Goal: Task Accomplishment & Management: Manage account settings

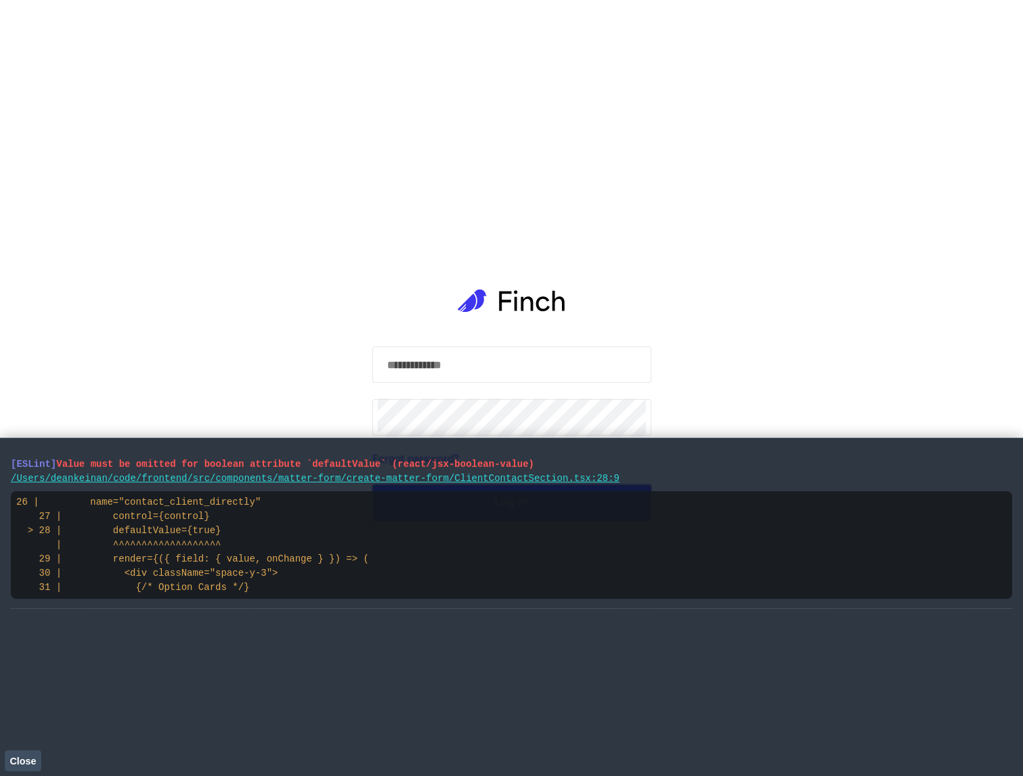
click at [28, 758] on span "Close" at bounding box center [22, 761] width 26 height 11
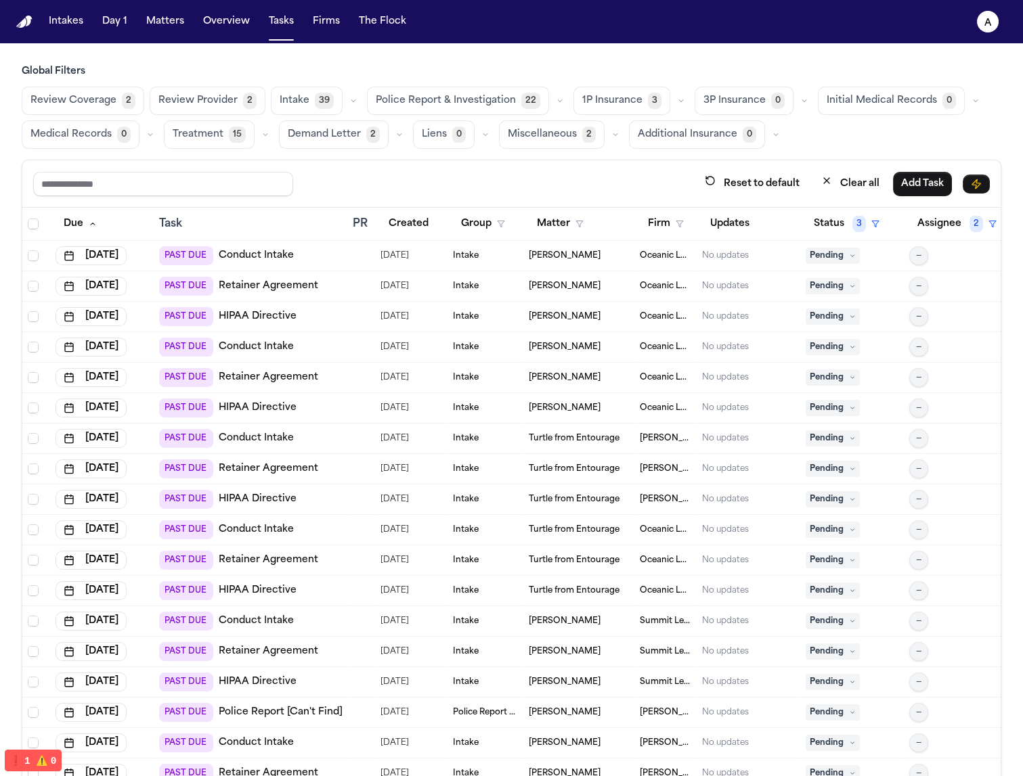
click at [411, 104] on span "Police Report & Investigation" at bounding box center [446, 101] width 140 height 14
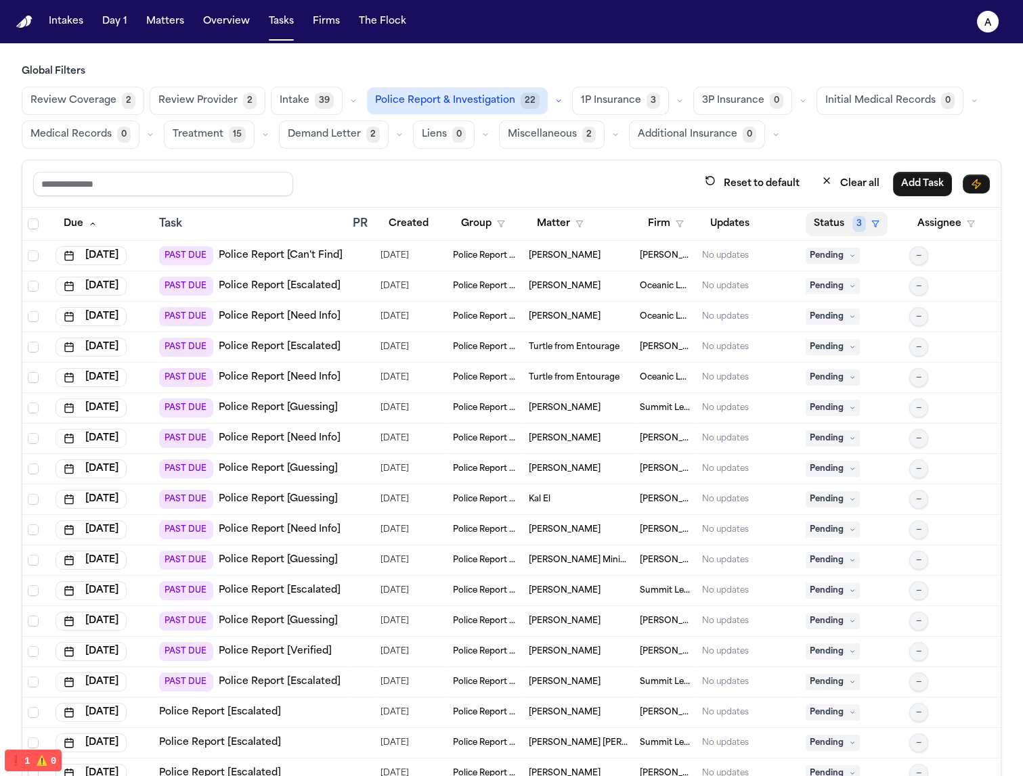
click at [852, 216] on span "3" at bounding box center [859, 224] width 14 height 16
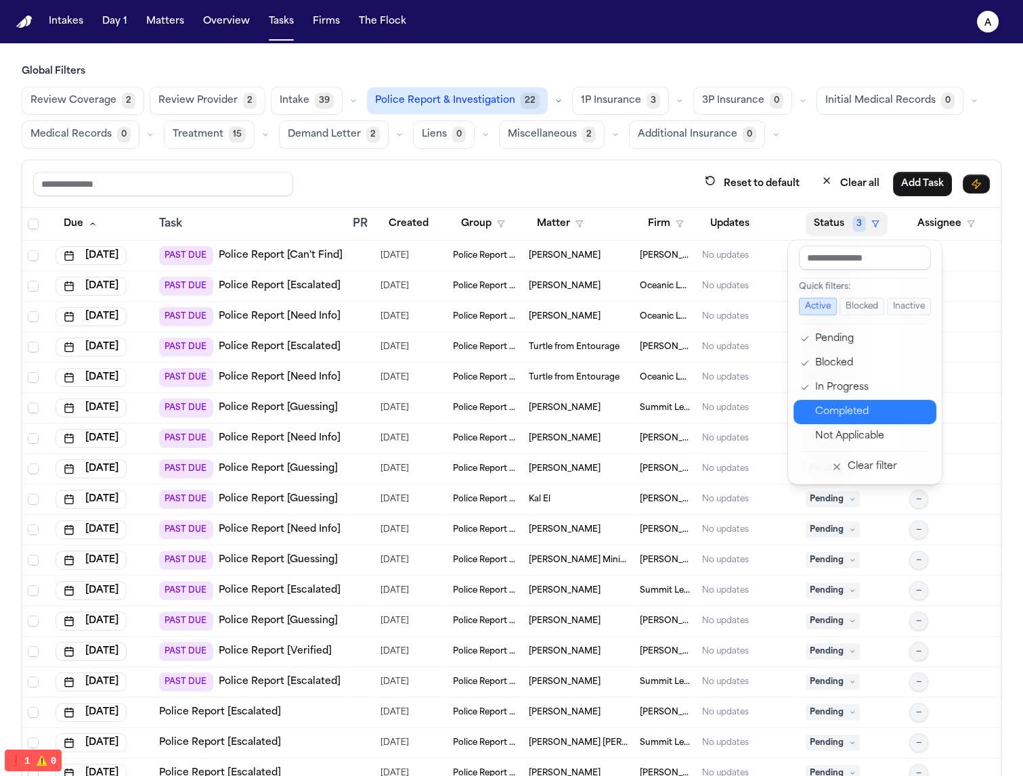
click at [861, 420] on button "Completed" at bounding box center [864, 412] width 143 height 24
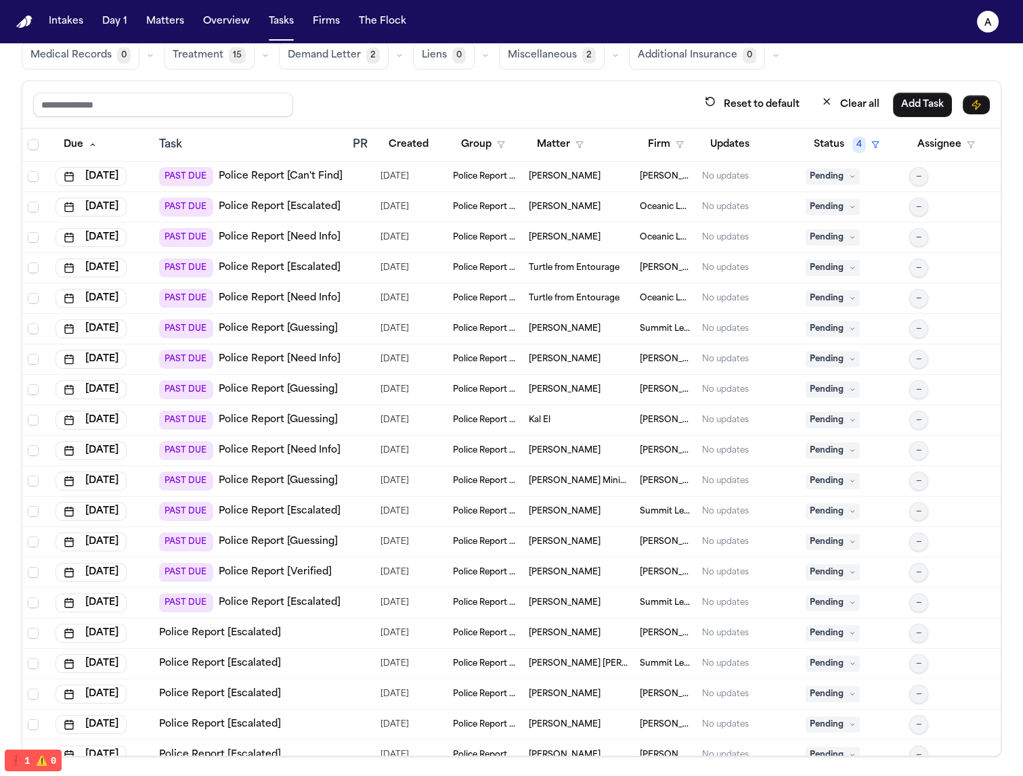
scroll to position [16, 0]
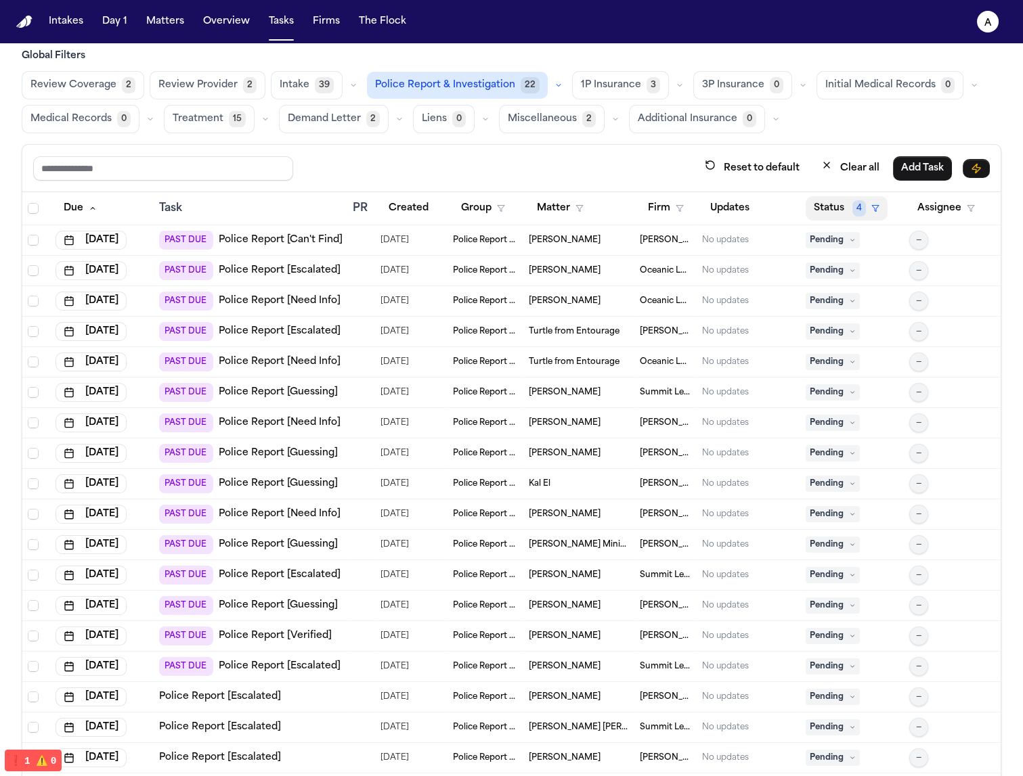
click at [810, 206] on button "Status 4" at bounding box center [846, 208] width 82 height 24
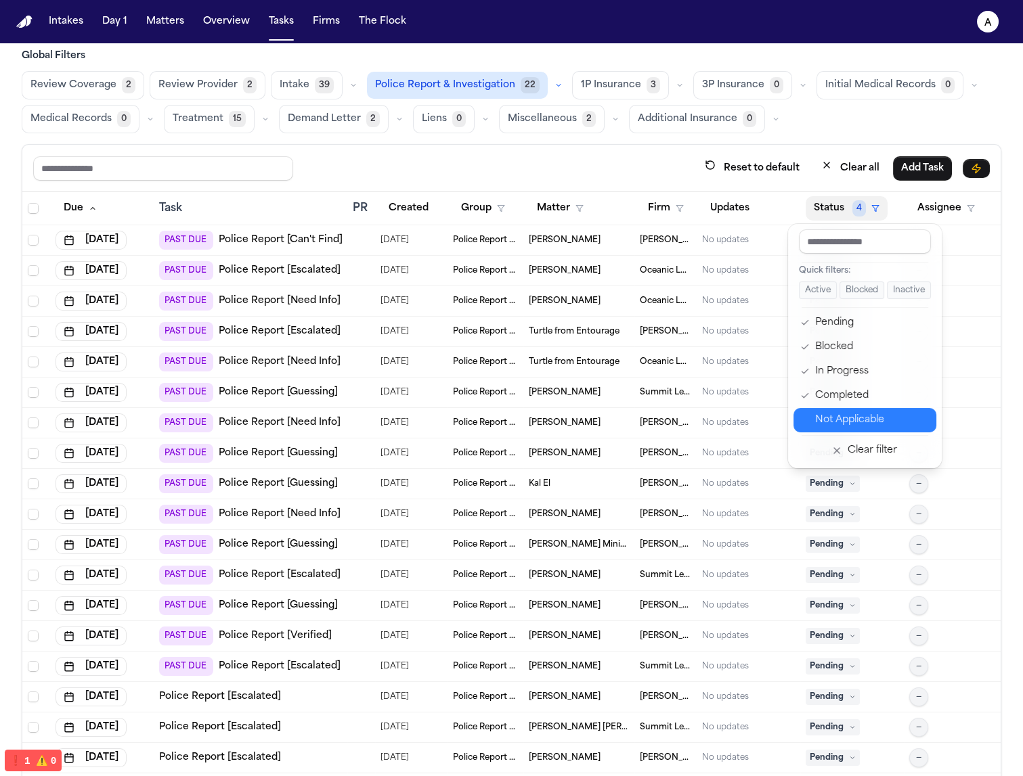
click at [878, 418] on div "Not Applicable" at bounding box center [871, 420] width 113 height 16
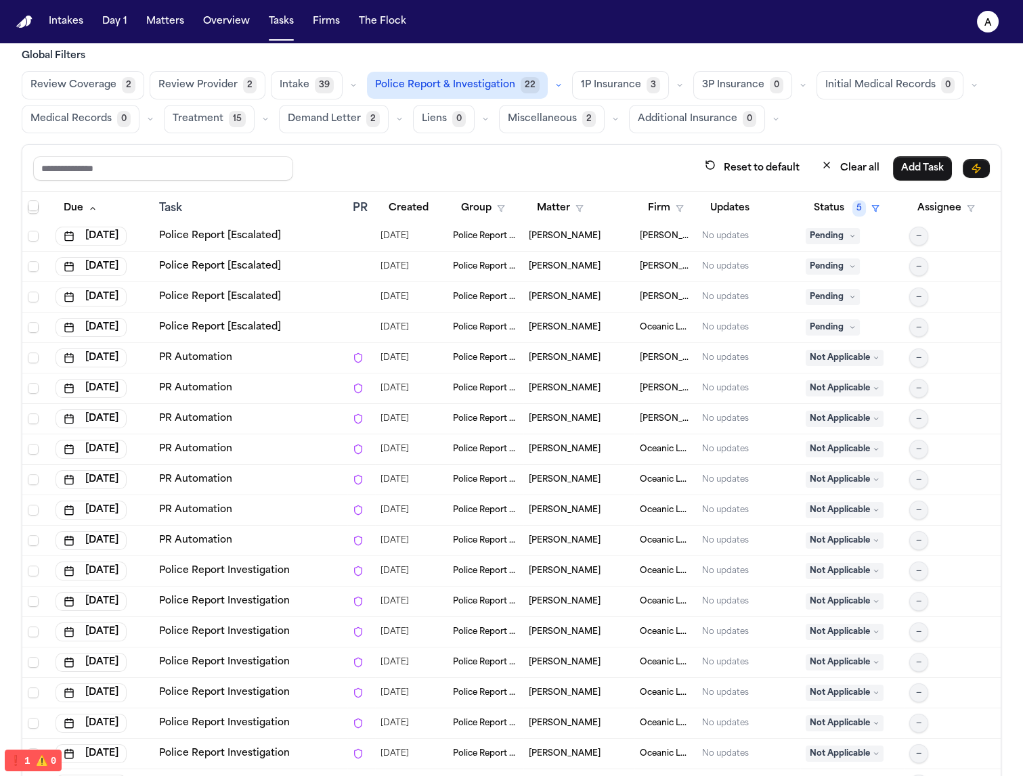
scroll to position [1732, 0]
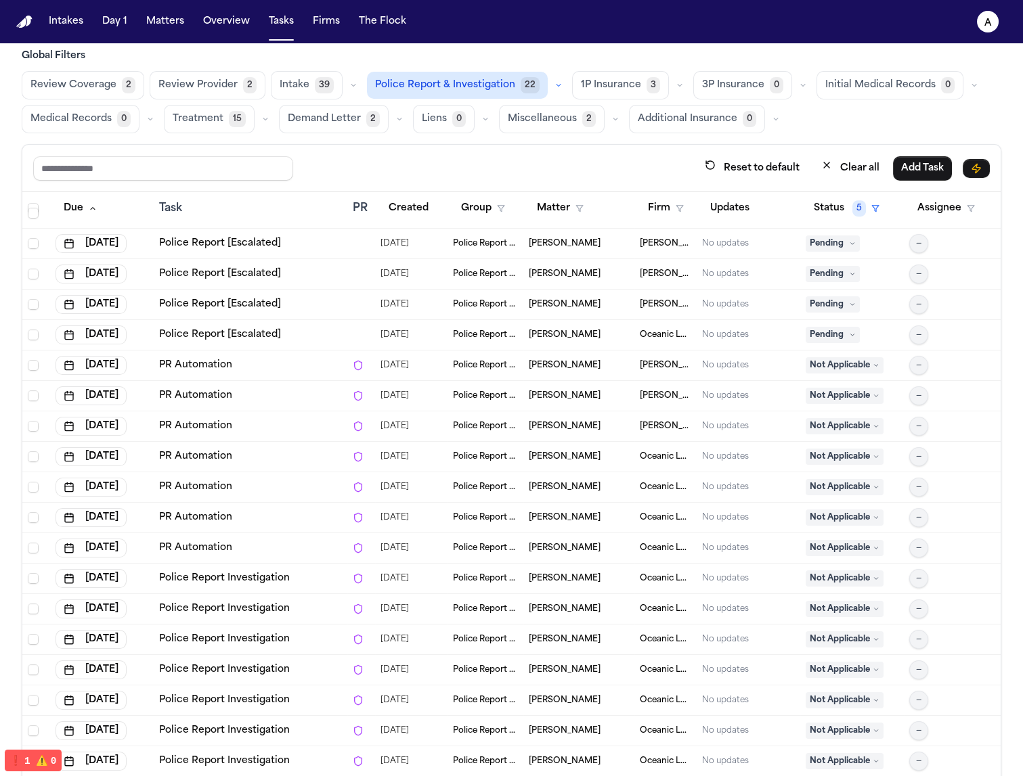
click at [541, 467] on td "[PERSON_NAME]" at bounding box center [578, 457] width 110 height 30
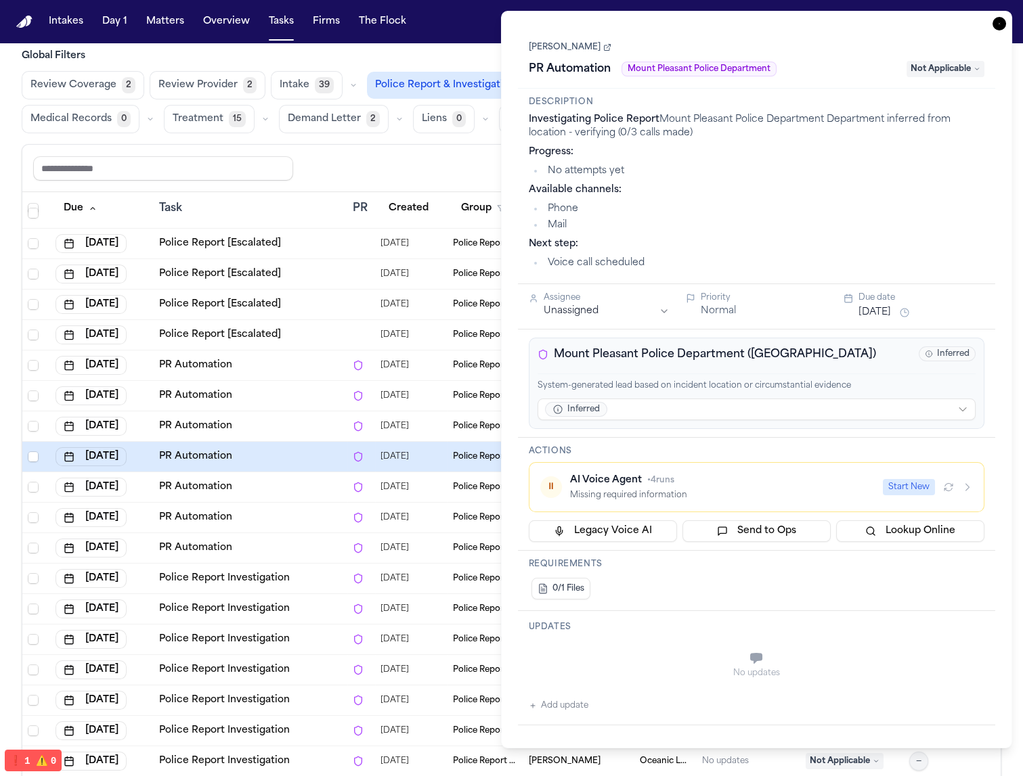
drag, startPoint x: 557, startPoint y: 55, endPoint x: 560, endPoint y: 46, distance: 9.2
click at [557, 54] on div "Vera Soso PR Automation Mount Pleasant Police Department Not Applicable" at bounding box center [757, 59] width 456 height 41
click at [560, 46] on link "Vera Soso" at bounding box center [570, 47] width 83 height 11
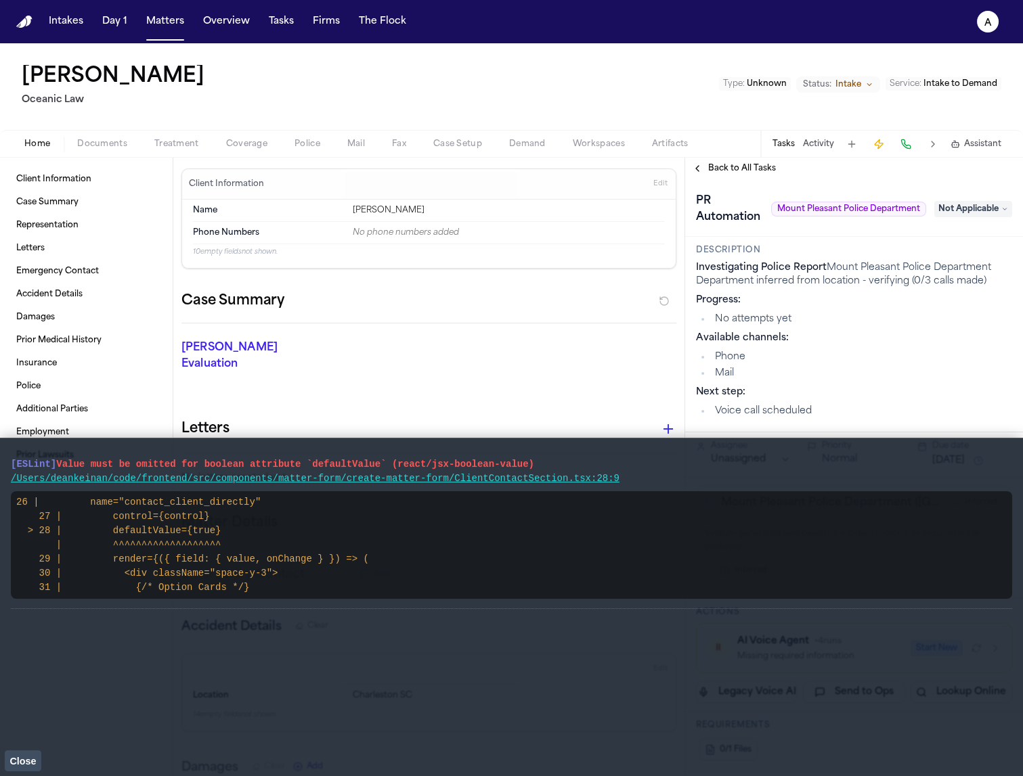
click at [23, 761] on span "Close" at bounding box center [22, 761] width 26 height 11
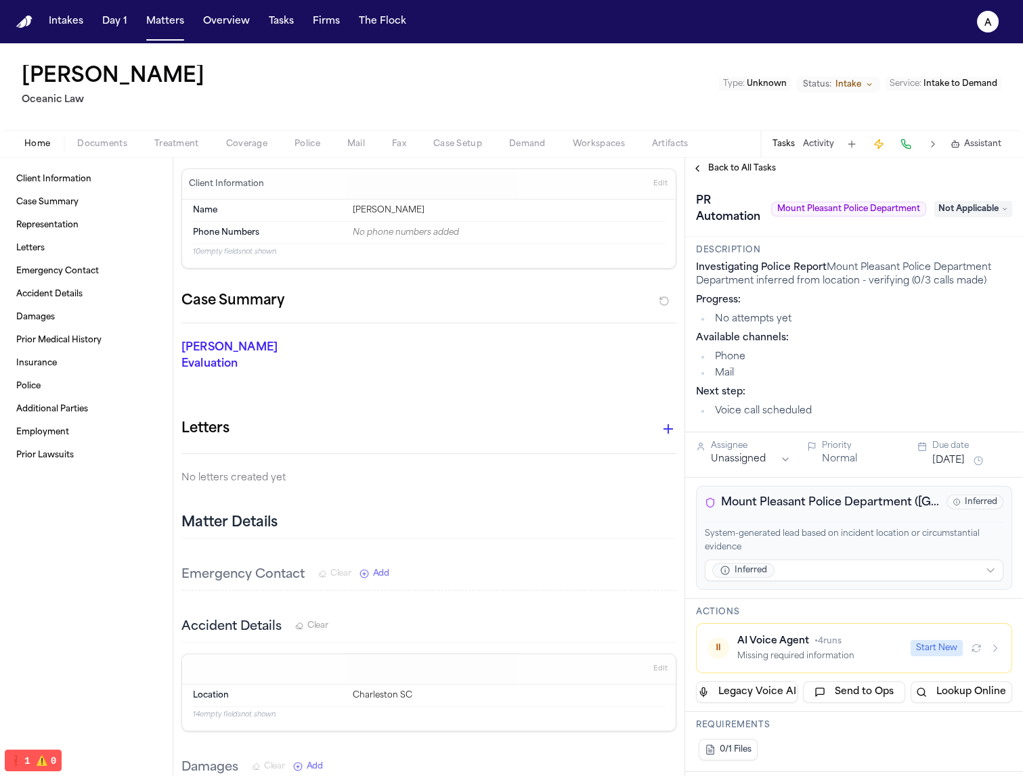
click at [303, 131] on div "Home Documents Treatment Coverage Police Mail Fax Case Setup Demand Workspaces …" at bounding box center [511, 143] width 1023 height 27
click at [305, 134] on div "Home Documents Treatment Coverage Police Mail Fax Case Setup Demand Workspaces …" at bounding box center [511, 143] width 1023 height 27
click at [306, 137] on button "Police" at bounding box center [307, 144] width 53 height 16
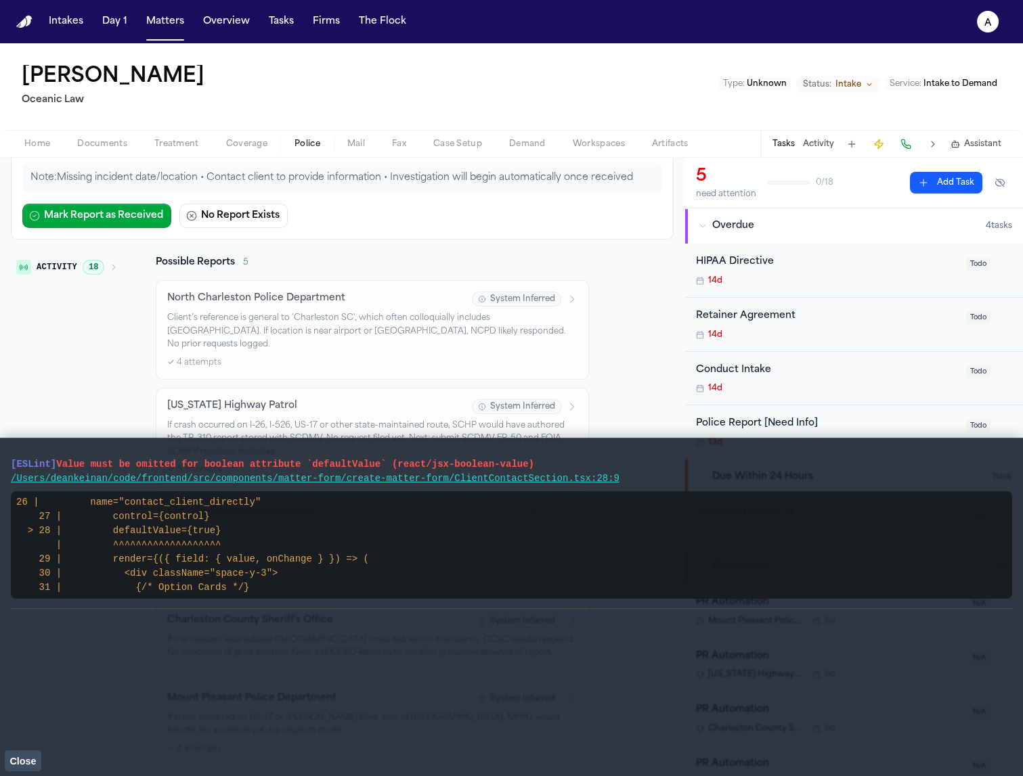
scroll to position [152, 0]
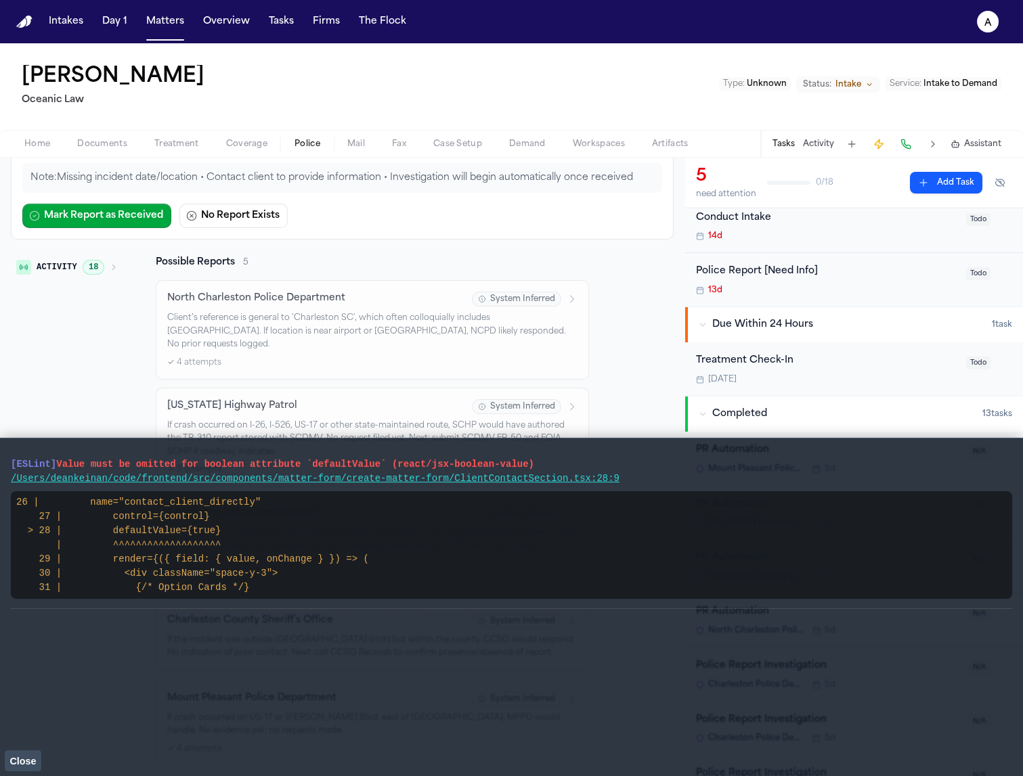
click at [35, 767] on button "Close" at bounding box center [23, 761] width 37 height 20
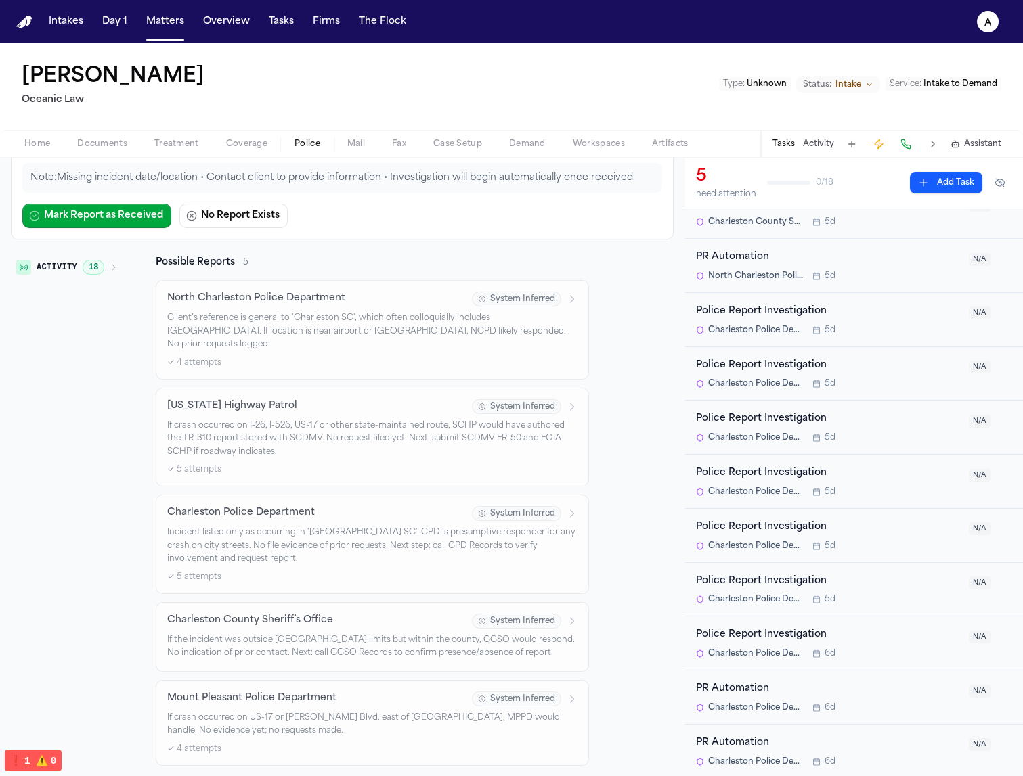
scroll to position [0, 0]
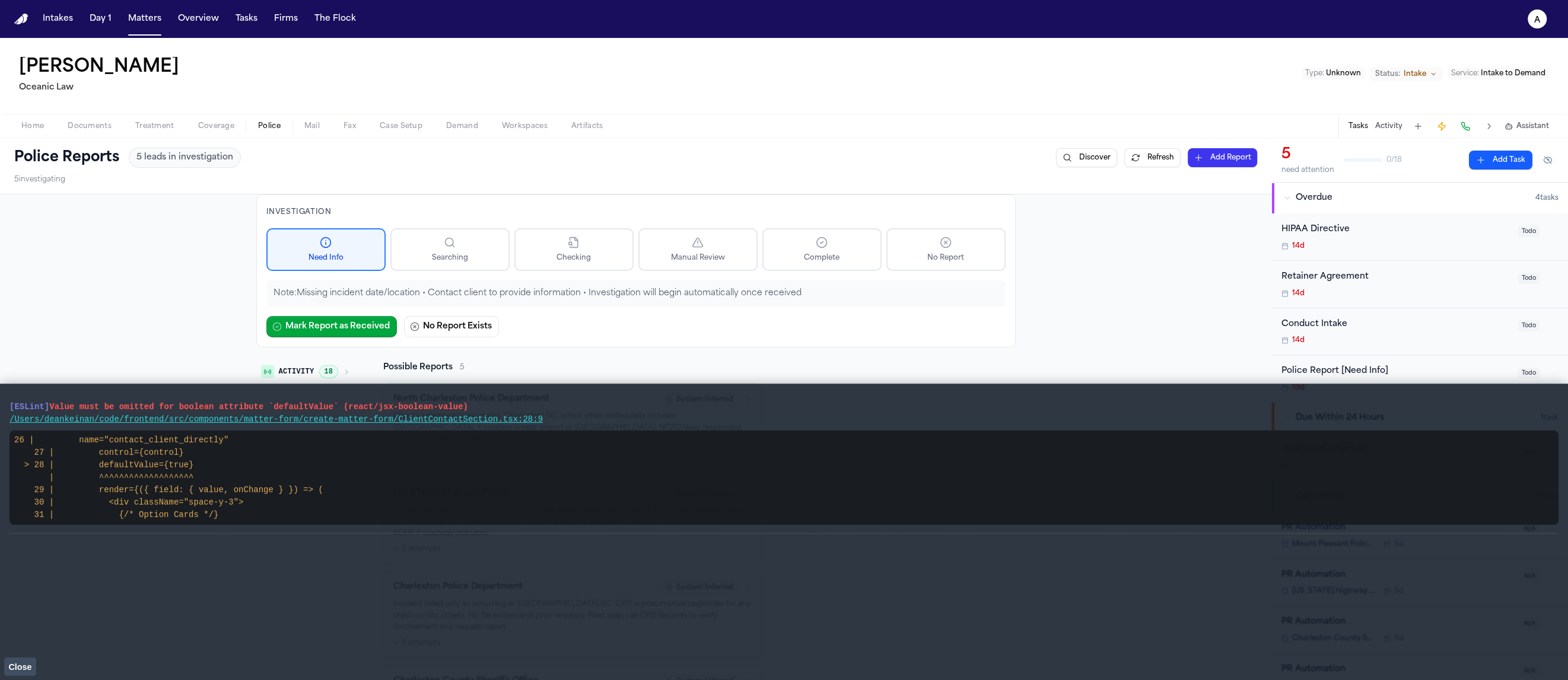
click at [23, 663] on span "Close" at bounding box center [19, 667] width 23 height 10
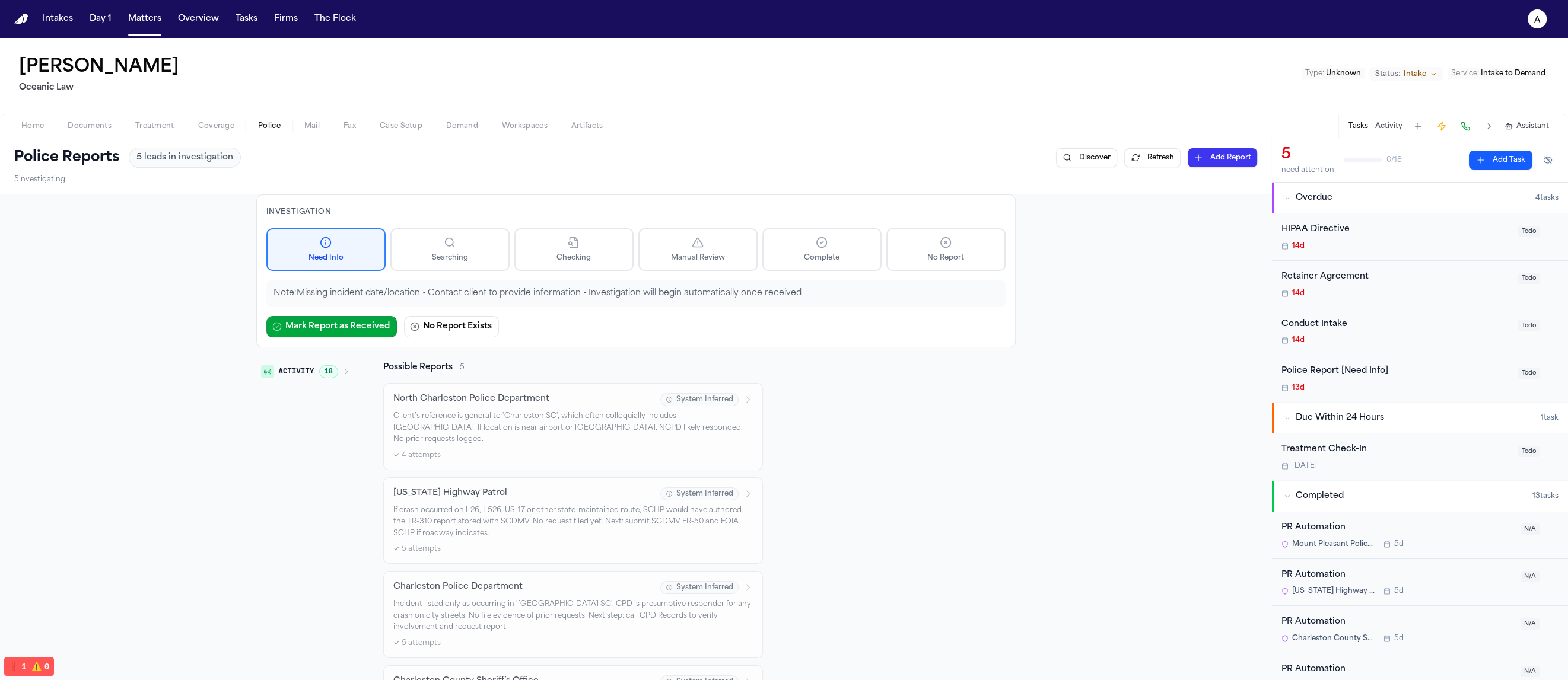
scroll to position [216, 0]
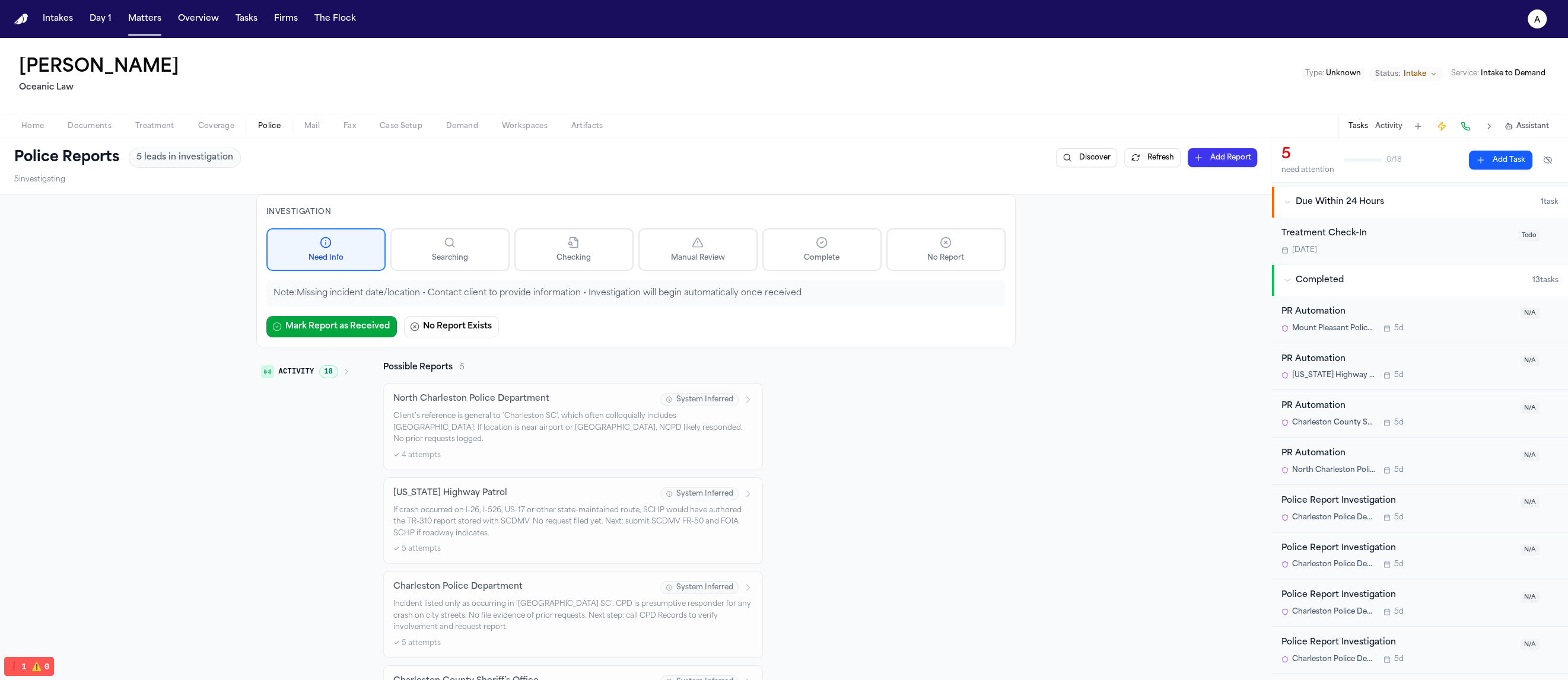
click at [896, 504] on div "Activity 18 Possible Reports 5 North Charleston Police Department System Inferr…" at bounding box center [635, 585] width 759 height 447
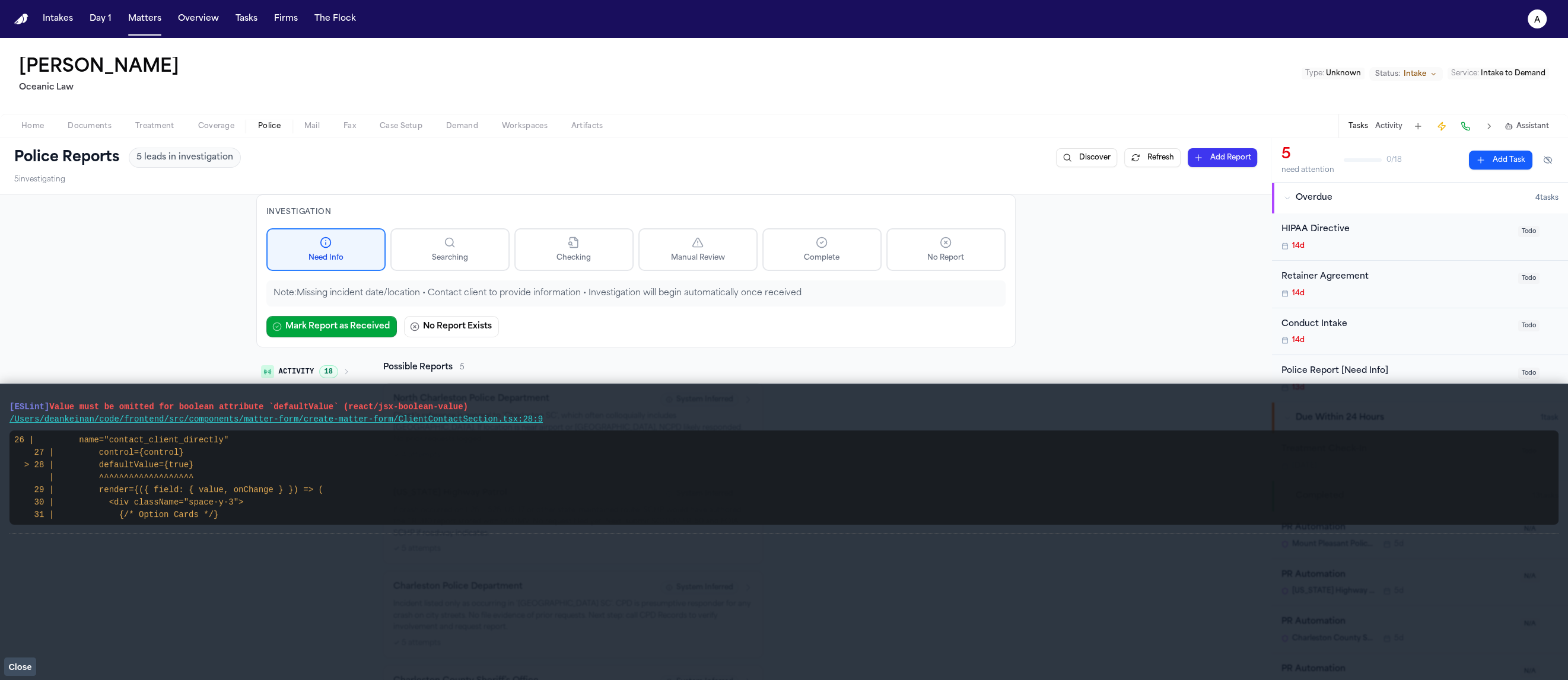
click at [28, 658] on button "Close" at bounding box center [20, 667] width 32 height 18
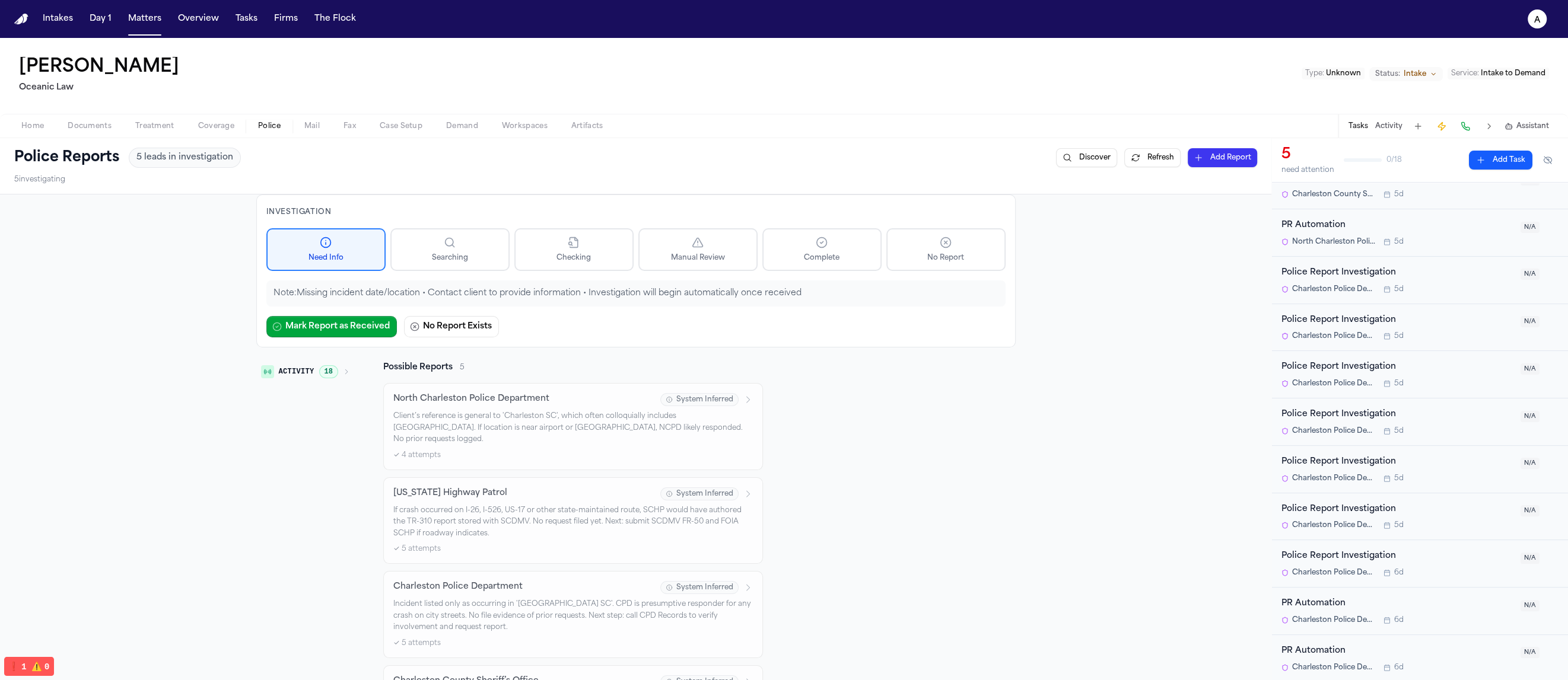
scroll to position [110, 0]
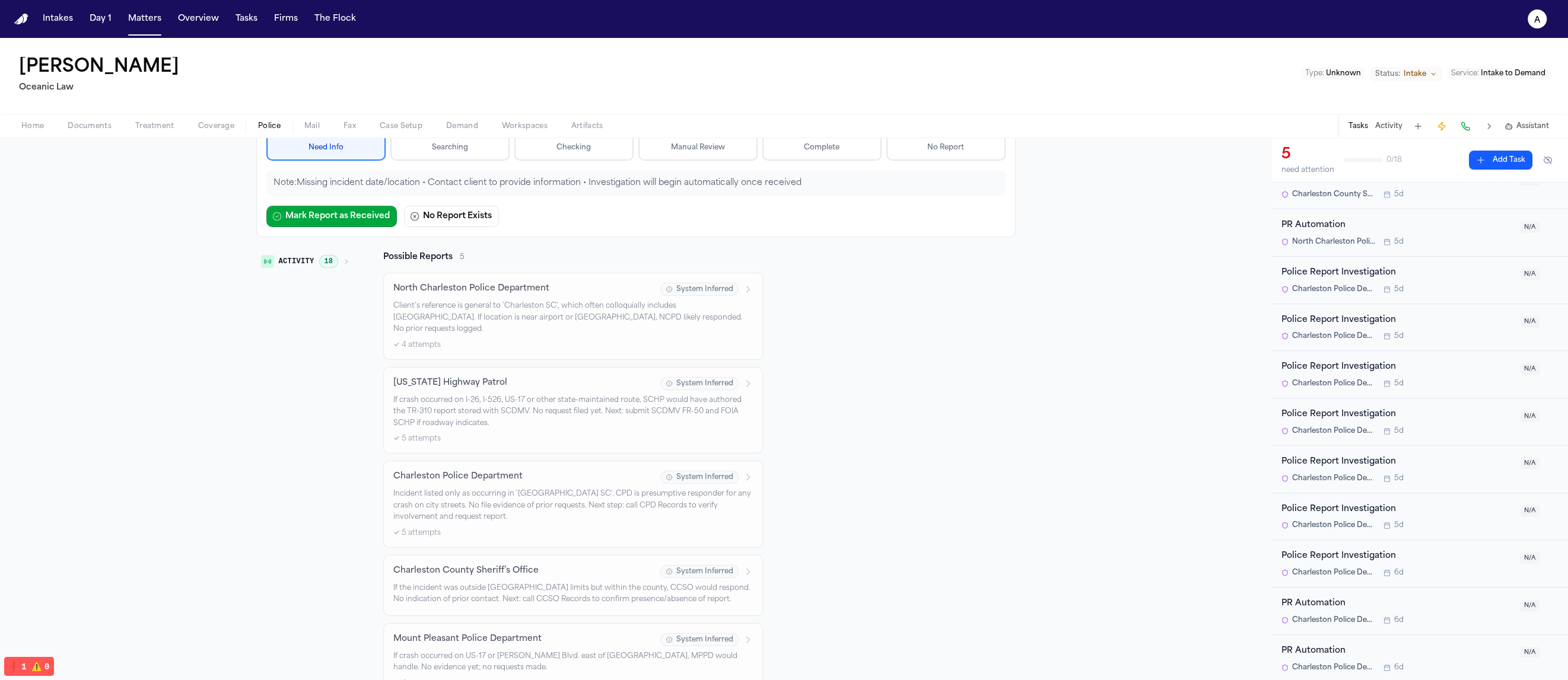
click at [958, 529] on div "Activity 18 Possible Reports 5 North Charleston Police Department System Inferr…" at bounding box center [635, 475] width 759 height 447
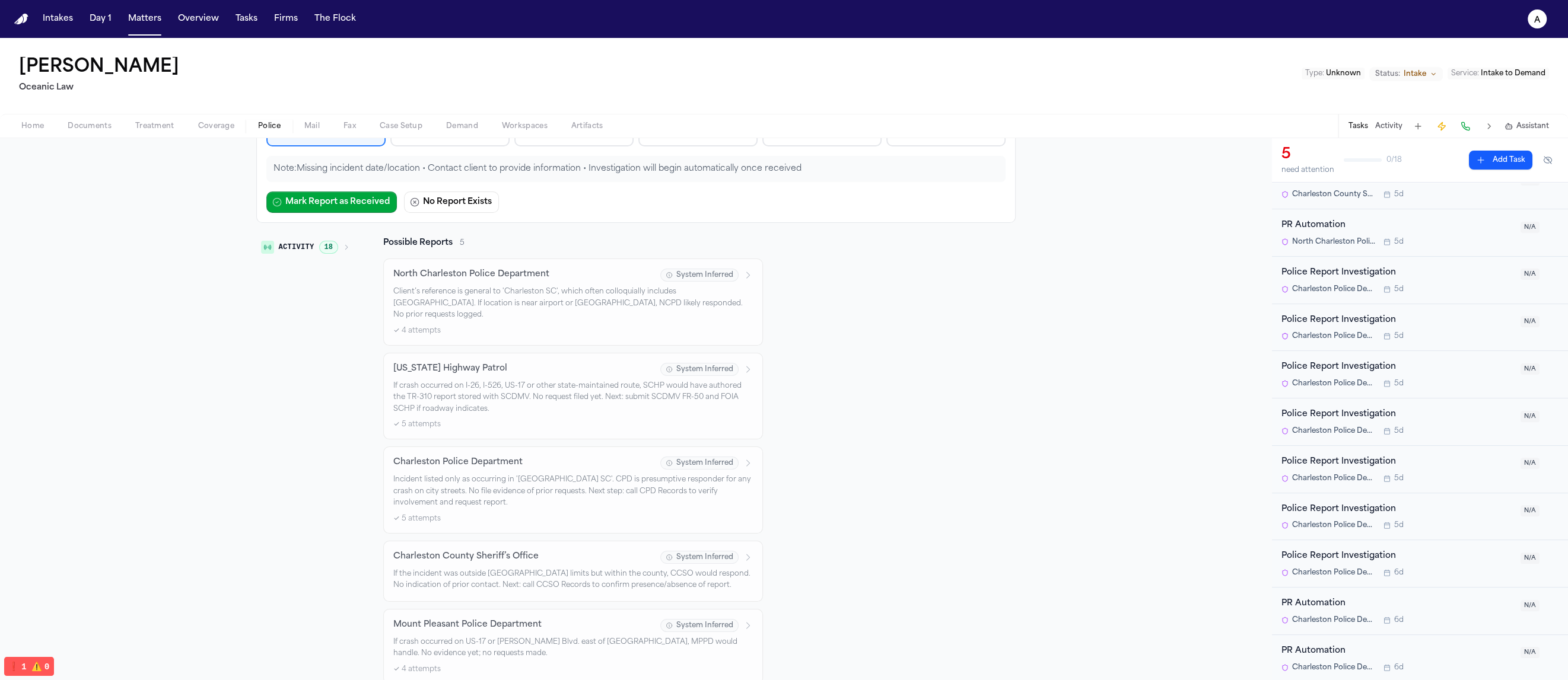
scroll to position [0, 0]
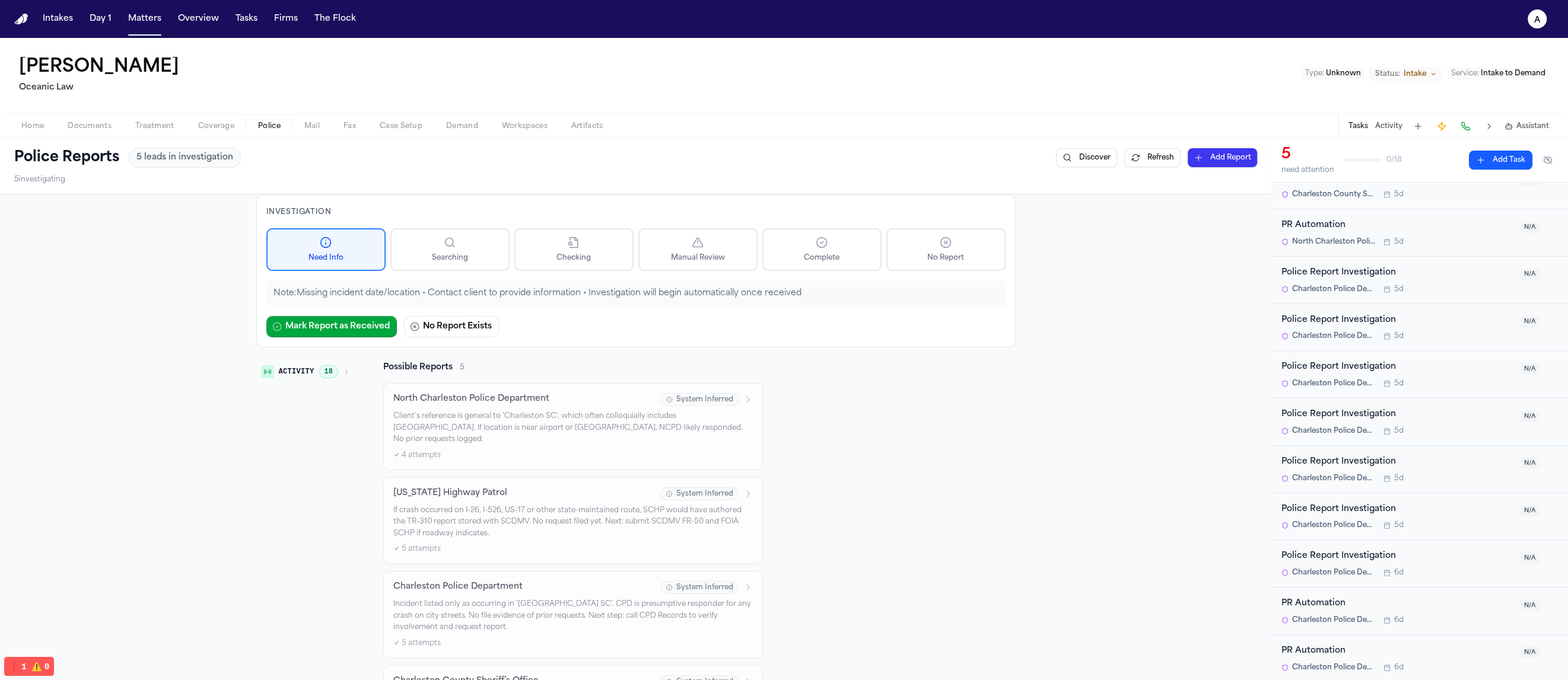
click at [1018, 396] on div "Investigation Need Info Searching Checking Manual Review Complete No Report Not…" at bounding box center [635, 506] width 1271 height 624
click at [1125, 162] on button "Refresh" at bounding box center [1152, 158] width 56 height 19
click at [1146, 326] on div "Investigation Need Info Searching Checking Manual Review Complete No Report Not…" at bounding box center [635, 506] width 1271 height 624
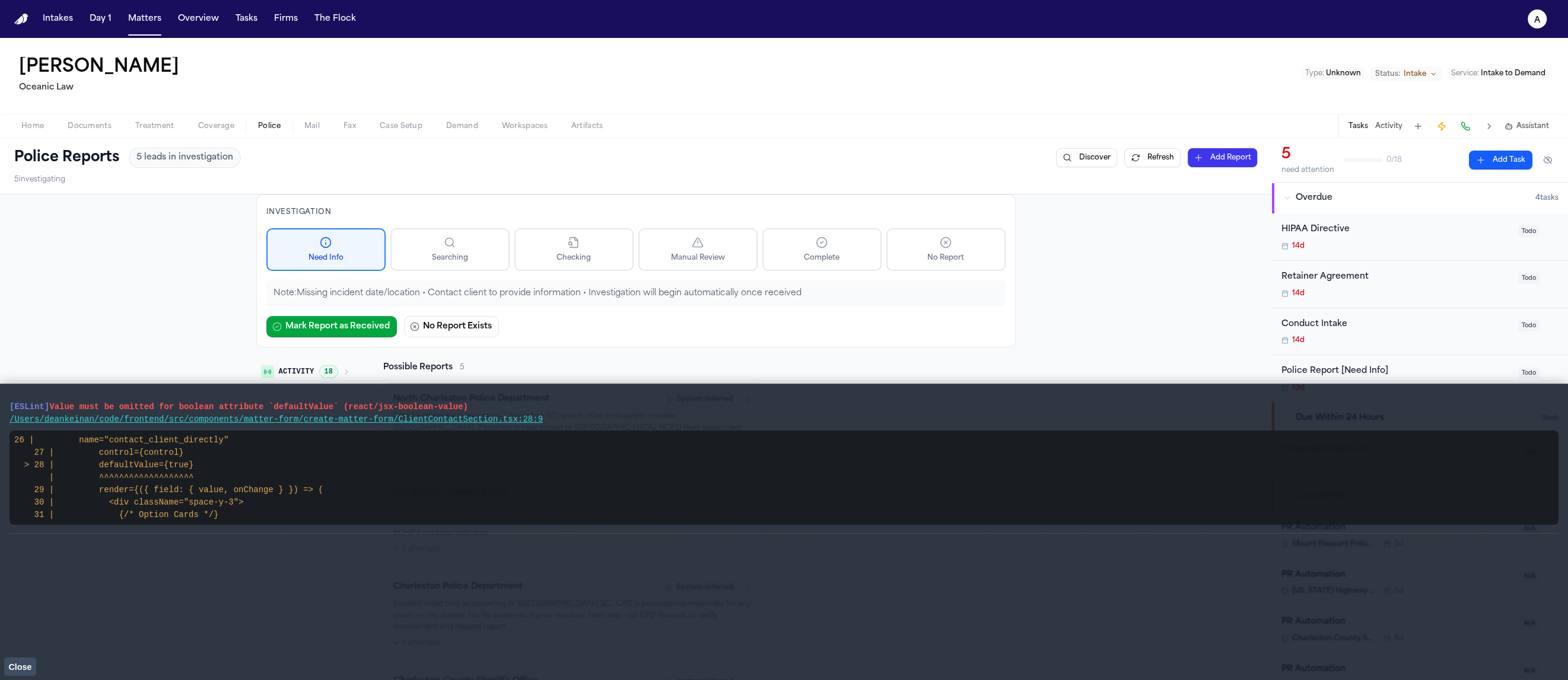
click at [28, 663] on span "Close" at bounding box center [19, 667] width 23 height 10
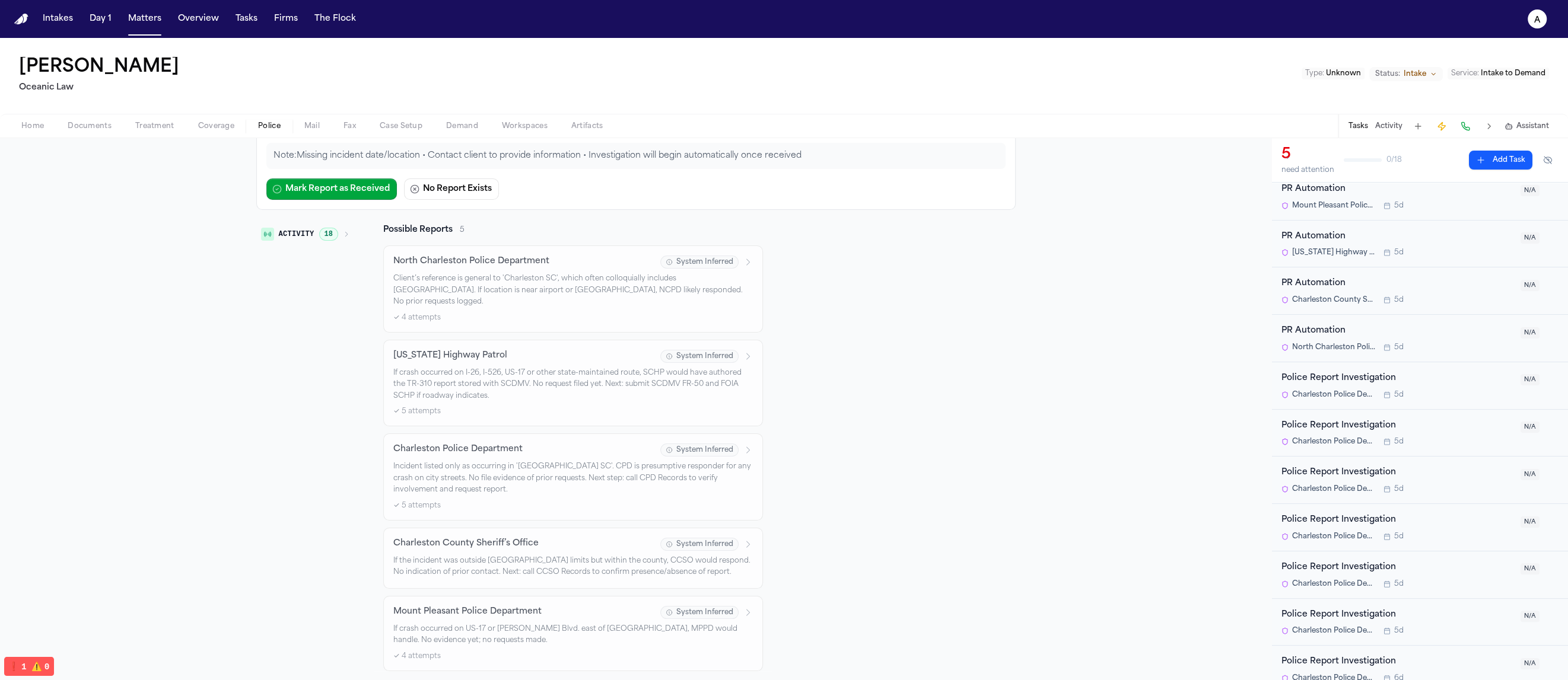
scroll to position [444, 0]
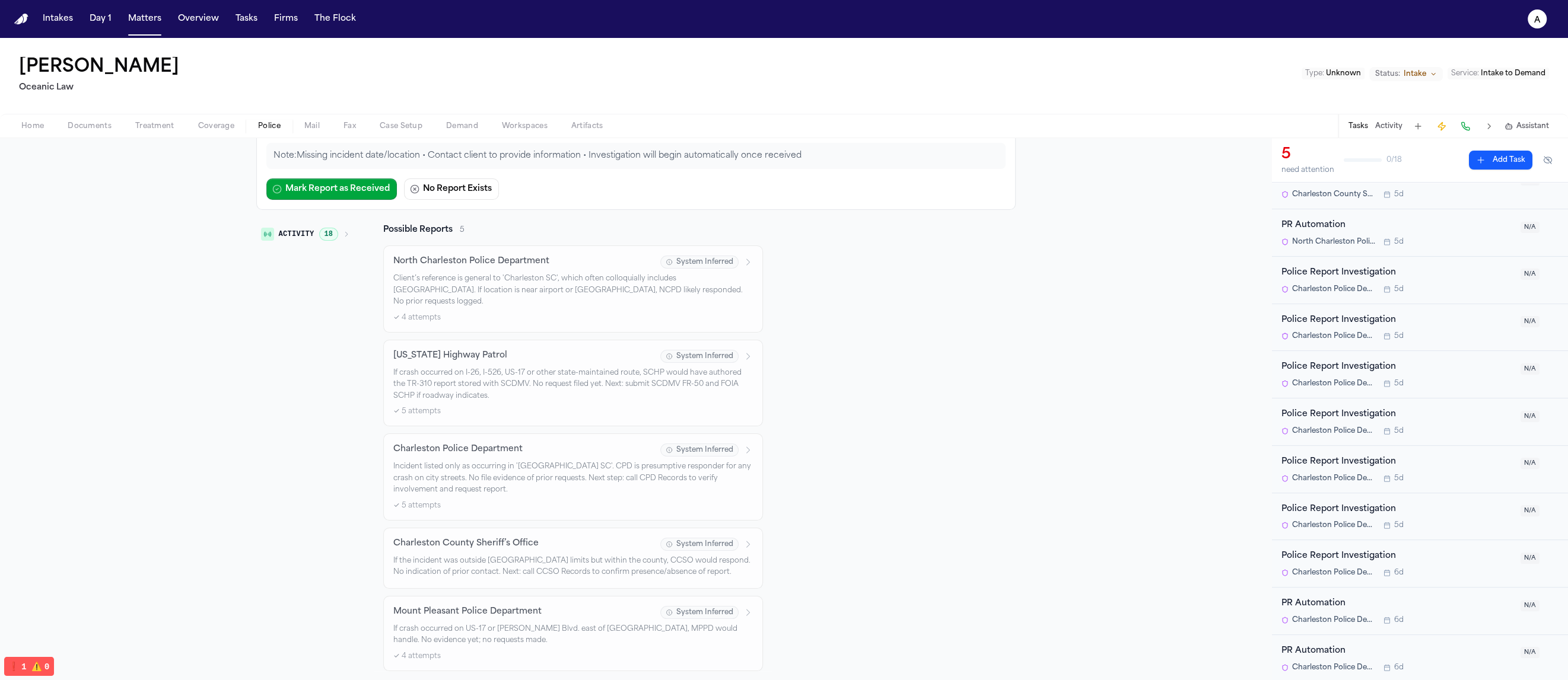
click at [987, 537] on div "Activity 18 Possible Reports 5 North Charleston Police Department System Inferr…" at bounding box center [635, 448] width 759 height 447
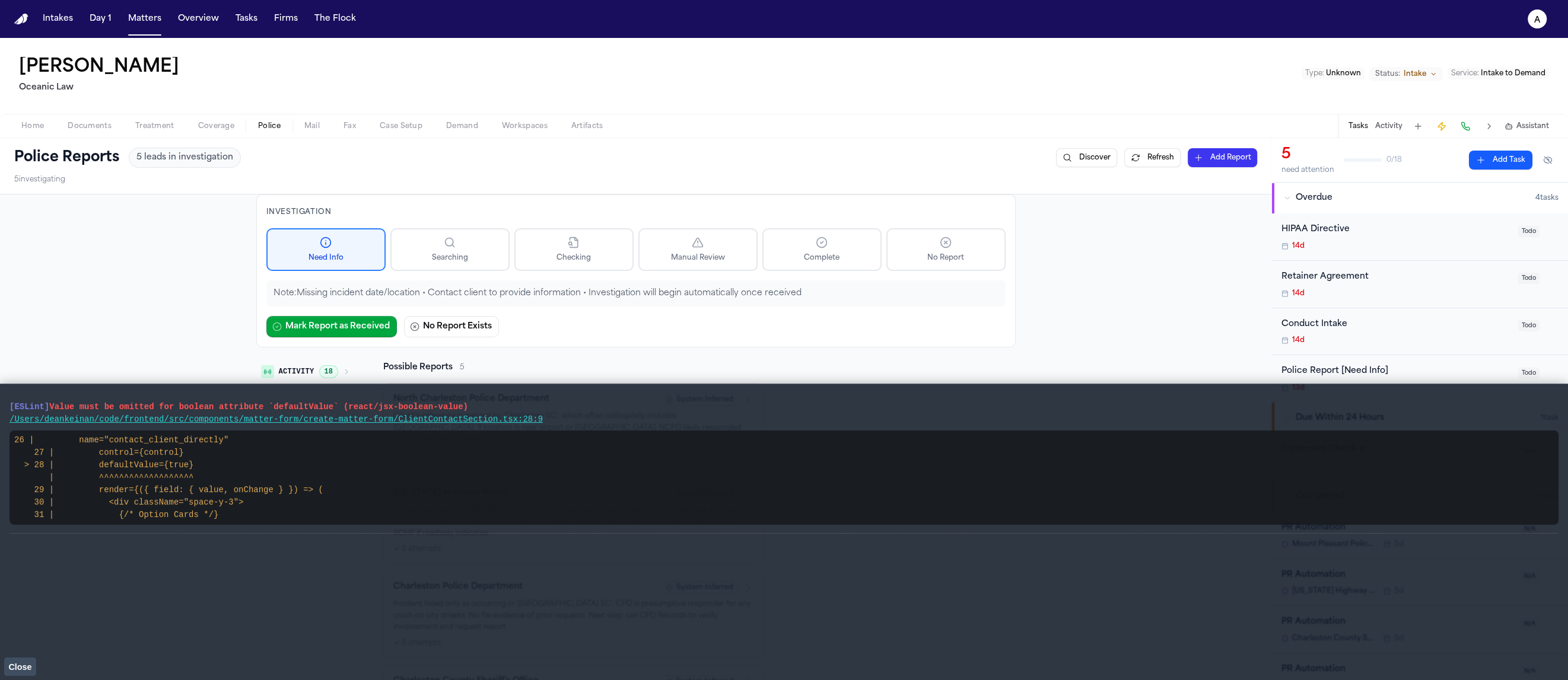
click at [51, 670] on div "[ESLint] Value must be omitted for boolean attribute `defaultValue` (react/jsx-…" at bounding box center [784, 532] width 1549 height 277
click at [34, 666] on button "Close" at bounding box center [20, 667] width 32 height 18
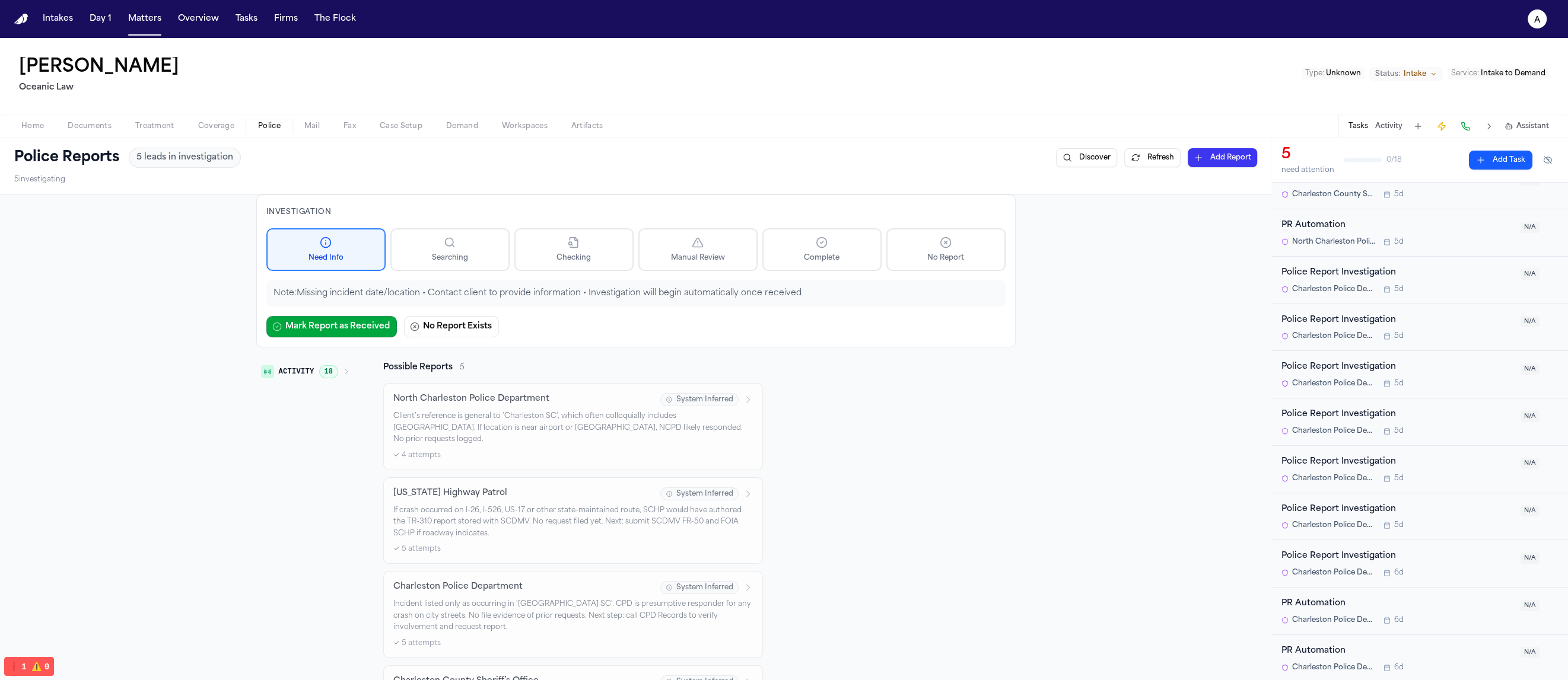
scroll to position [122, 0]
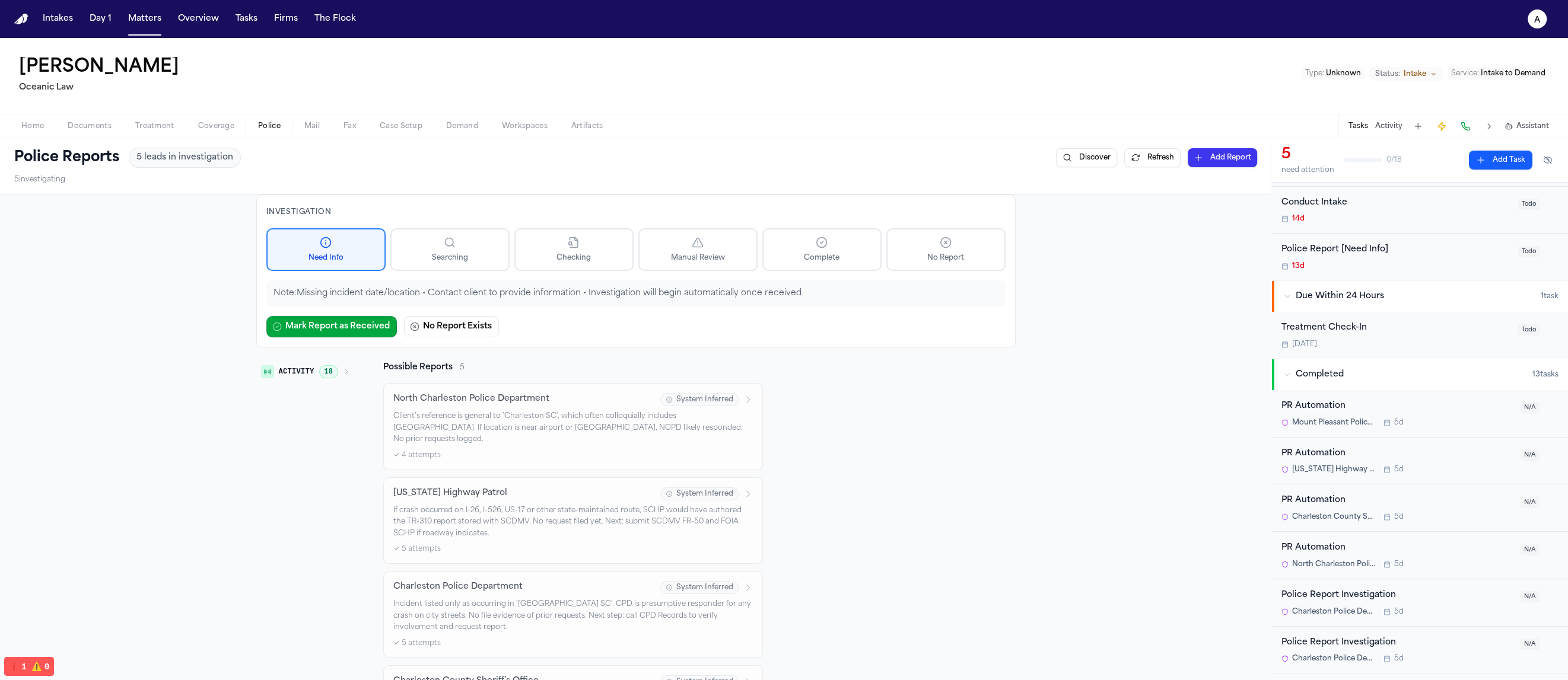
click at [1128, 155] on button "Refresh" at bounding box center [1152, 158] width 56 height 19
click at [1100, 324] on div "Investigation Need Info Searching Checking Manual Review Complete No Report Not…" at bounding box center [635, 506] width 1271 height 624
click at [1167, 249] on div "Investigation Need Info Searching Checking Manual Review Complete No Report Not…" at bounding box center [635, 506] width 1271 height 624
click at [1136, 162] on button "Refresh" at bounding box center [1152, 158] width 56 height 19
click at [1177, 395] on div "Investigation Need Info Searching Checking Manual Review Complete No Report Not…" at bounding box center [635, 506] width 1271 height 624
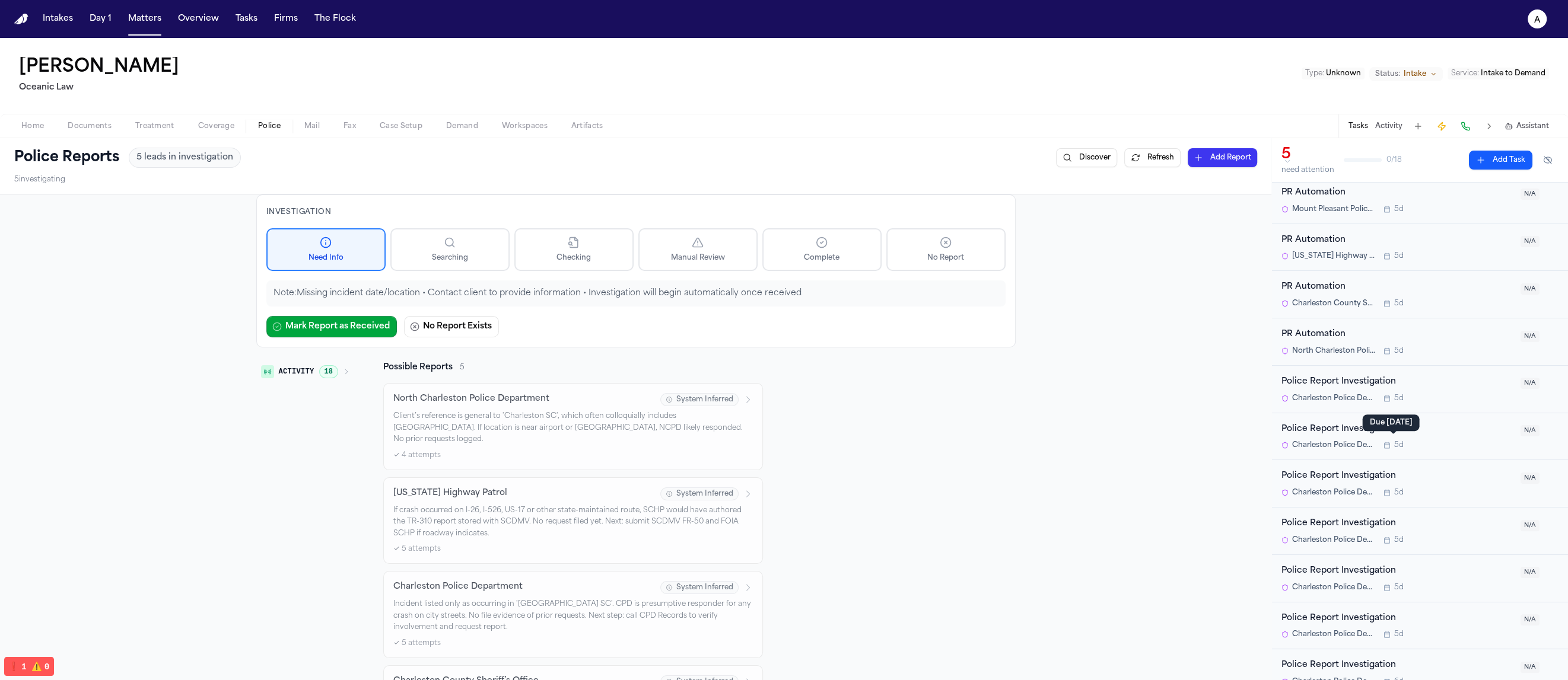
scroll to position [444, 0]
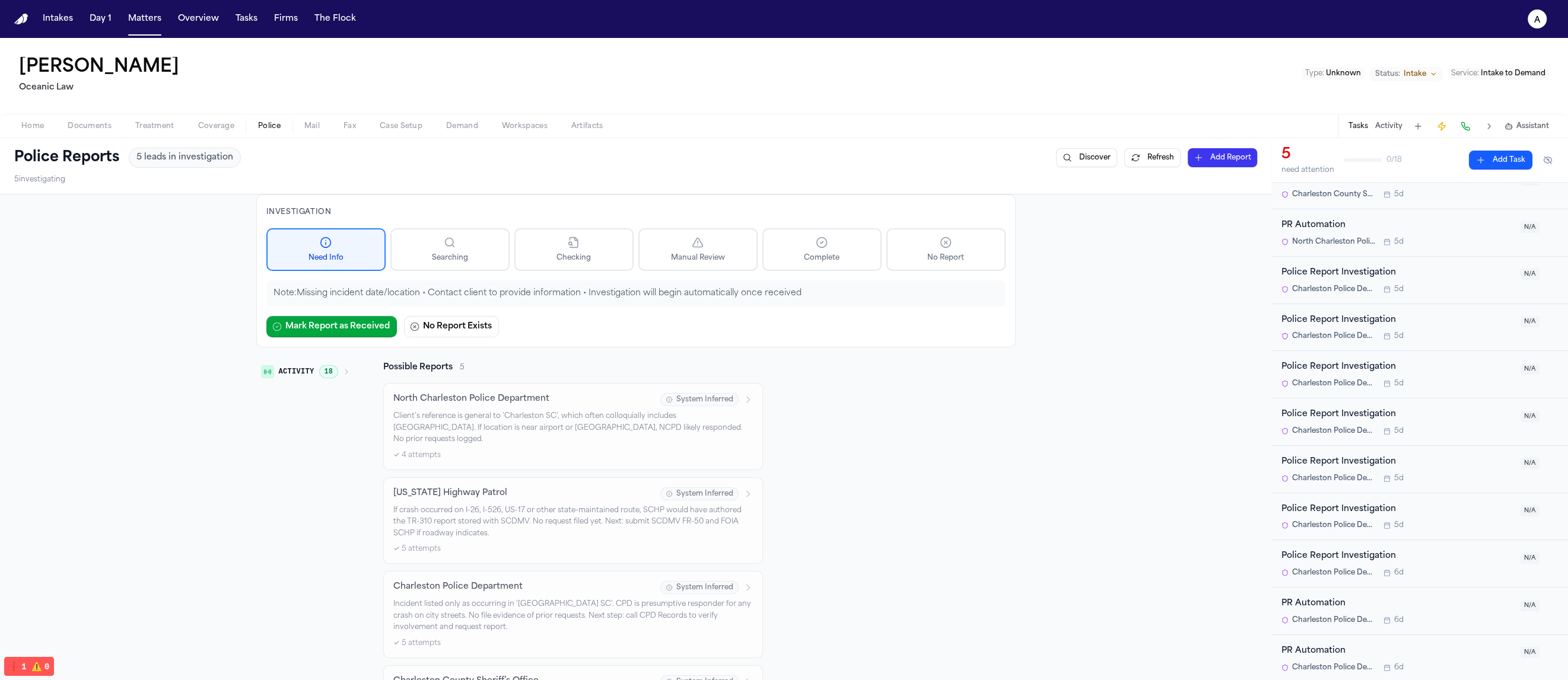
click at [1136, 148] on button "Refresh" at bounding box center [1152, 158] width 56 height 19
click at [1155, 393] on div "Investigation Need Info Searching Checking Manual Review Complete No Report Not…" at bounding box center [635, 506] width 1271 height 624
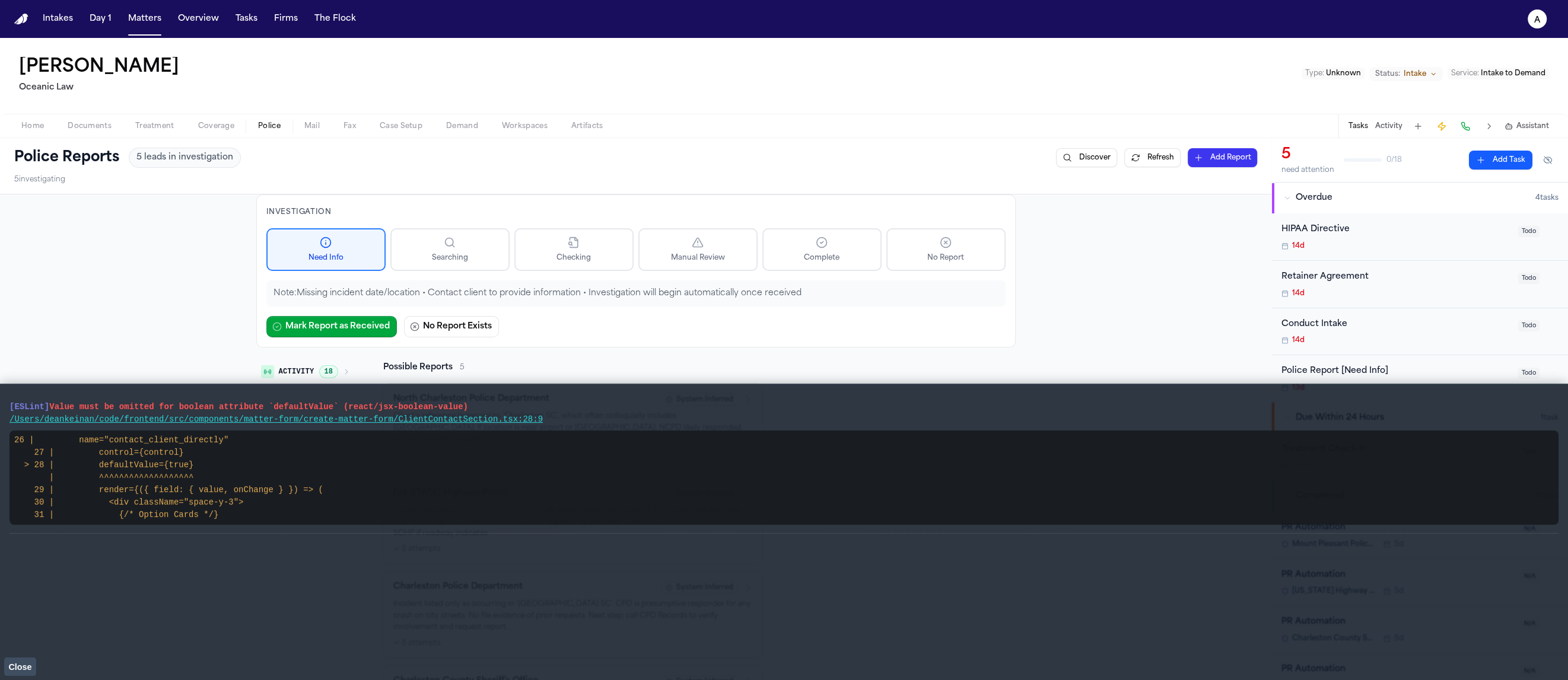
click at [19, 671] on button "Close" at bounding box center [20, 667] width 32 height 18
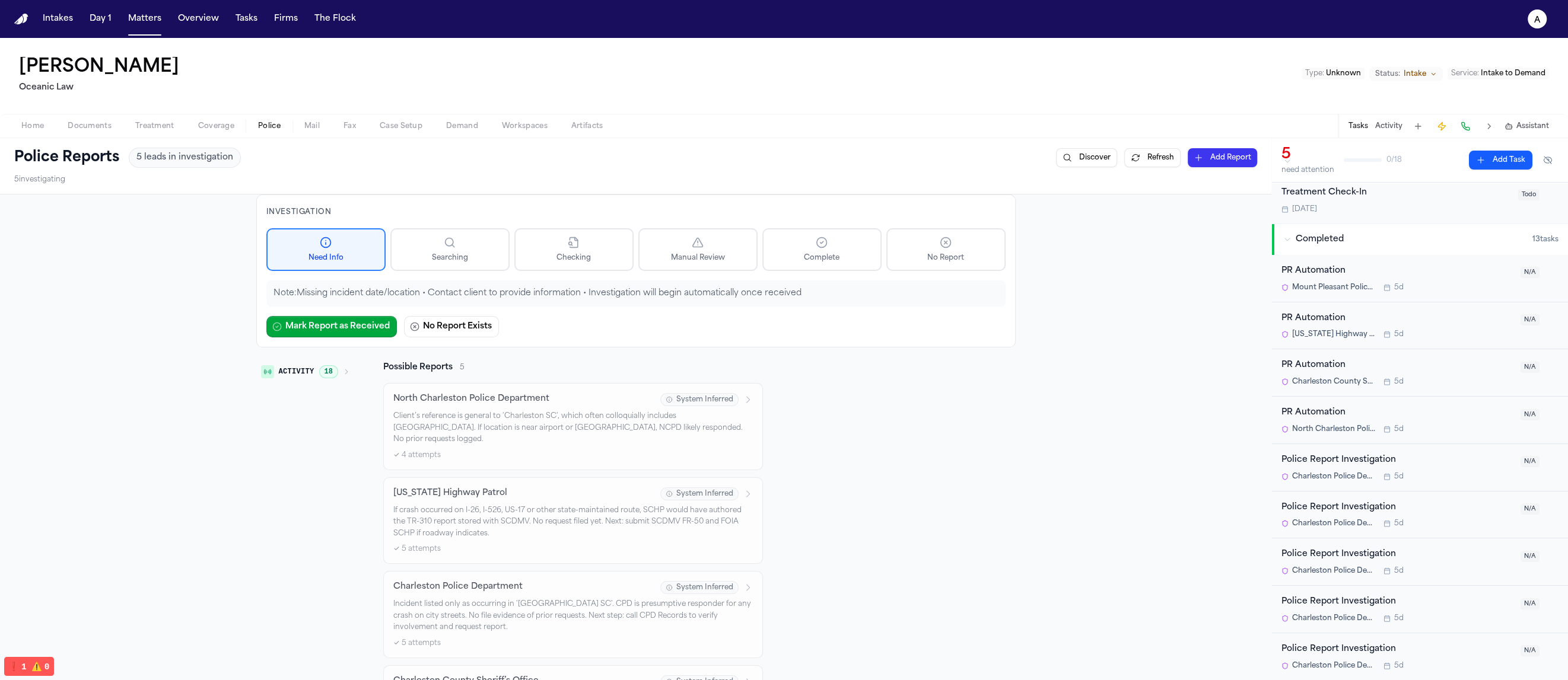
click at [1130, 393] on div "Investigation Need Info Searching Checking Manual Review Complete No Report Not…" at bounding box center [635, 506] width 1271 height 624
click at [937, 418] on div "Activity 18 Possible Reports 5 North Charleston Police Department System Inferr…" at bounding box center [635, 585] width 759 height 447
click at [1153, 158] on button "Refresh" at bounding box center [1152, 158] width 56 height 19
click at [1144, 164] on button "Refresh" at bounding box center [1152, 158] width 56 height 19
click at [1120, 396] on div "Investigation Need Info Searching Checking Manual Review Complete No Report Not…" at bounding box center [635, 506] width 1271 height 624
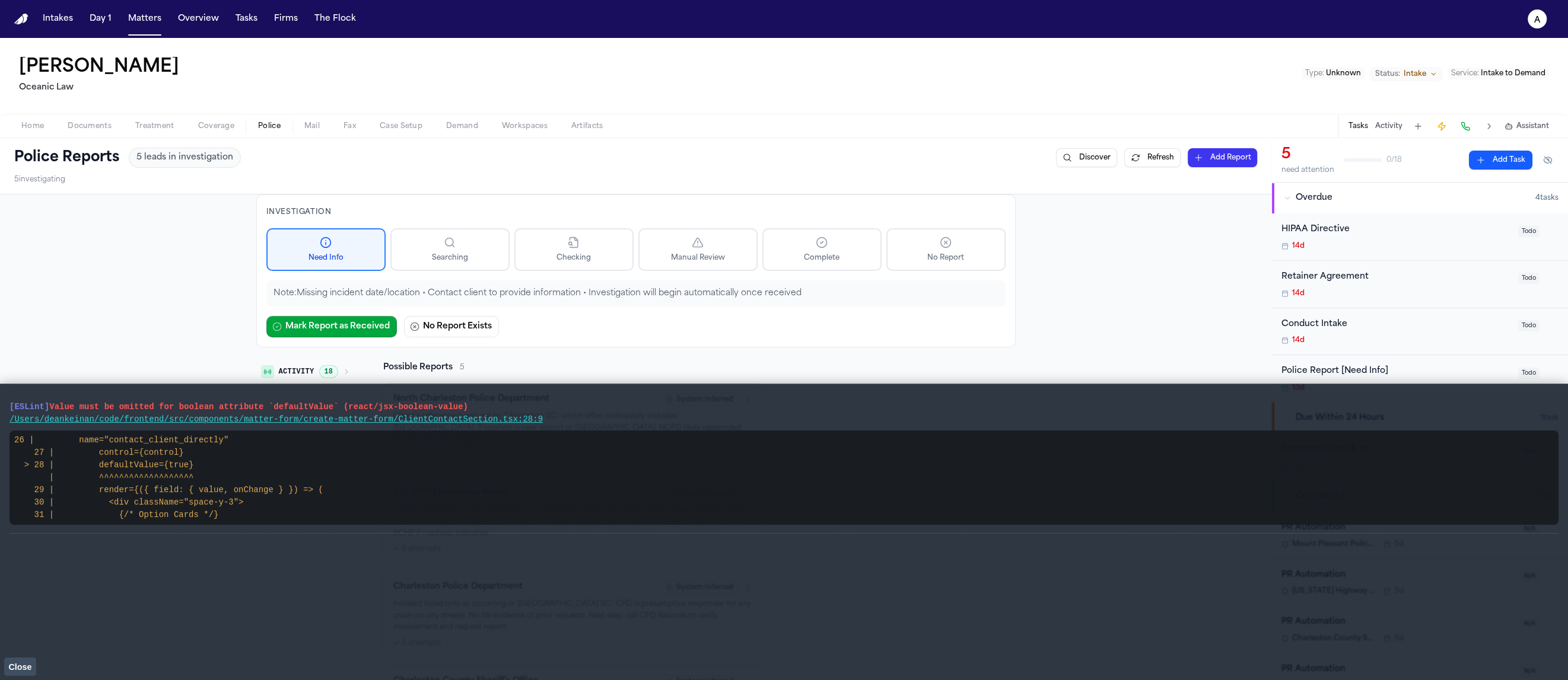
click at [32, 668] on button "Close" at bounding box center [20, 667] width 32 height 18
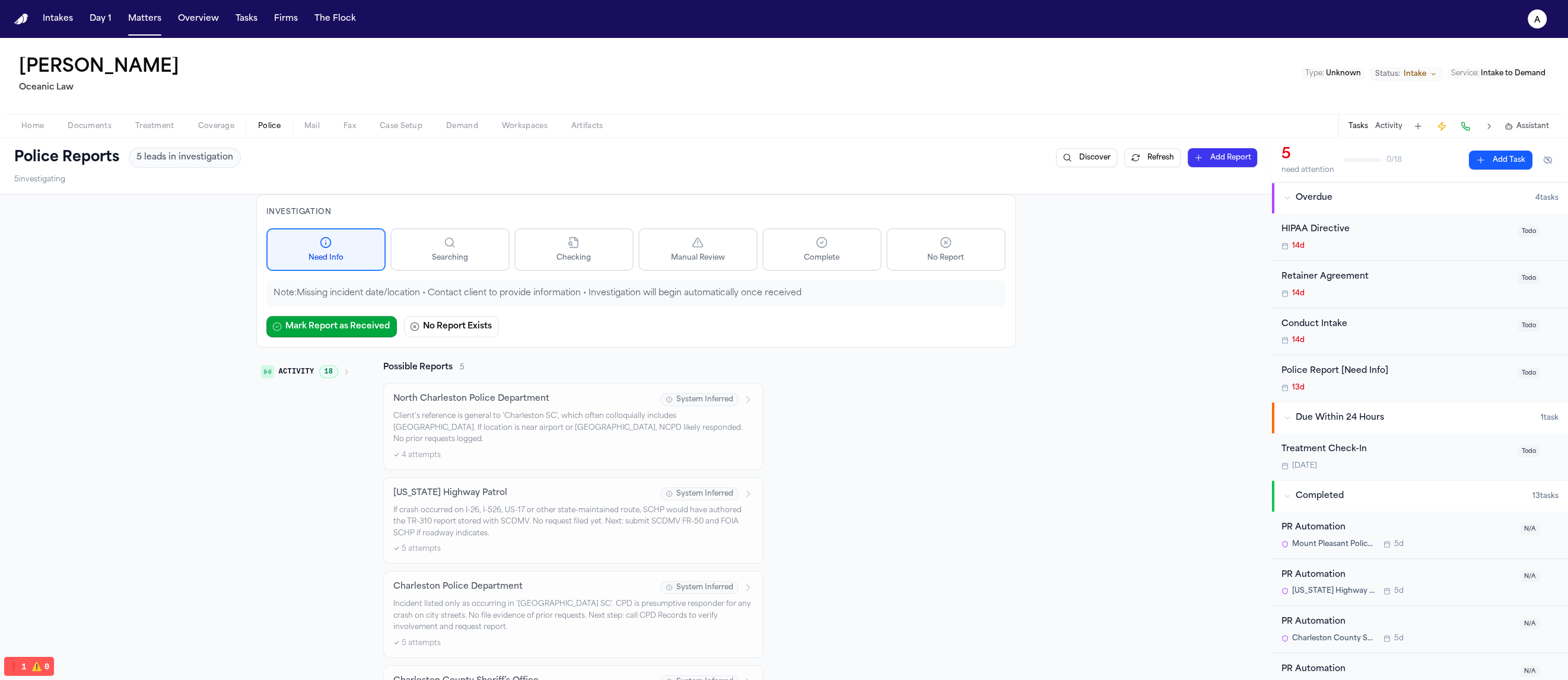
click at [1080, 477] on div "Investigation Need Info Searching Checking Manual Review Complete No Report Not…" at bounding box center [635, 506] width 1271 height 624
click at [1151, 158] on button "Refresh" at bounding box center [1152, 158] width 56 height 19
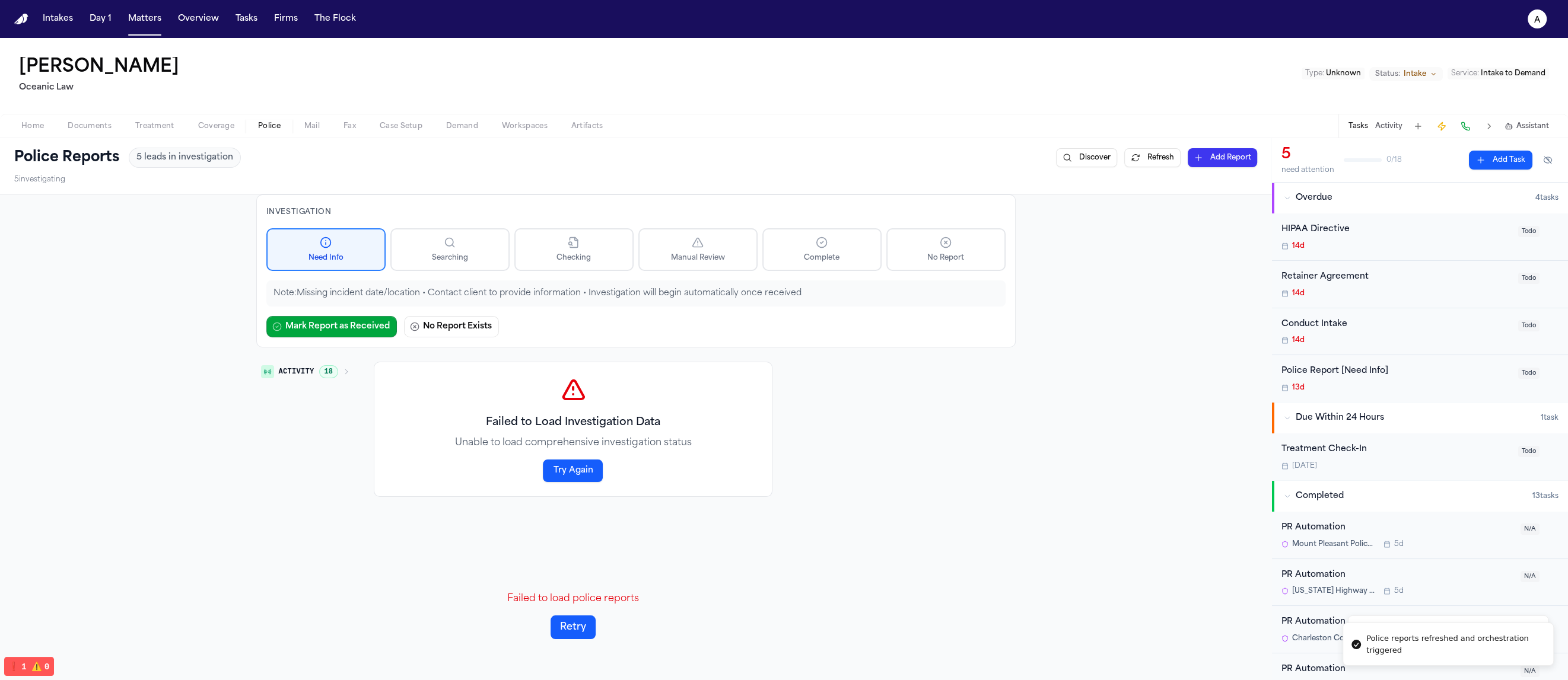
click at [1088, 372] on div "Investigation Need Info Searching Checking Manual Review Complete No Report Not…" at bounding box center [635, 506] width 1271 height 624
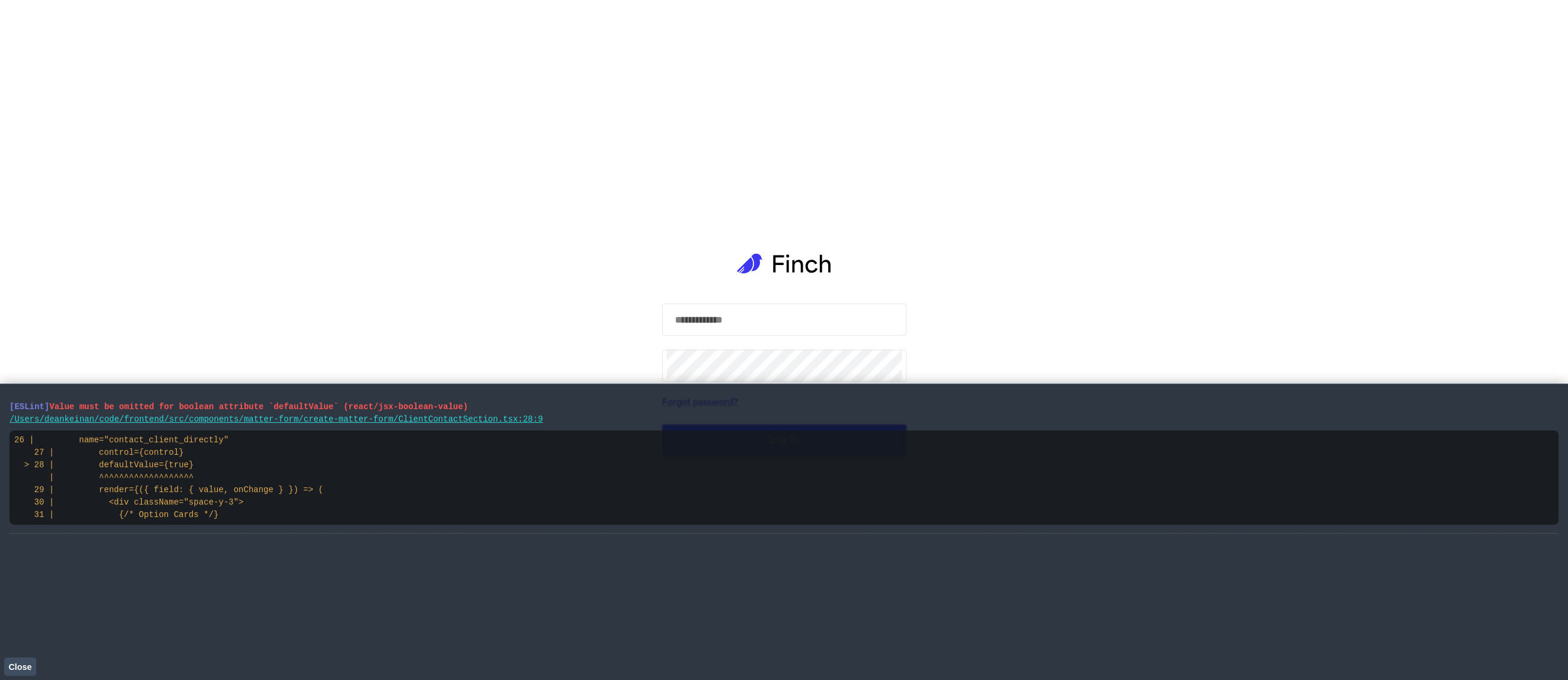
click at [24, 662] on span "Close" at bounding box center [19, 667] width 23 height 10
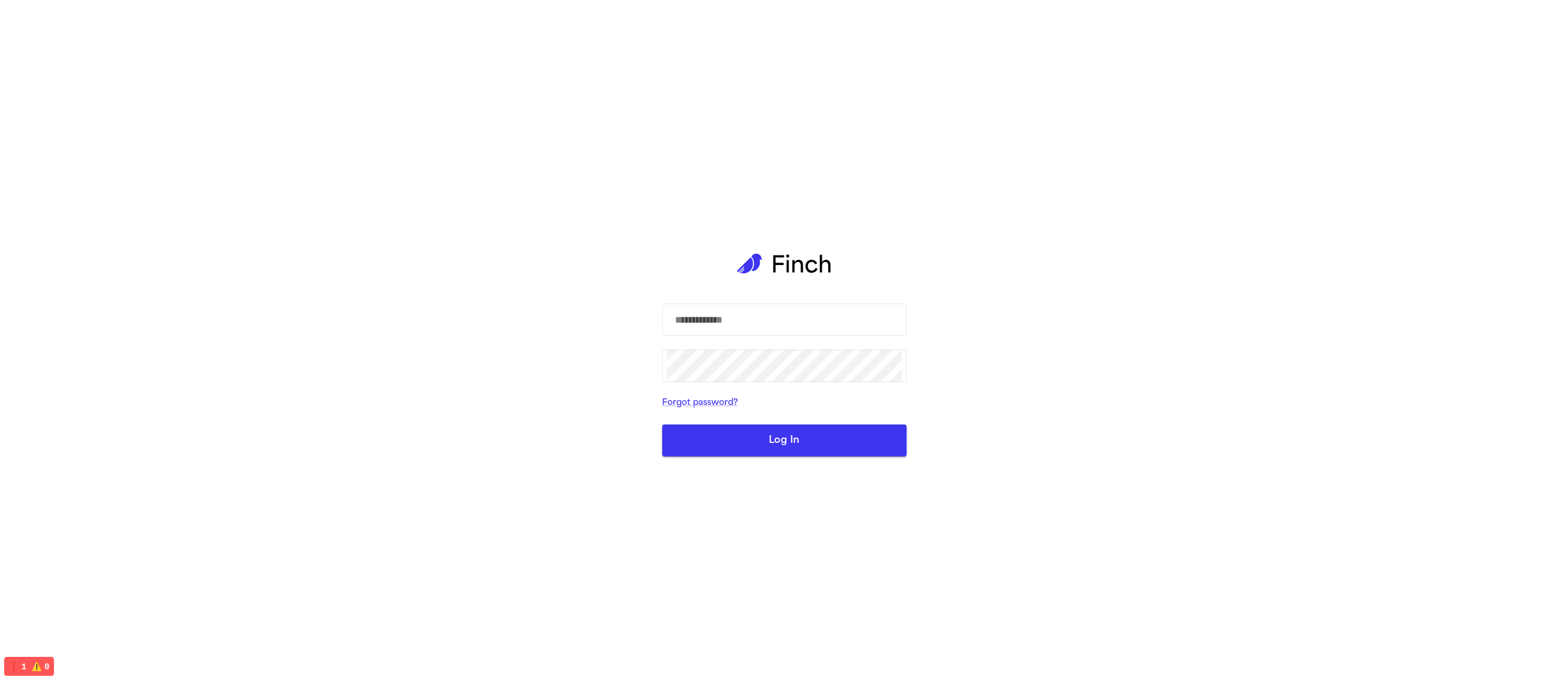
click at [816, 280] on icon at bounding box center [784, 263] width 95 height 80
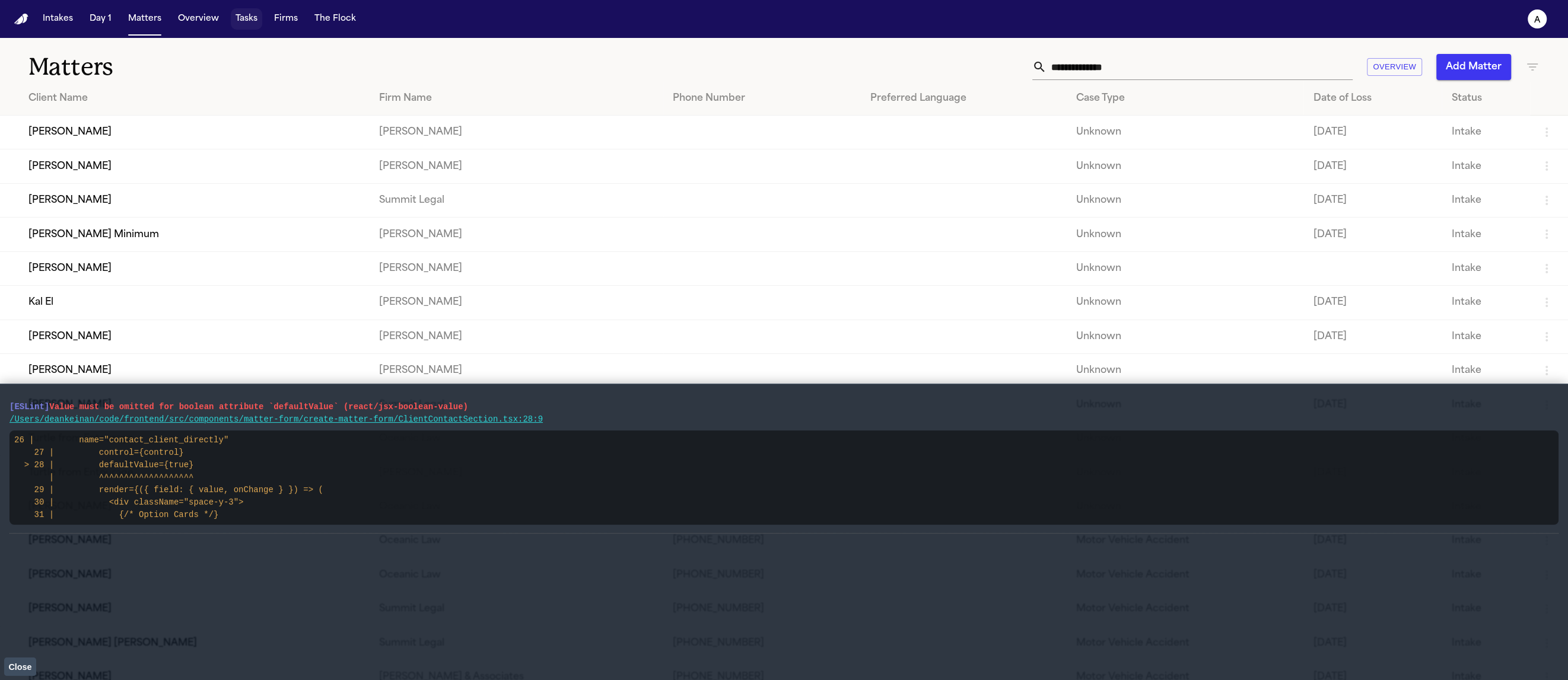
click at [255, 23] on button "Tasks" at bounding box center [246, 18] width 32 height 21
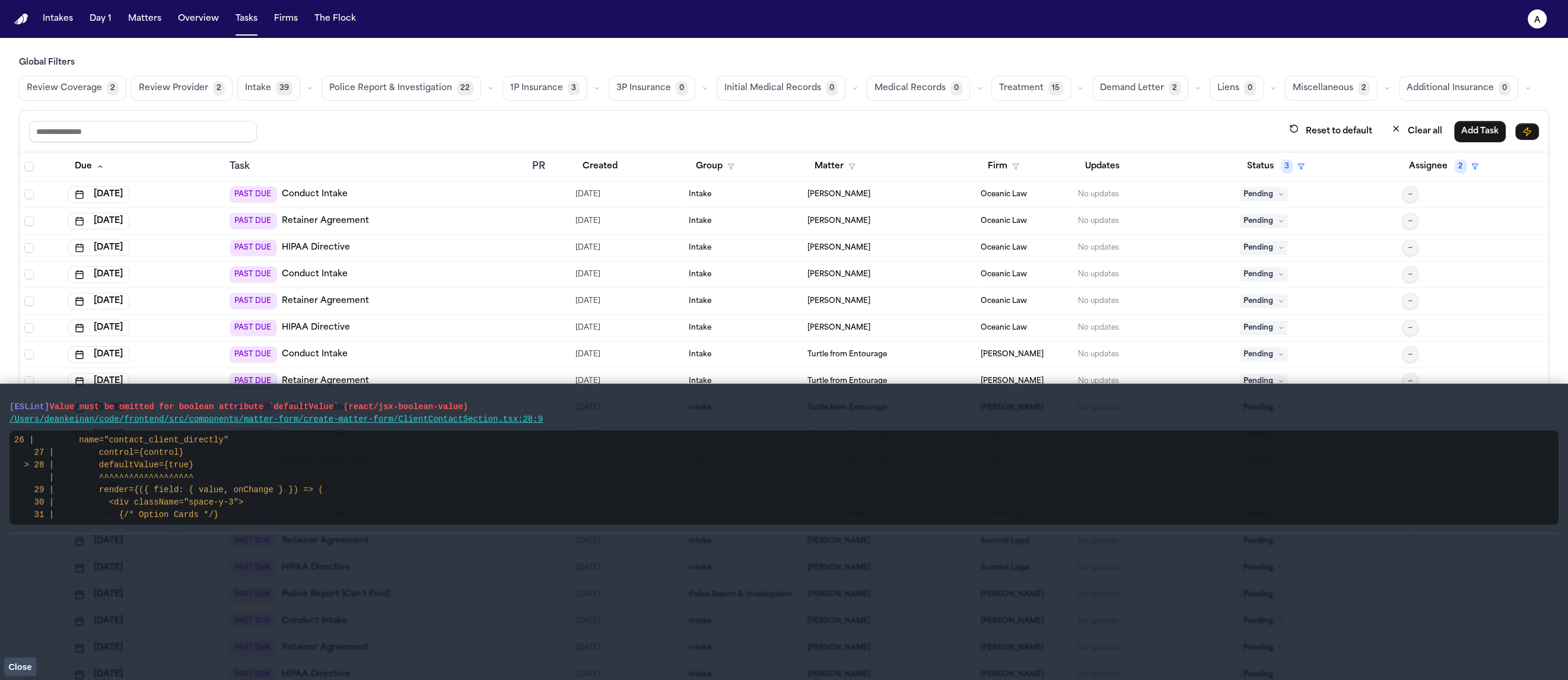
click at [32, 671] on button "Close" at bounding box center [20, 667] width 32 height 18
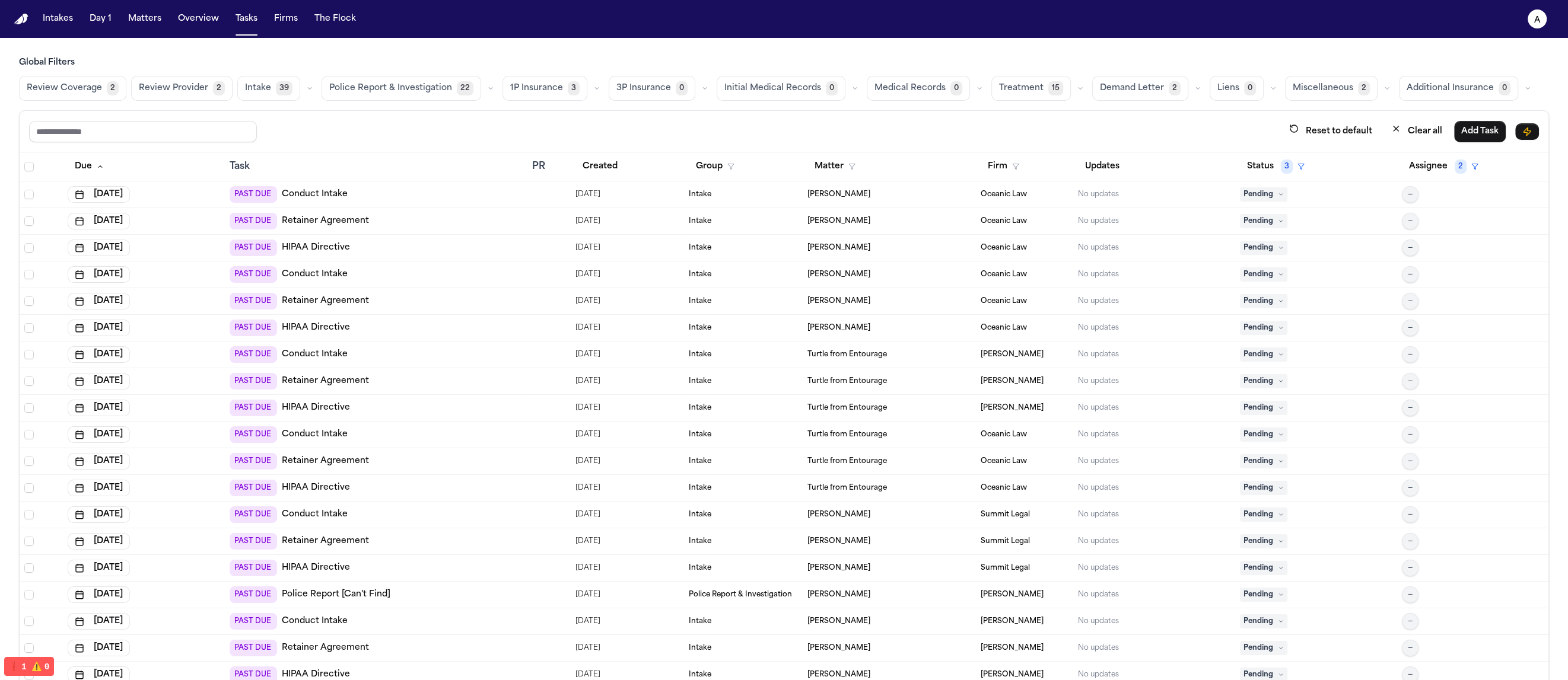
click at [410, 99] on button "Police Report & Investigation 22" at bounding box center [401, 89] width 160 height 25
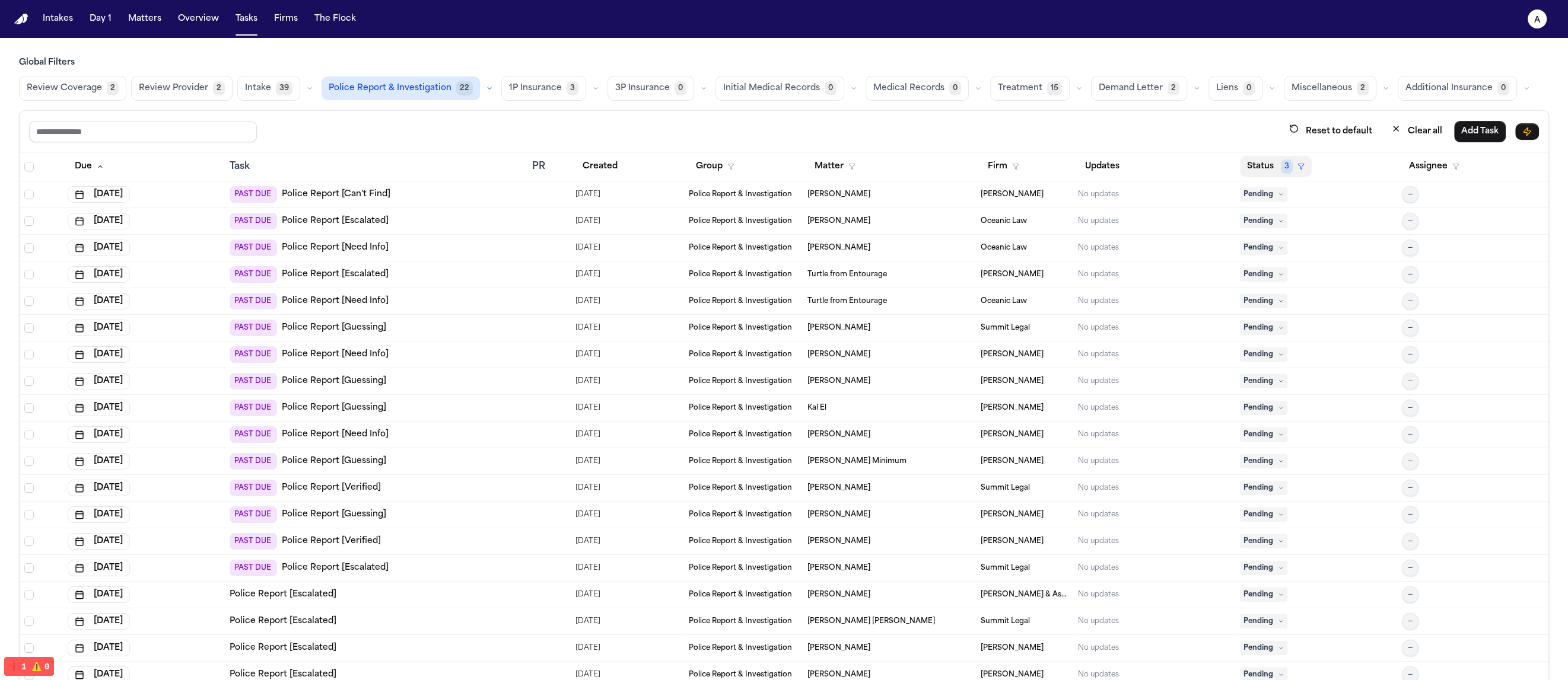
click at [1253, 166] on button "Status 3" at bounding box center [1275, 166] width 72 height 21
click at [1292, 329] on div "Completed" at bounding box center [1297, 331] width 99 height 14
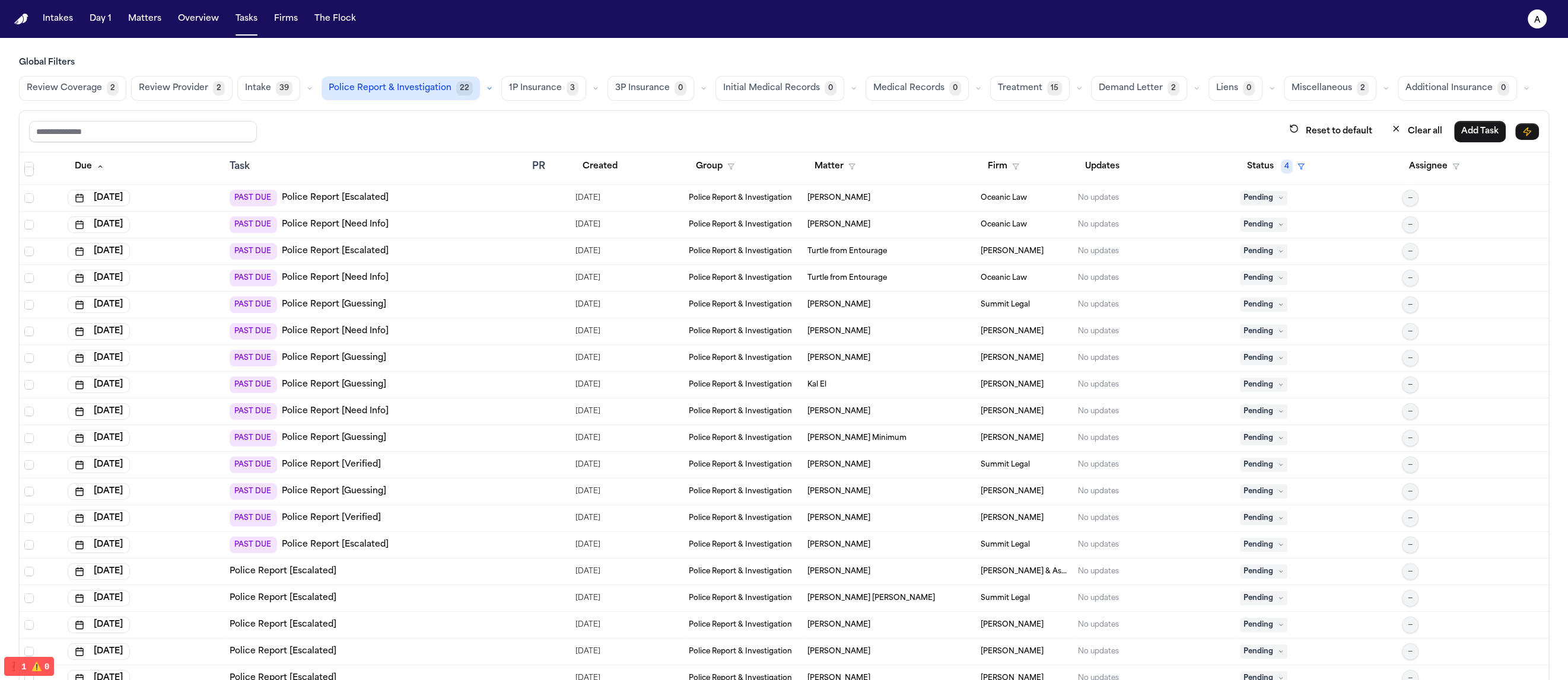
click at [865, 499] on td "Lisa Rada" at bounding box center [889, 492] width 173 height 26
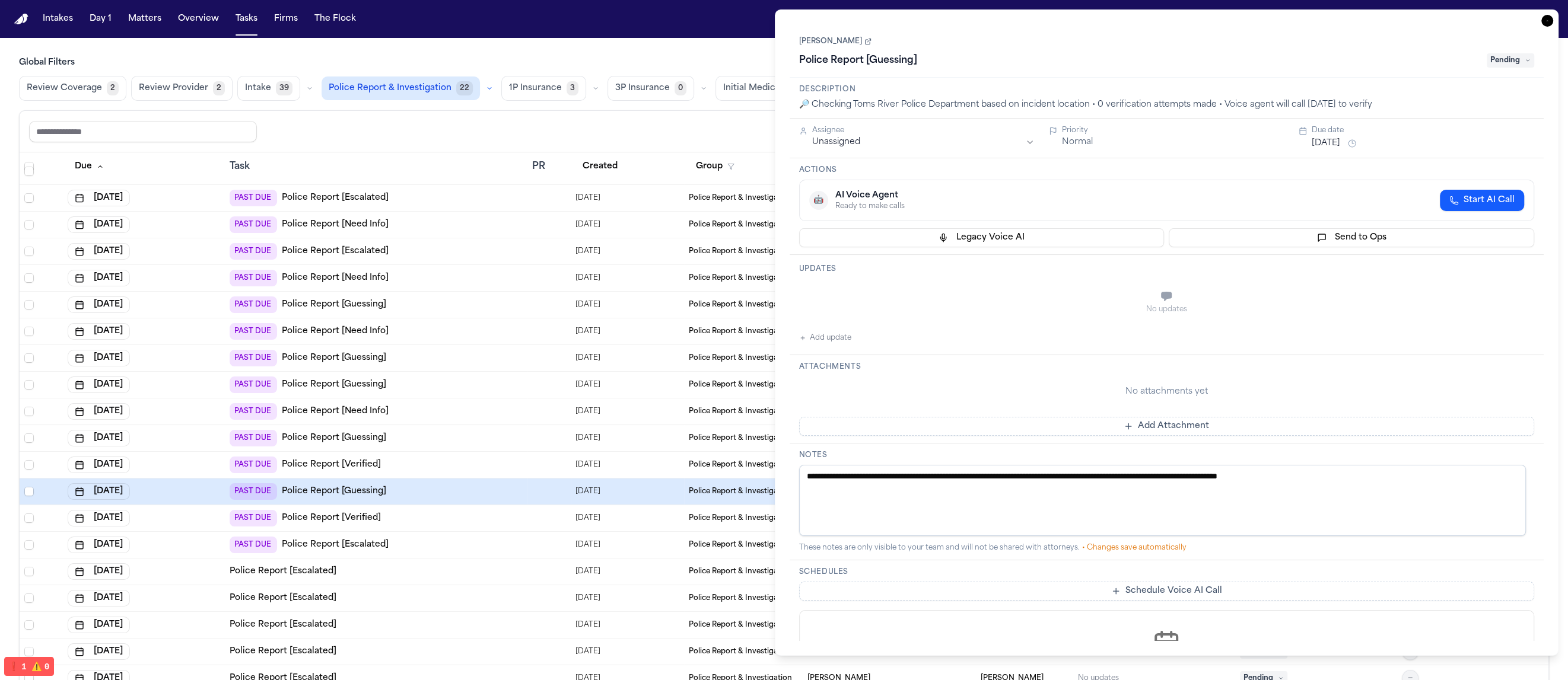
click at [827, 41] on link "Lisa Rada" at bounding box center [835, 41] width 73 height 10
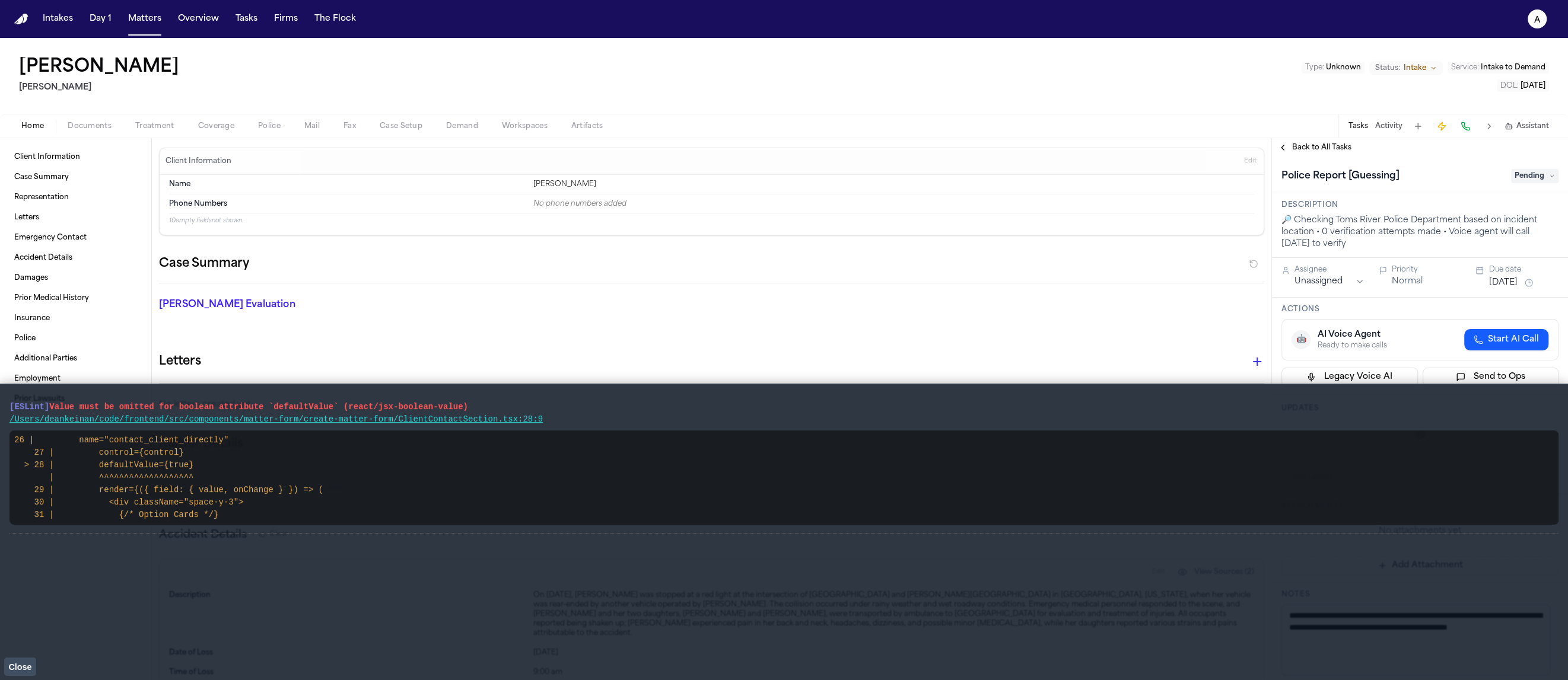
click at [266, 130] on span "Police" at bounding box center [269, 126] width 23 height 10
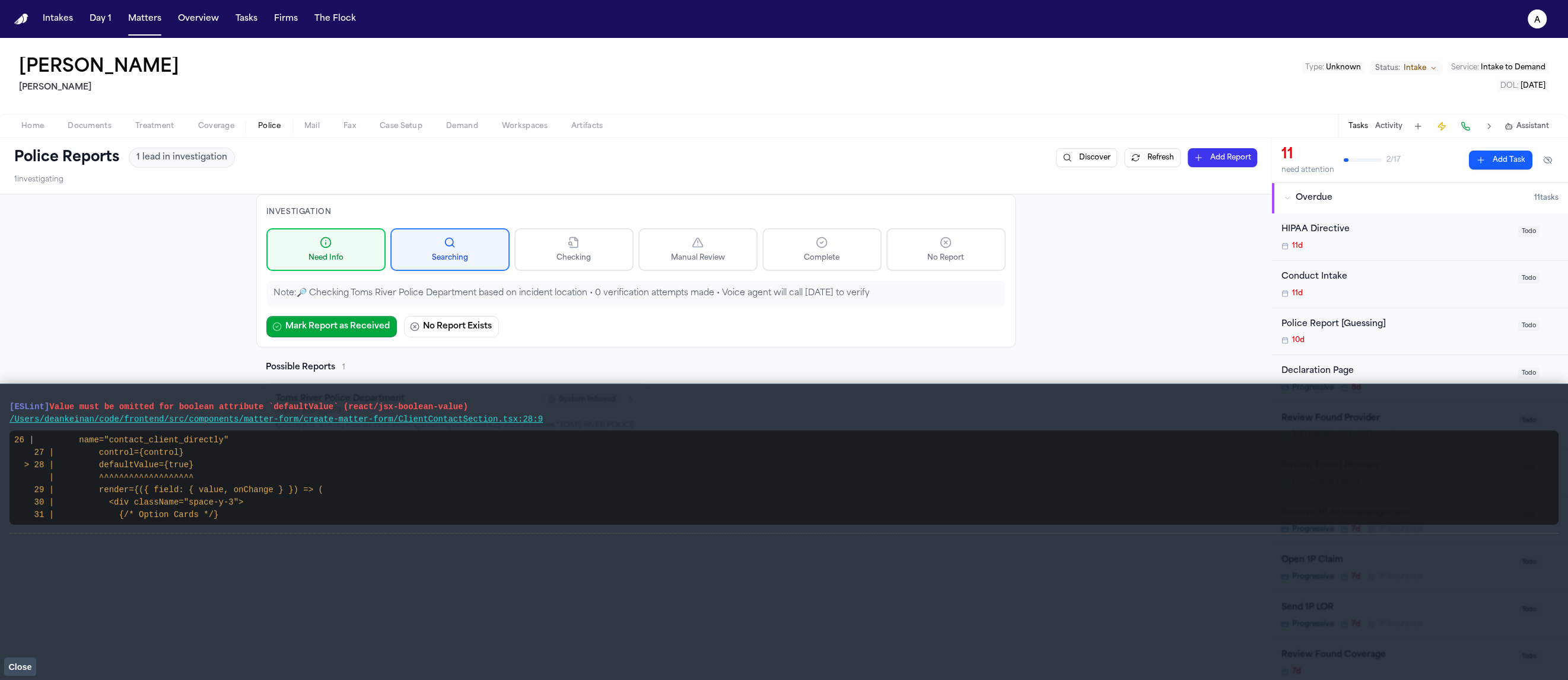
click at [27, 660] on button "Close" at bounding box center [20, 667] width 32 height 18
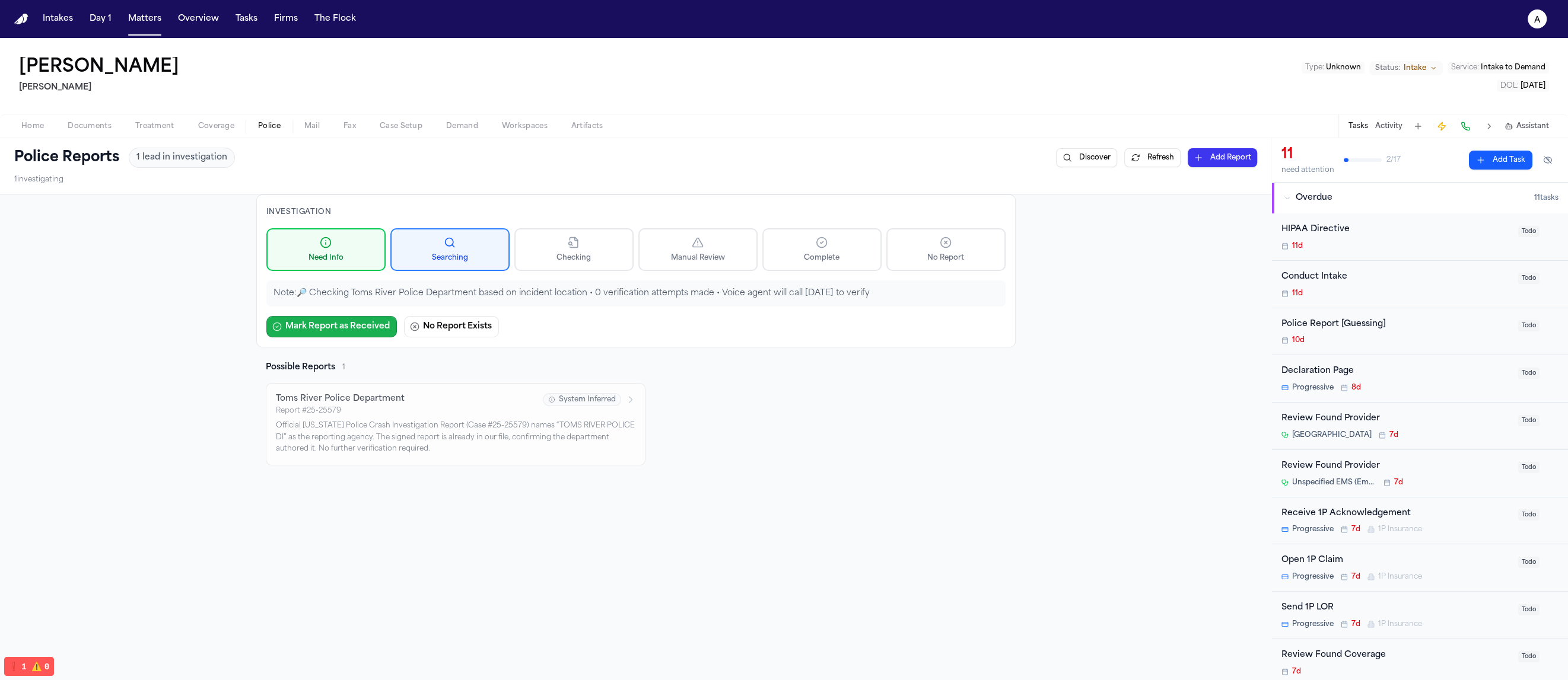
click at [322, 318] on button "Mark Report as Received" at bounding box center [331, 327] width 131 height 21
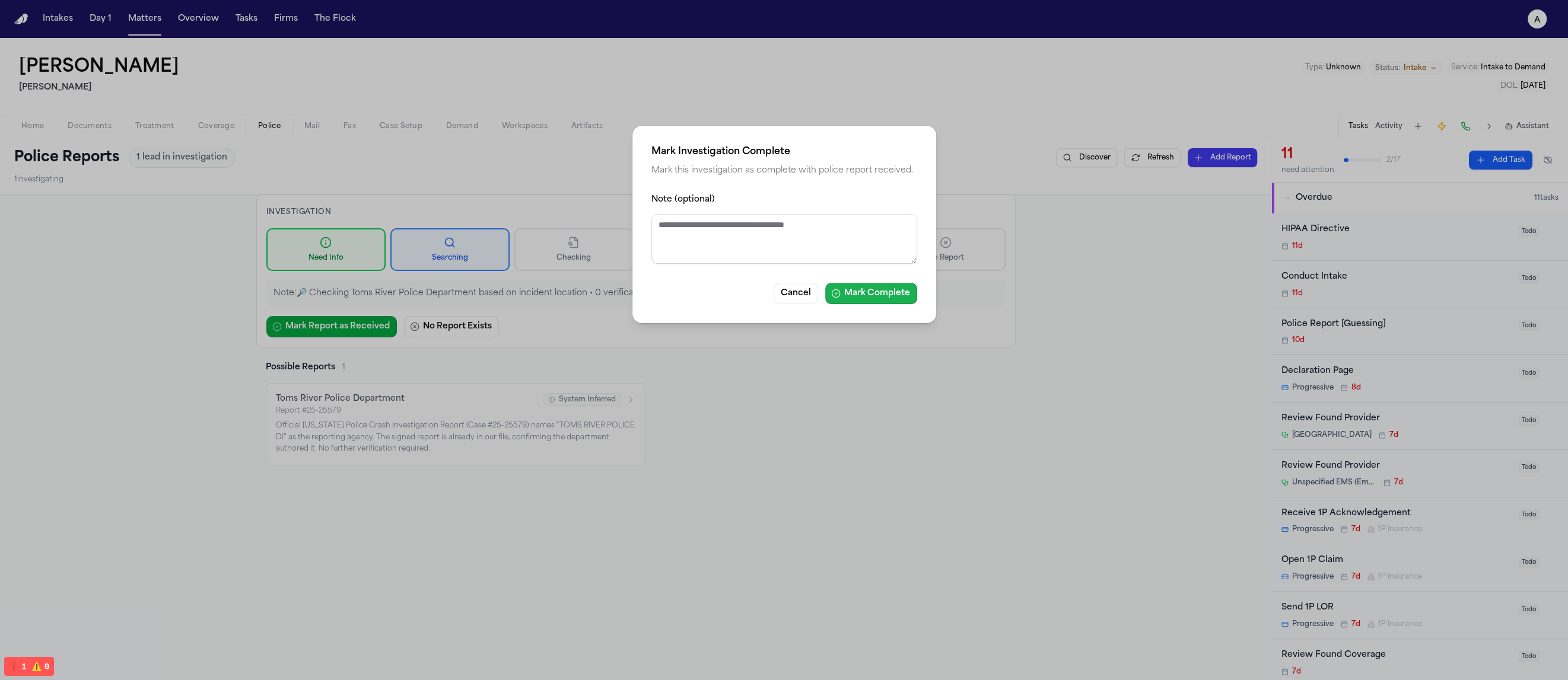
click at [890, 291] on button "Mark Complete" at bounding box center [870, 294] width 92 height 21
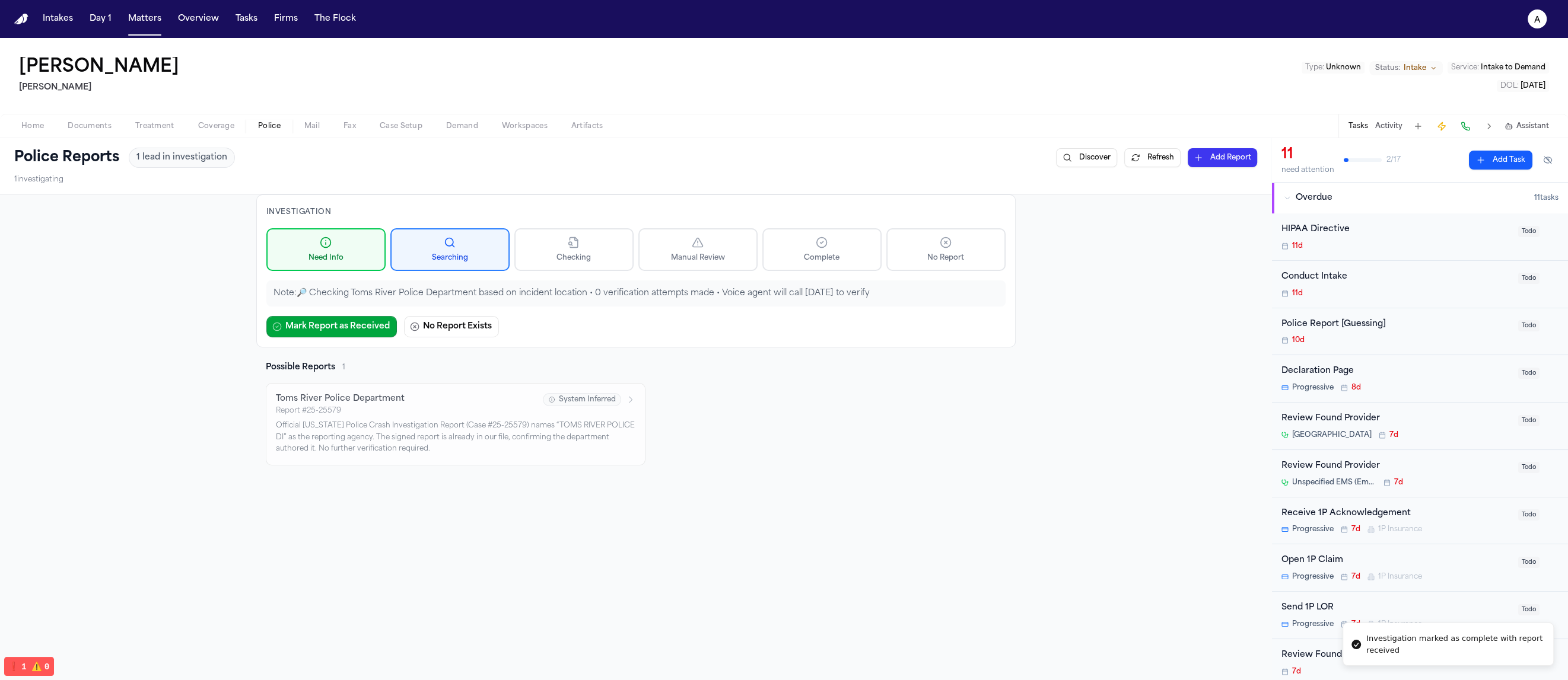
click at [774, 415] on div "Possible Reports 1 Toms River Police Department Report # 25-25579 System Inferr…" at bounding box center [635, 414] width 759 height 103
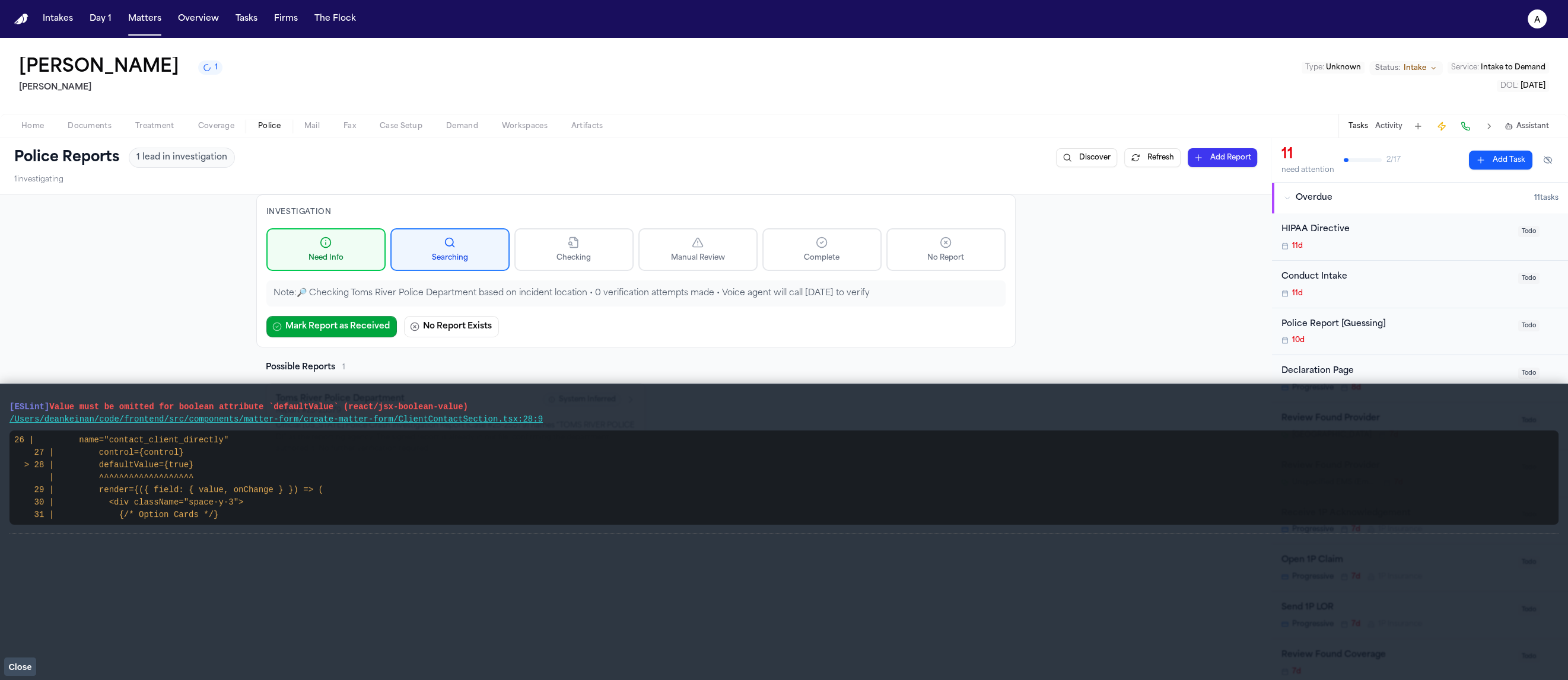
click at [0, 680] on vite-plugin-checker-error-overlay at bounding box center [0, 680] width 0 height 0
click at [32, 658] on button "Close" at bounding box center [20, 667] width 32 height 18
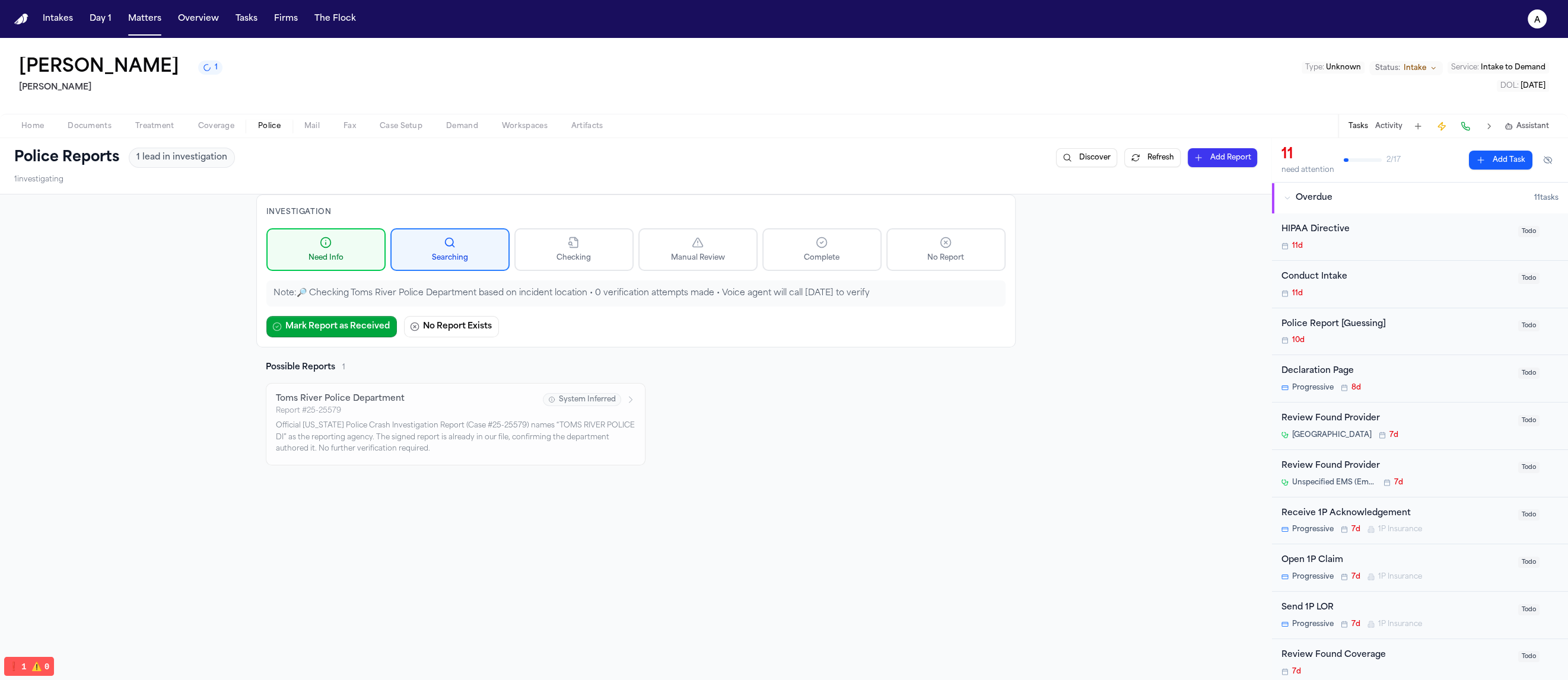
click at [215, 67] on span "1" at bounding box center [216, 67] width 3 height 10
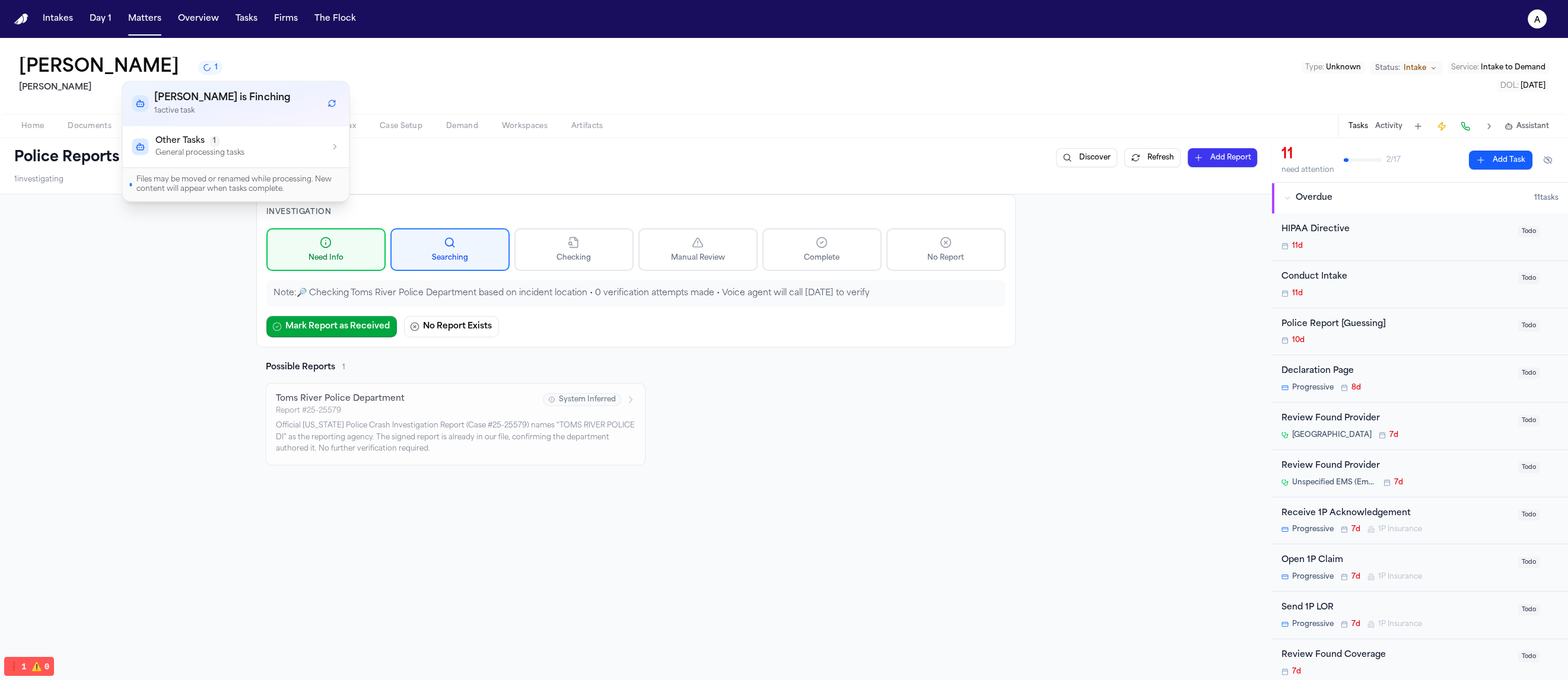
click at [194, 138] on span "Other Tasks" at bounding box center [180, 141] width 49 height 12
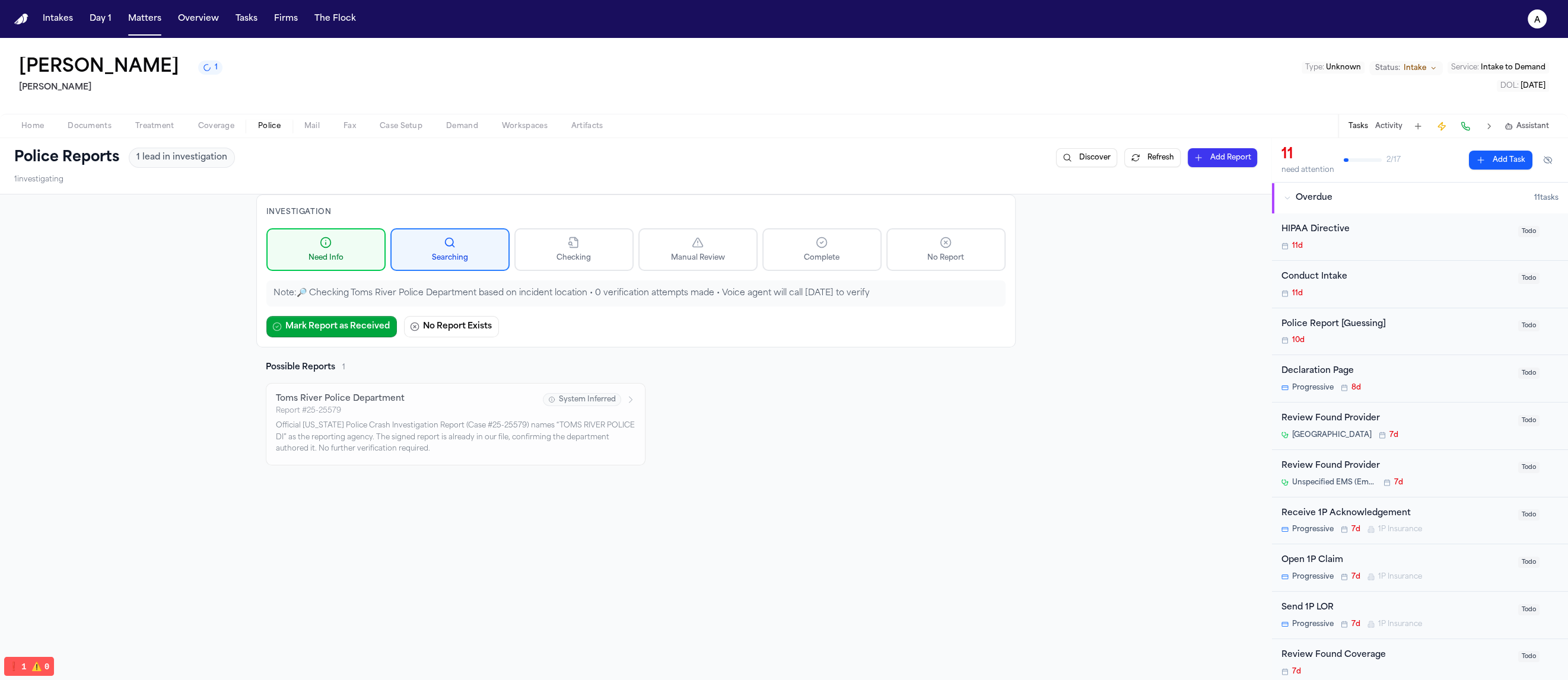
click at [531, 159] on div "Police Reports 1 lead in investigation Discover Refresh Add Report" at bounding box center [635, 158] width 1243 height 20
click at [962, 263] on button "No Report" at bounding box center [946, 250] width 119 height 43
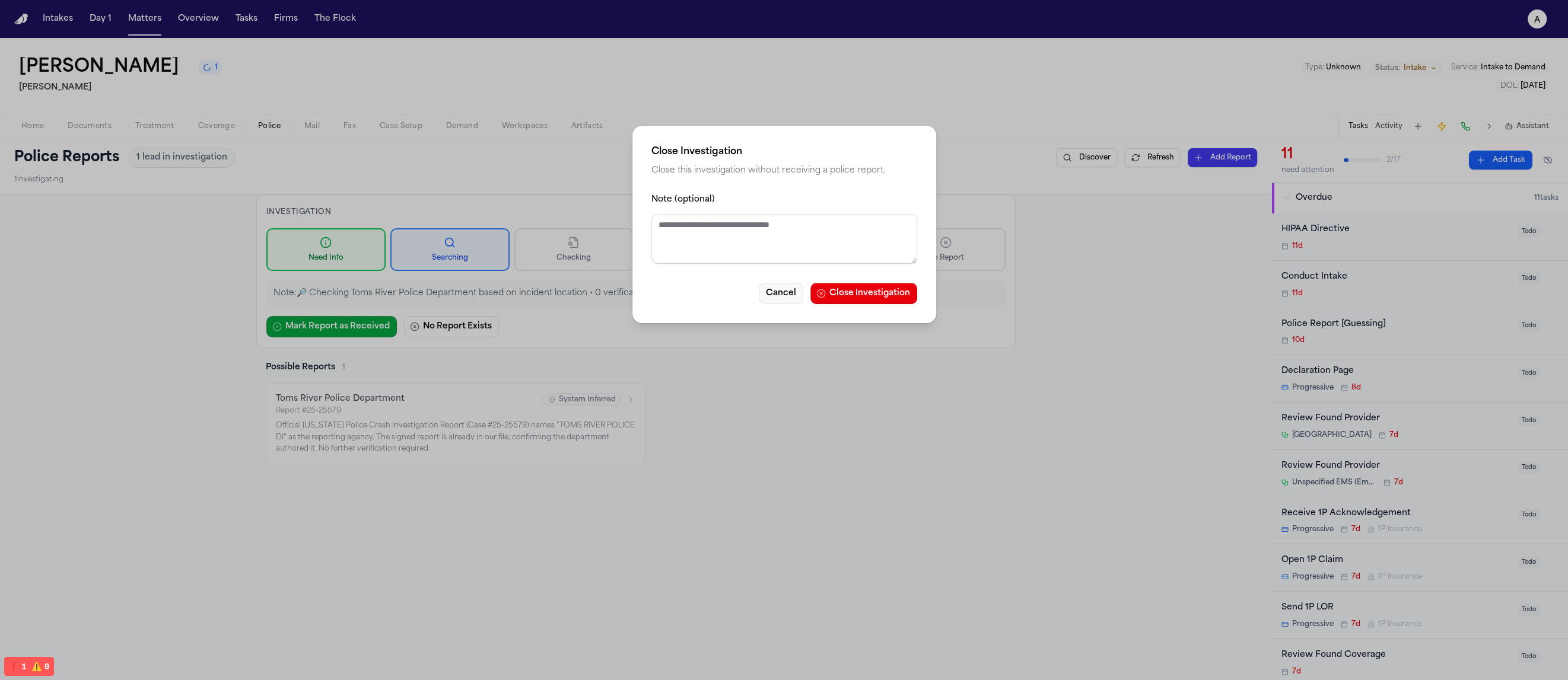
click at [764, 301] on button "Cancel" at bounding box center [781, 294] width 45 height 21
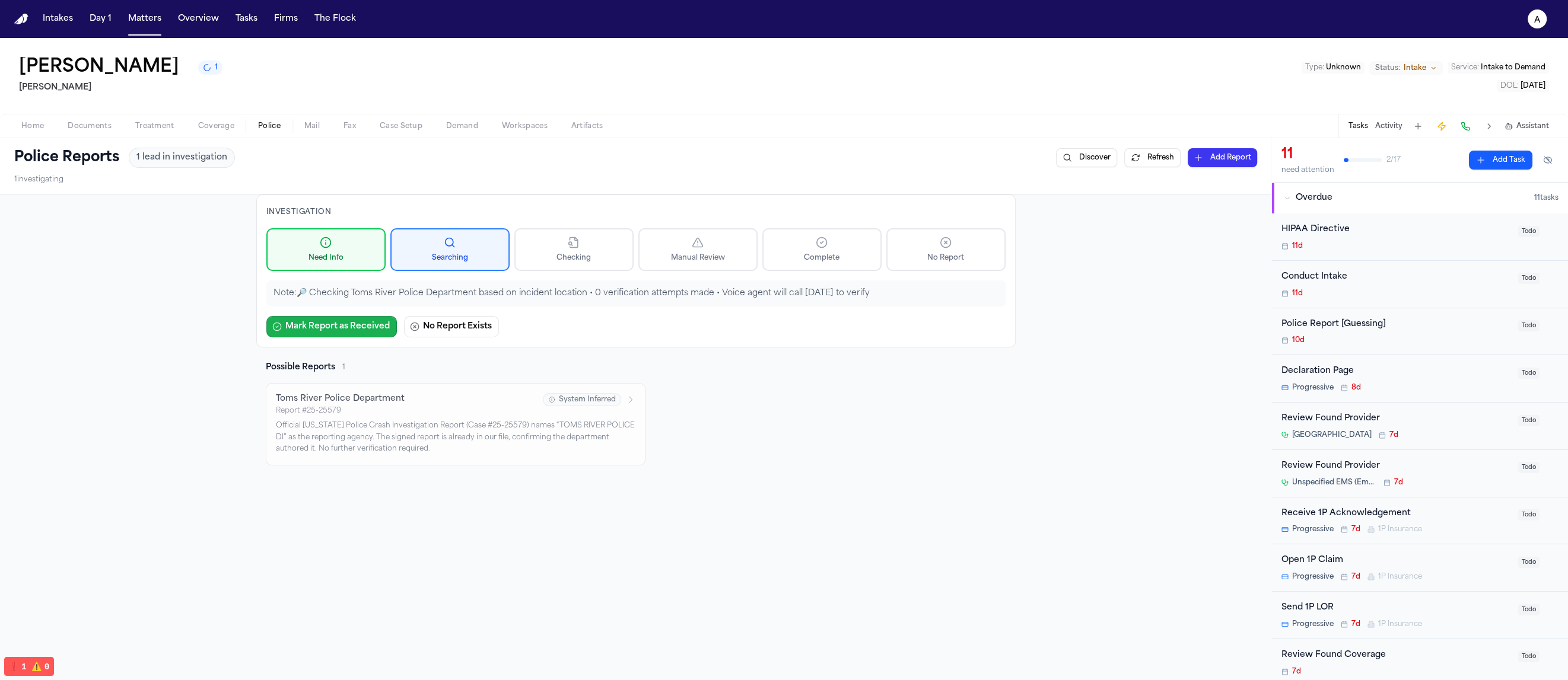
click at [326, 335] on button "Mark Report as Received" at bounding box center [331, 327] width 131 height 21
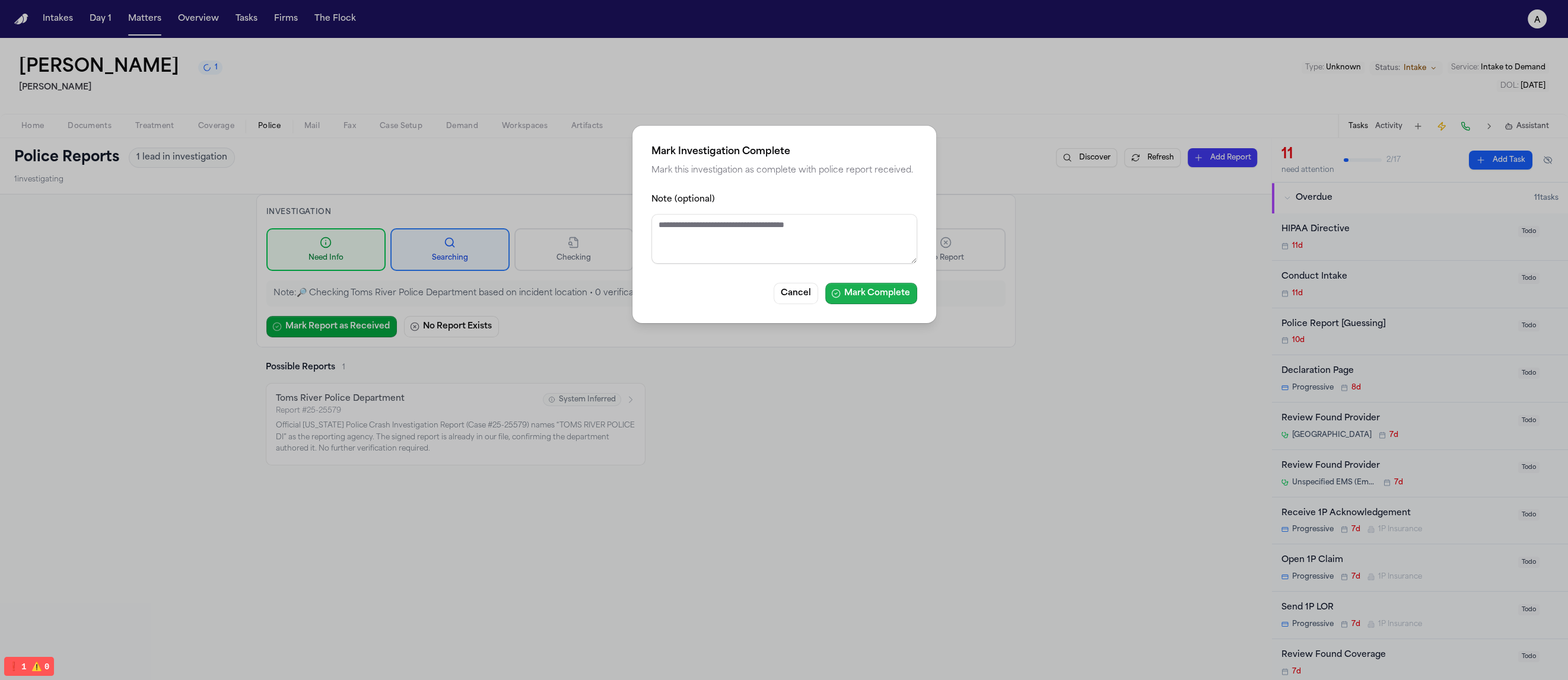
click at [880, 293] on button "Mark Complete" at bounding box center [870, 294] width 92 height 21
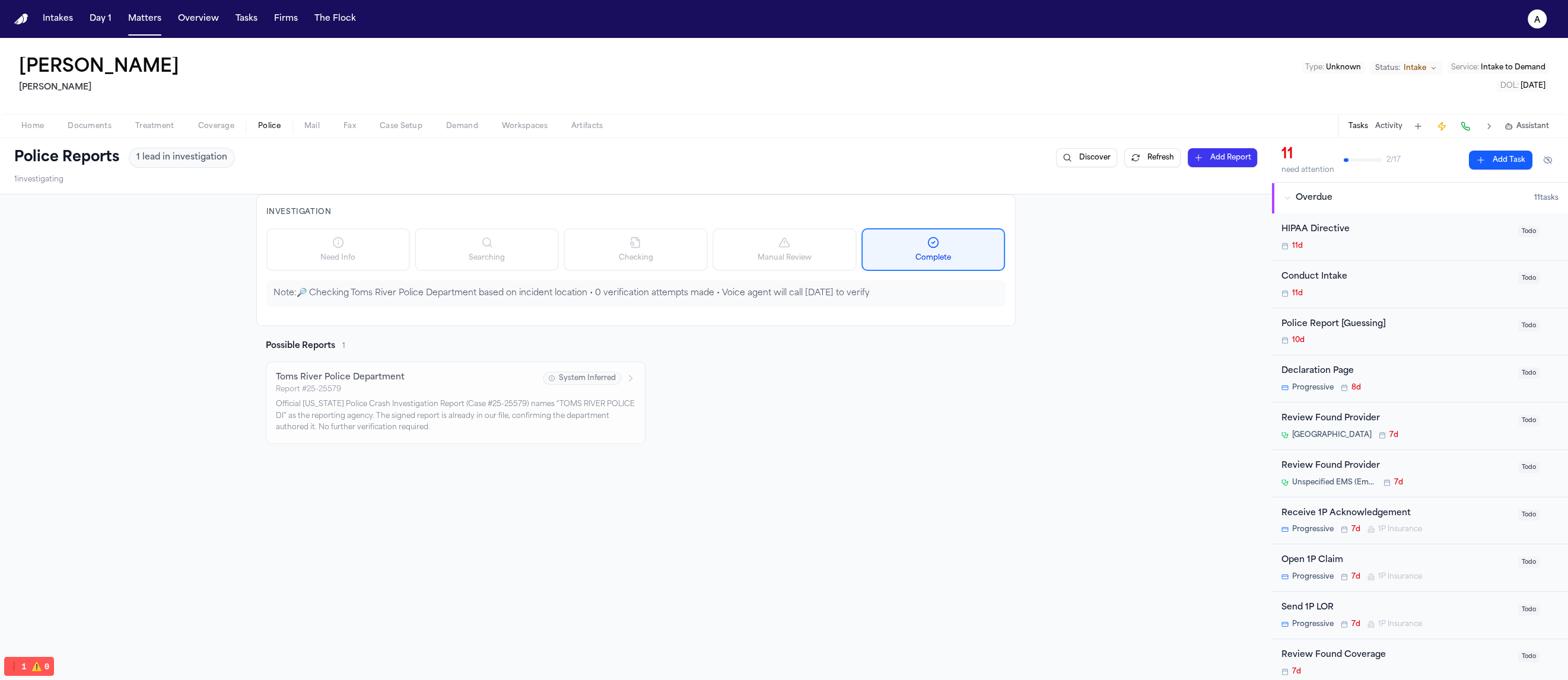
click at [1136, 164] on button "Refresh" at bounding box center [1152, 158] width 56 height 19
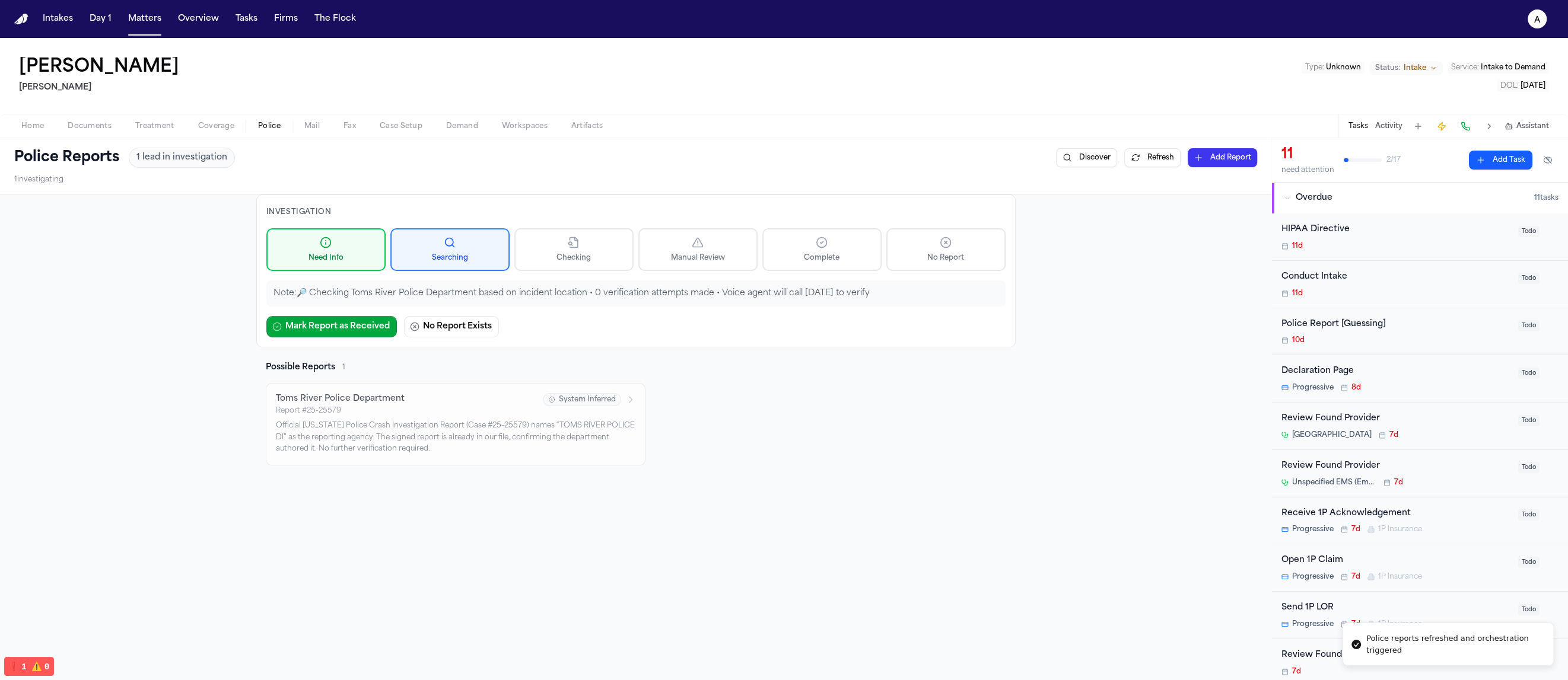
click at [1082, 322] on div "Investigation Need Info Searching Checking Manual Review Complete No Report Not…" at bounding box center [635, 506] width 1271 height 624
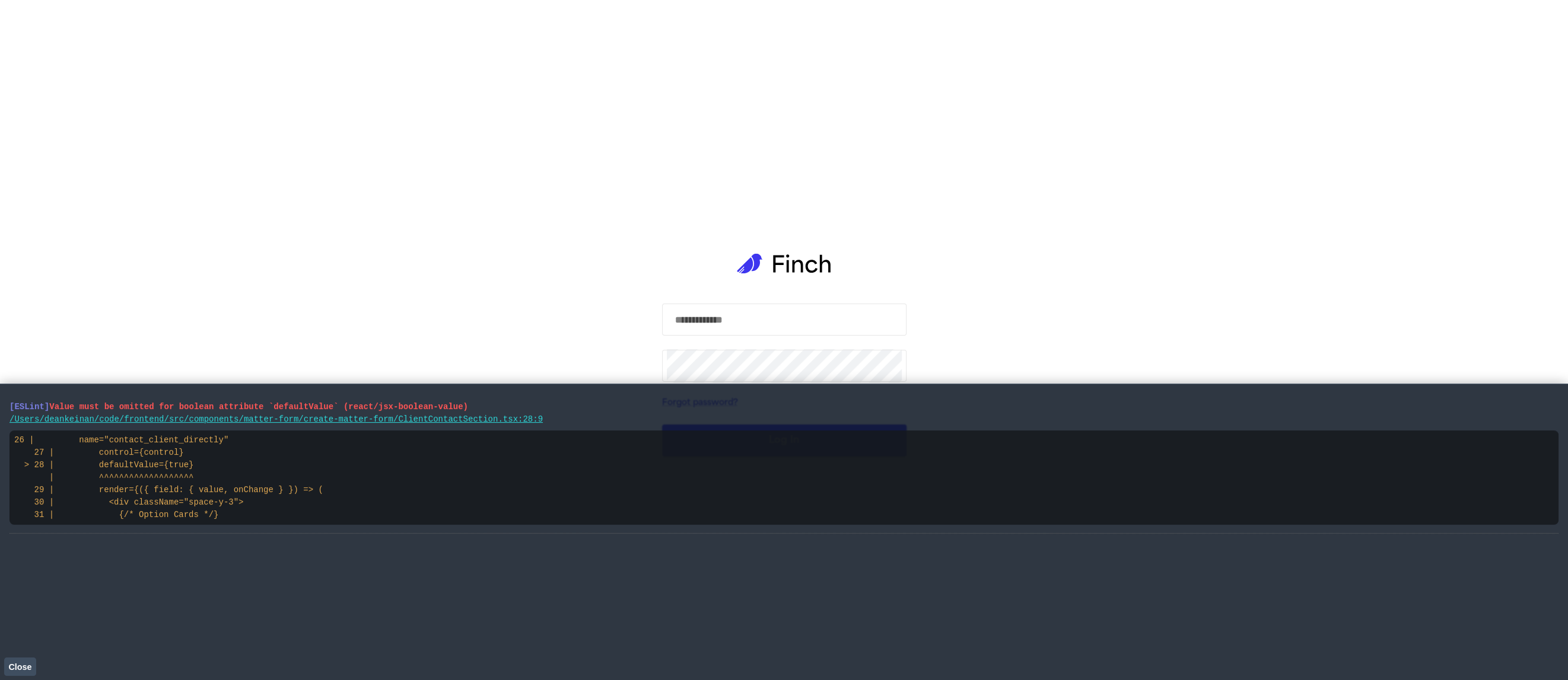
click at [27, 655] on div "[ESLint] Value must be omitted for boolean attribute `defaultValue` (react/jsx-…" at bounding box center [784, 532] width 1549 height 277
click at [28, 663] on span "Close" at bounding box center [19, 667] width 23 height 10
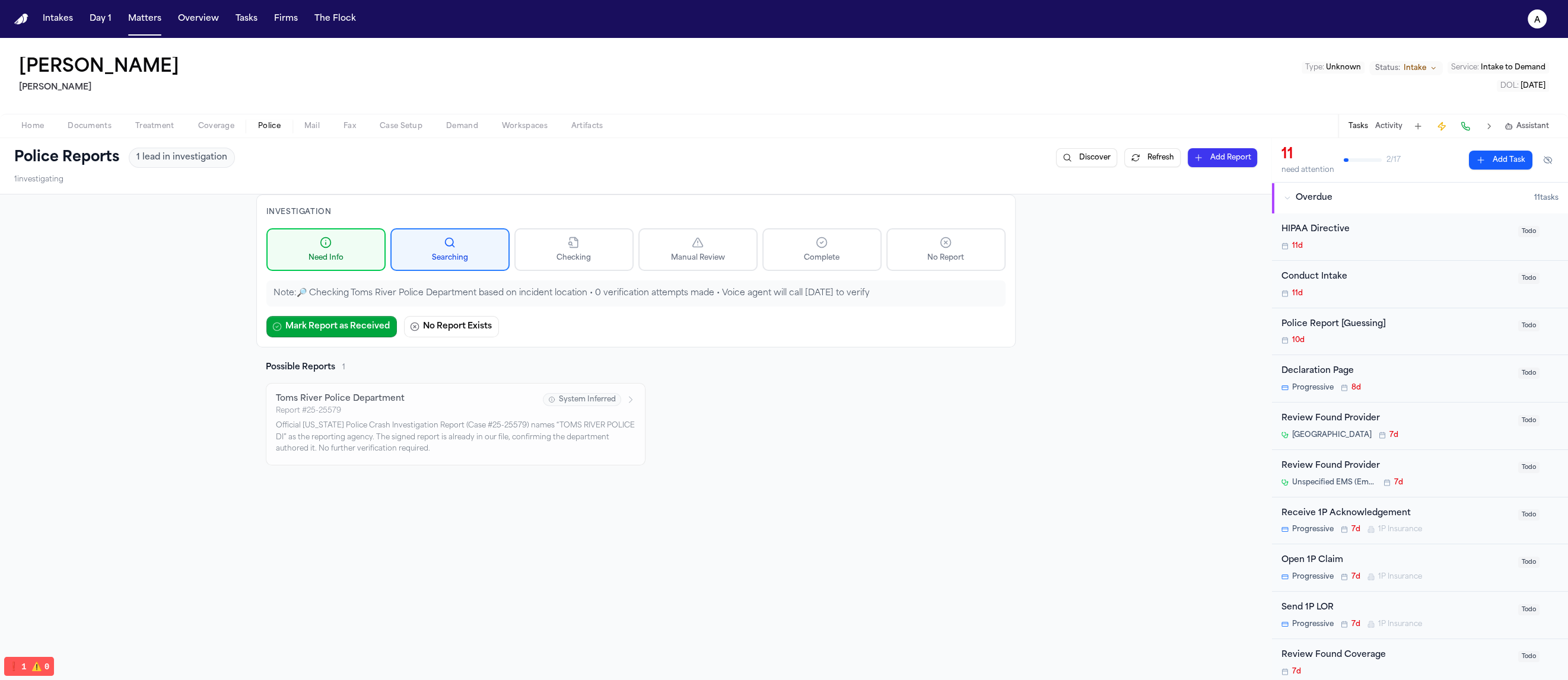
click at [882, 329] on div "Investigation Need Info Searching Checking Manual Review Complete No Report Not…" at bounding box center [635, 329] width 759 height 271
click at [741, 333] on div "Mark Report as Received No Report Exists" at bounding box center [635, 327] width 739 height 21
click at [742, 304] on div "Note: 🔎 Checking Toms River Police Department based on incident location • 0 ve…" at bounding box center [635, 294] width 739 height 26
click at [749, 295] on p "Note: 🔎 Checking Toms River Police Department based on incident location • 0 ve…" at bounding box center [635, 294] width 725 height 12
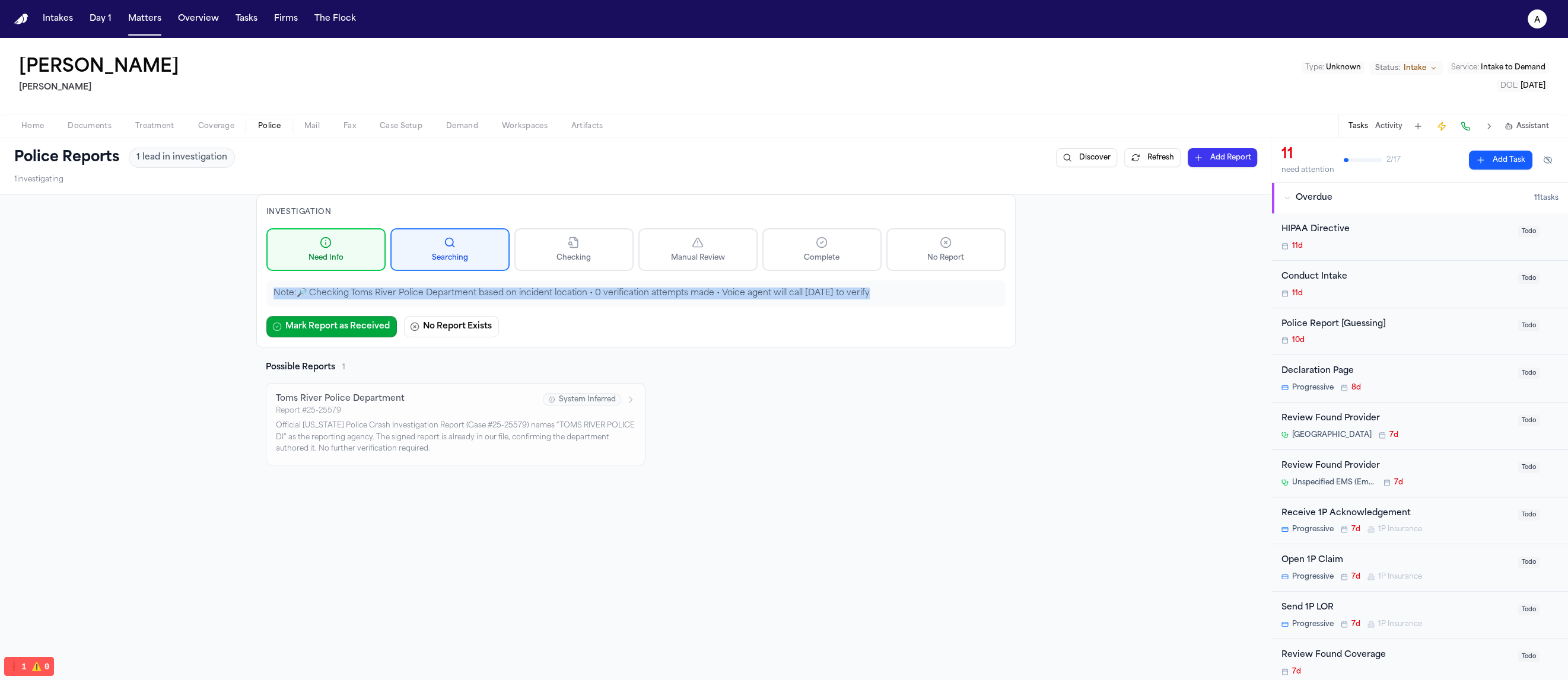
click at [749, 295] on p "Note: 🔎 Checking Toms River Police Department based on incident location • 0 ve…" at bounding box center [635, 294] width 725 height 12
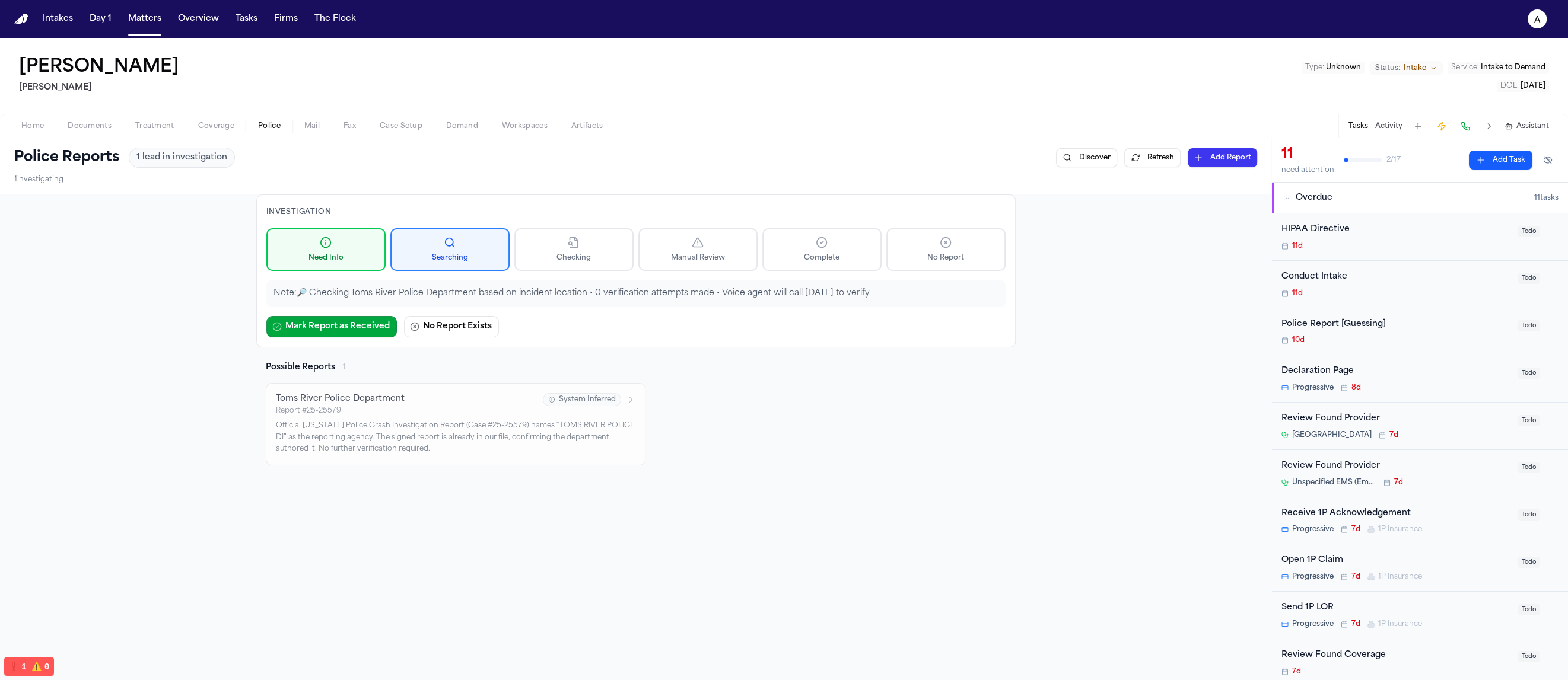
click at [818, 390] on div "Possible Reports 1 Toms River Police Department Report # 25-25579 System Inferr…" at bounding box center [635, 414] width 759 height 103
click at [809, 308] on div "Investigation Need Info Searching Checking Manual Review Complete No Report Not…" at bounding box center [635, 271] width 759 height 153
click at [848, 278] on div "Investigation Need Info Searching Checking Manual Review Complete No Report Not…" at bounding box center [635, 271] width 759 height 153
click at [945, 256] on span "No Report" at bounding box center [946, 258] width 37 height 10
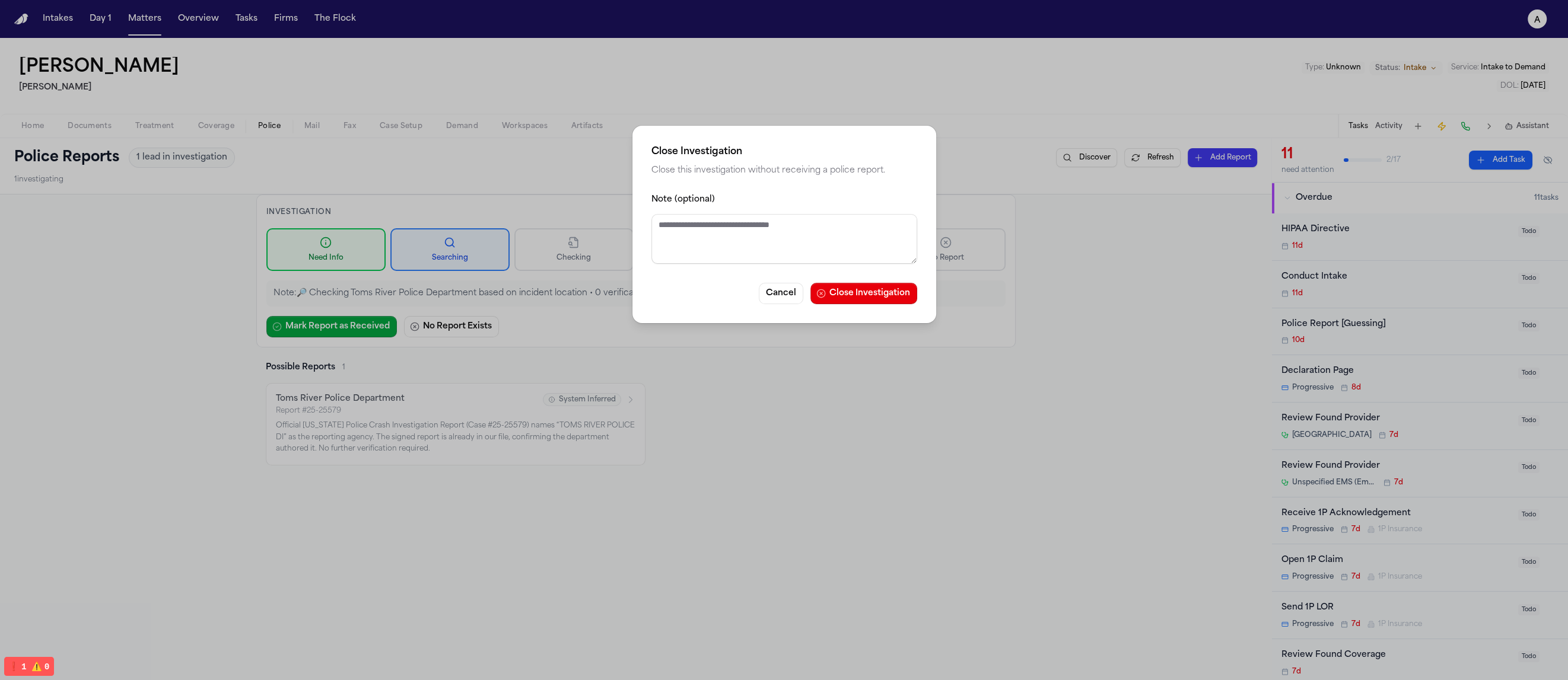
click at [759, 310] on div "Close Investigation Close this investigation without receiving a police report.…" at bounding box center [784, 223] width 303 height 197
click at [763, 300] on button "Cancel" at bounding box center [781, 294] width 45 height 21
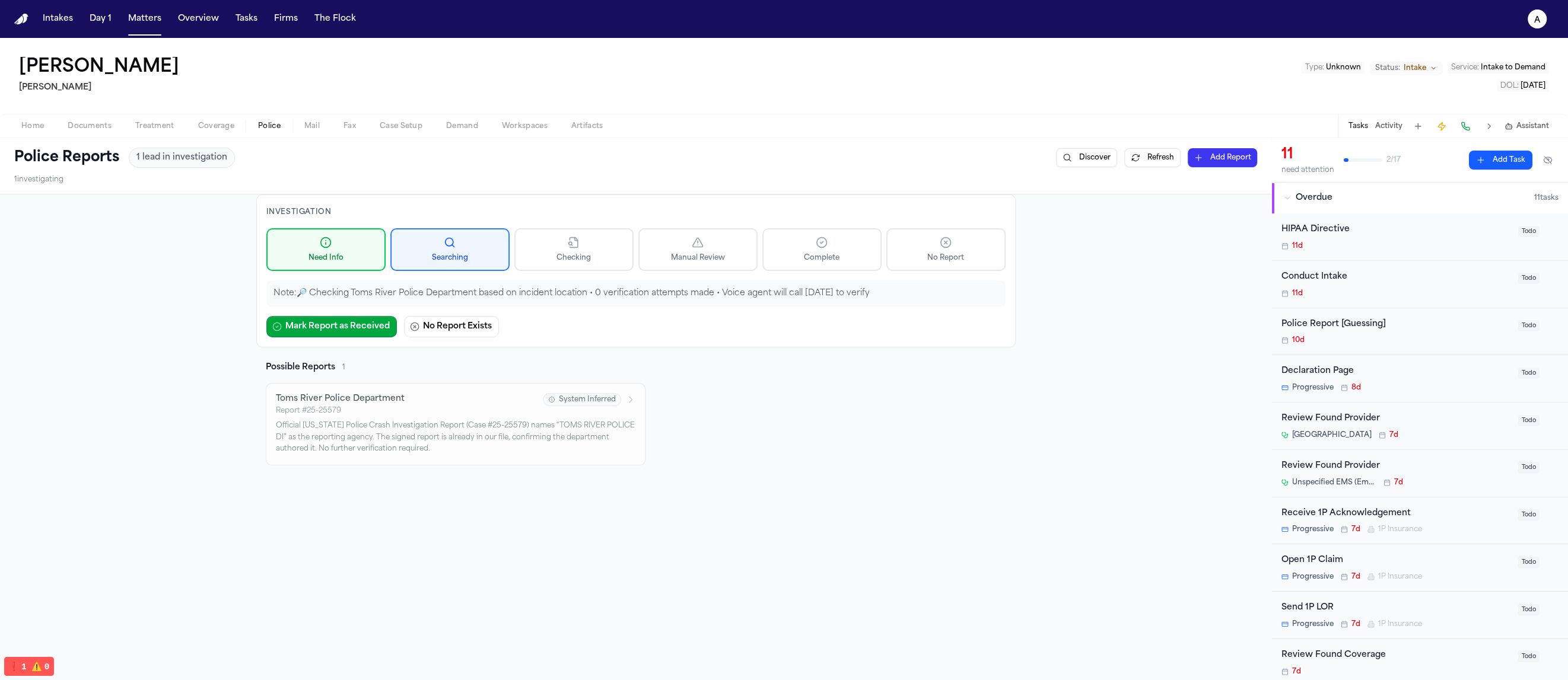
click at [782, 392] on div "Possible Reports 1 Toms River Police Department Report # 25-25579 System Inferr…" at bounding box center [635, 414] width 759 height 103
click at [544, 434] on p "Official New Jersey Police Crash Investigation Report (Case #25-25579) names “T…" at bounding box center [456, 438] width 359 height 35
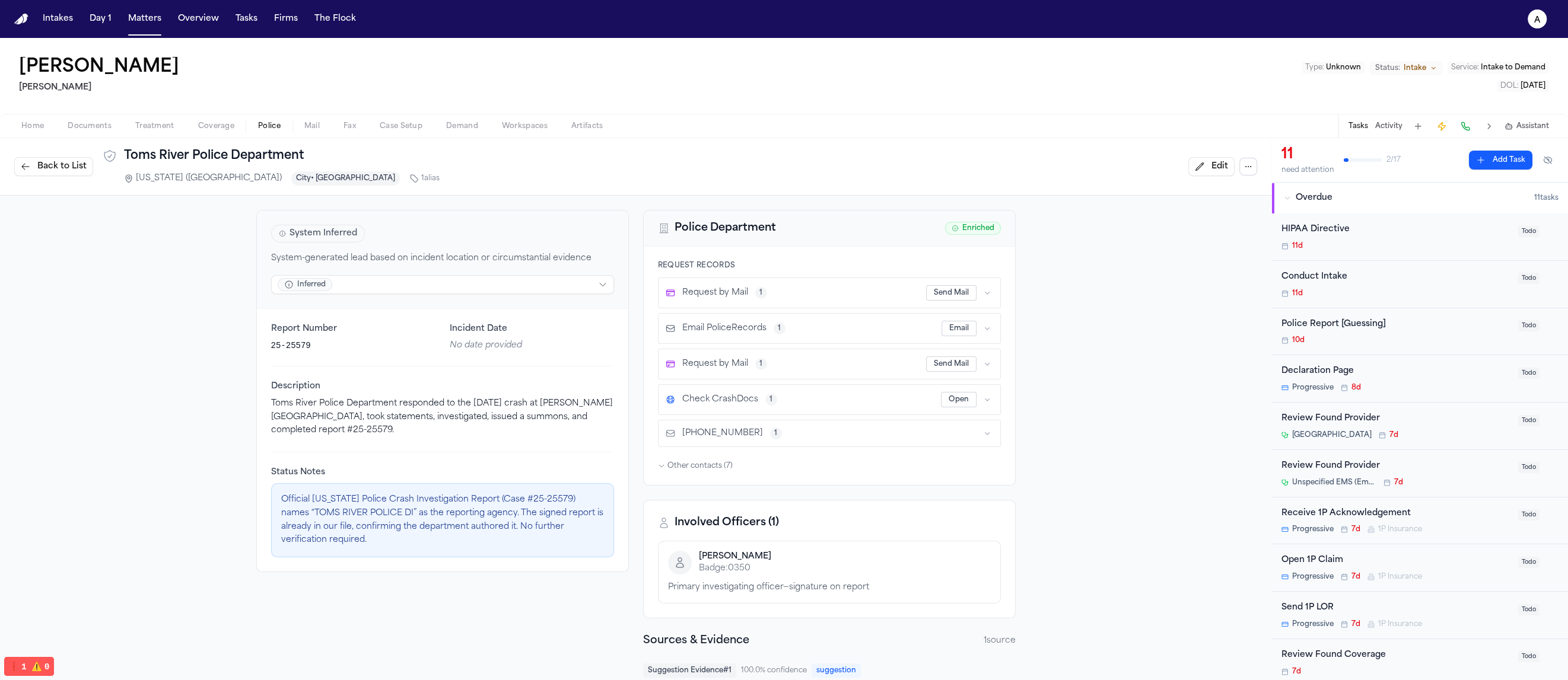
click at [91, 172] on button "Back to List" at bounding box center [53, 166] width 79 height 19
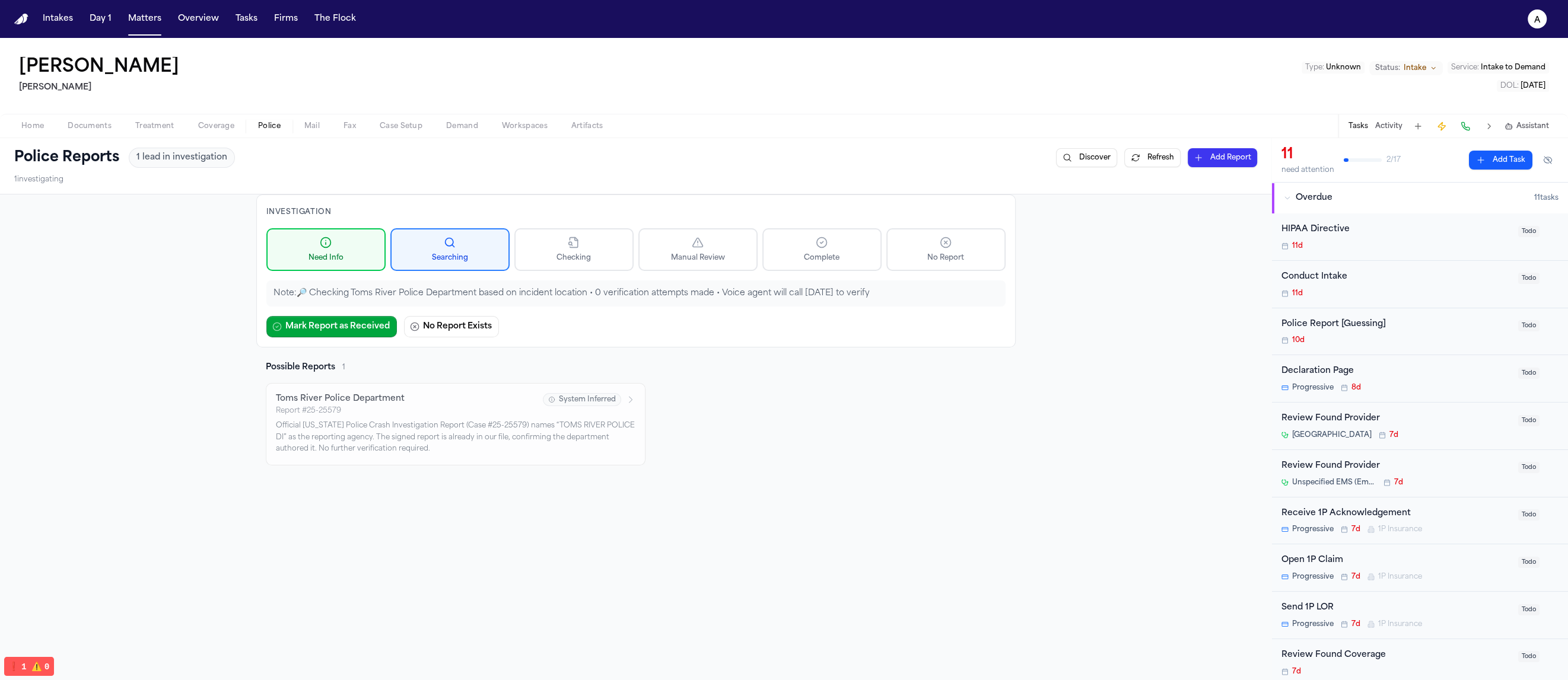
click at [839, 424] on div "Possible Reports 1 Toms River Police Department Report # 25-25579 System Inferr…" at bounding box center [635, 414] width 759 height 103
click at [824, 427] on div "Possible Reports 1 Toms River Police Department Report # 25-25579 System Inferr…" at bounding box center [635, 414] width 759 height 103
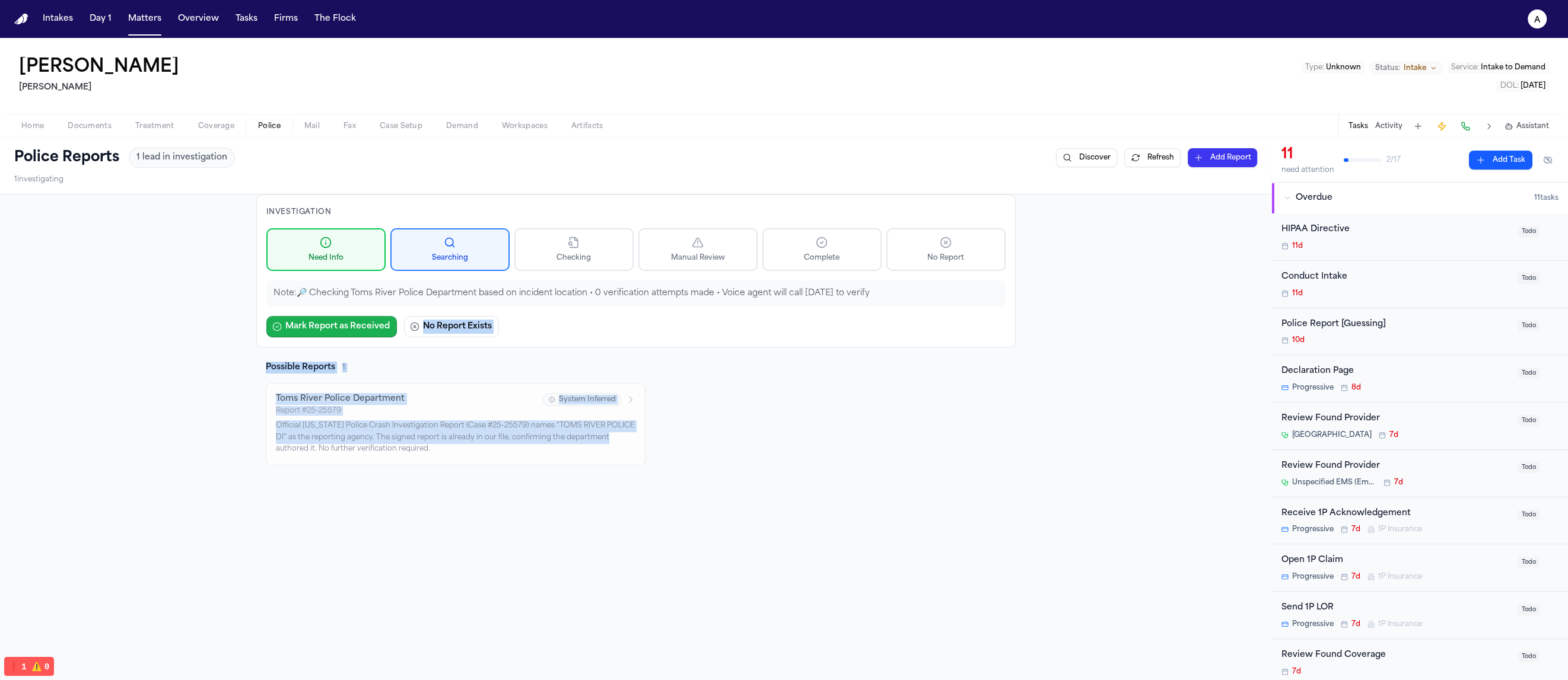
drag, startPoint x: 758, startPoint y: 436, endPoint x: 387, endPoint y: 323, distance: 387.8
click at [387, 323] on div "Investigation Need Info Searching Checking Manual Review Complete No Report Not…" at bounding box center [635, 329] width 759 height 271
click at [749, 307] on div "Investigation Need Info Searching Checking Manual Review Complete No Report Not…" at bounding box center [635, 271] width 759 height 153
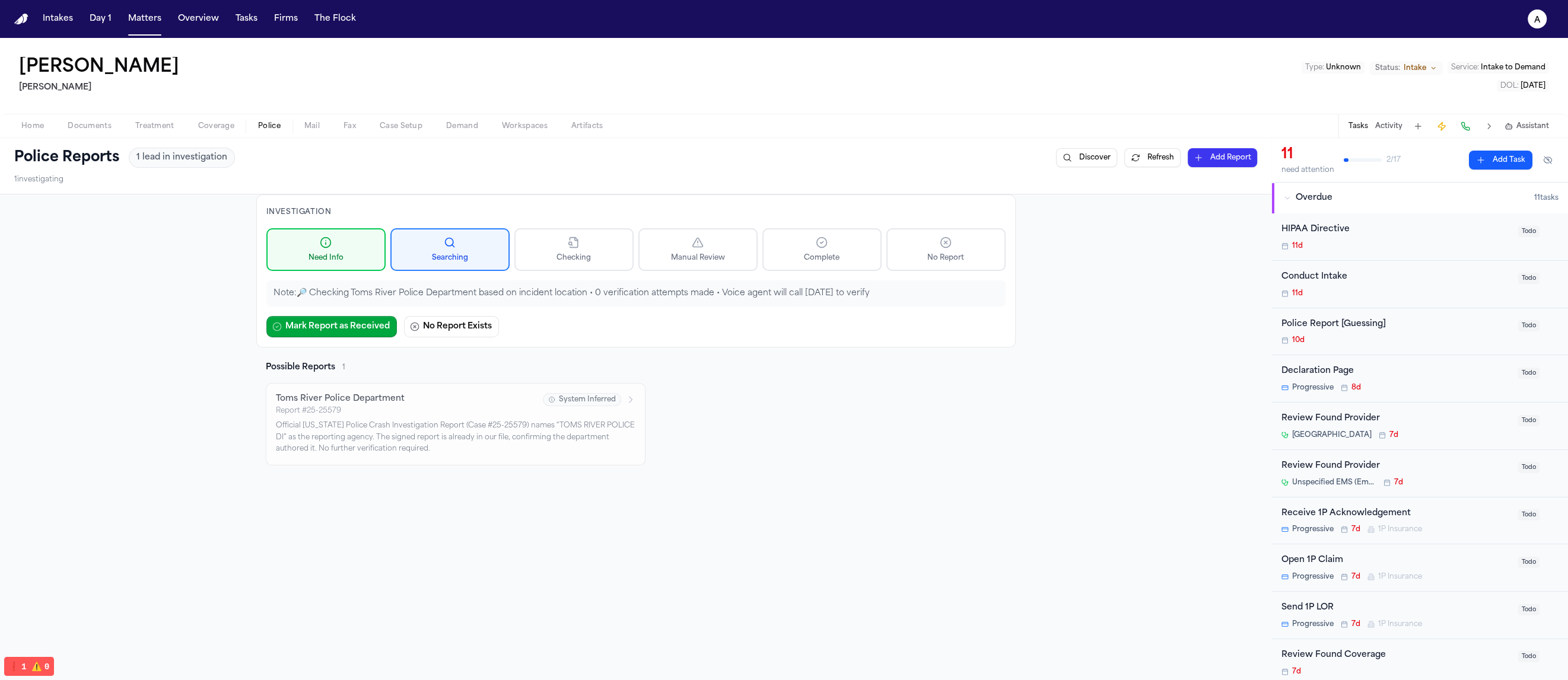
click at [755, 293] on p "Note: 🔎 Checking Toms River Police Department based on incident location • 0 ve…" at bounding box center [635, 294] width 725 height 12
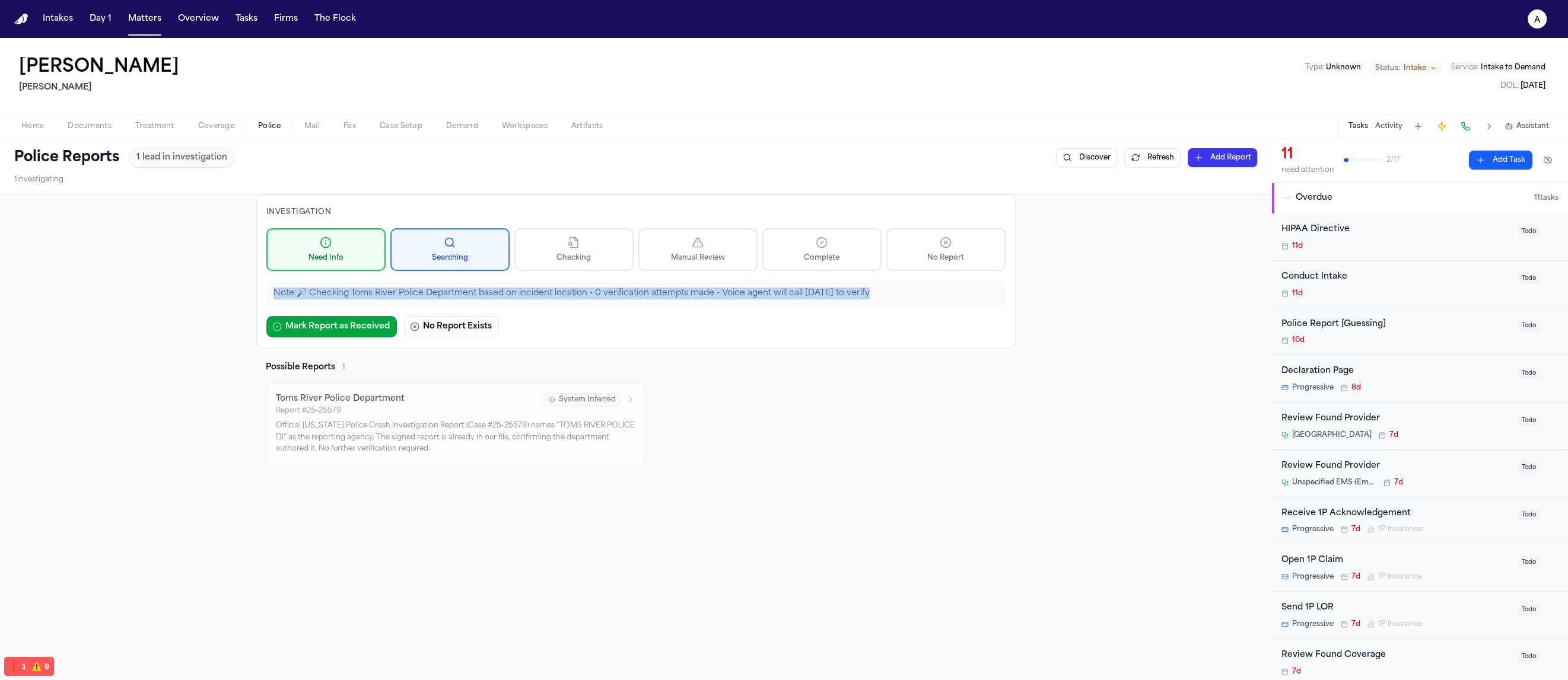
click at [755, 293] on p "Note: 🔎 Checking Toms River Police Department based on incident location • 0 ve…" at bounding box center [635, 294] width 725 height 12
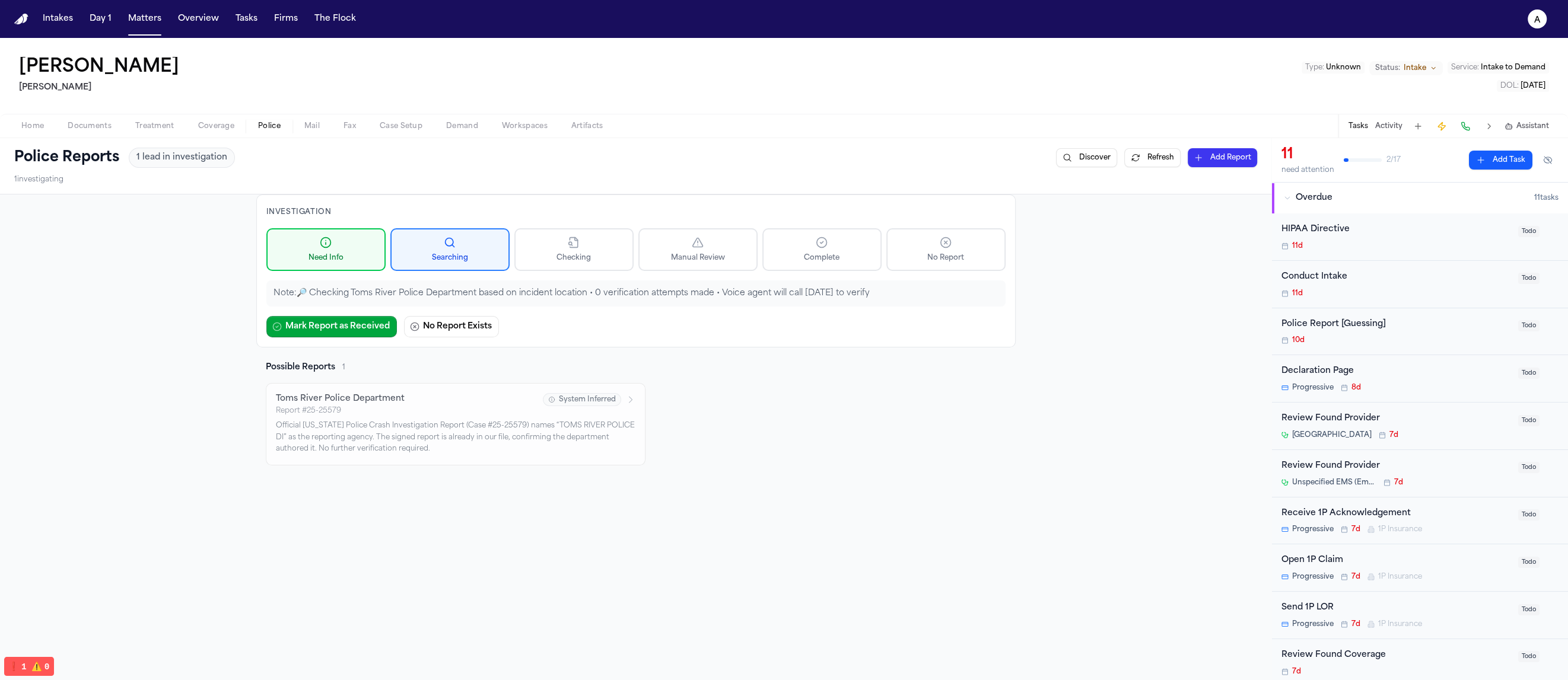
click at [753, 316] on div "Mark Report as Received No Report Exists" at bounding box center [635, 327] width 739 height 21
click at [752, 298] on p "Note: 🔎 Checking Toms River Police Department based on incident location • 0 ve…" at bounding box center [635, 294] width 725 height 12
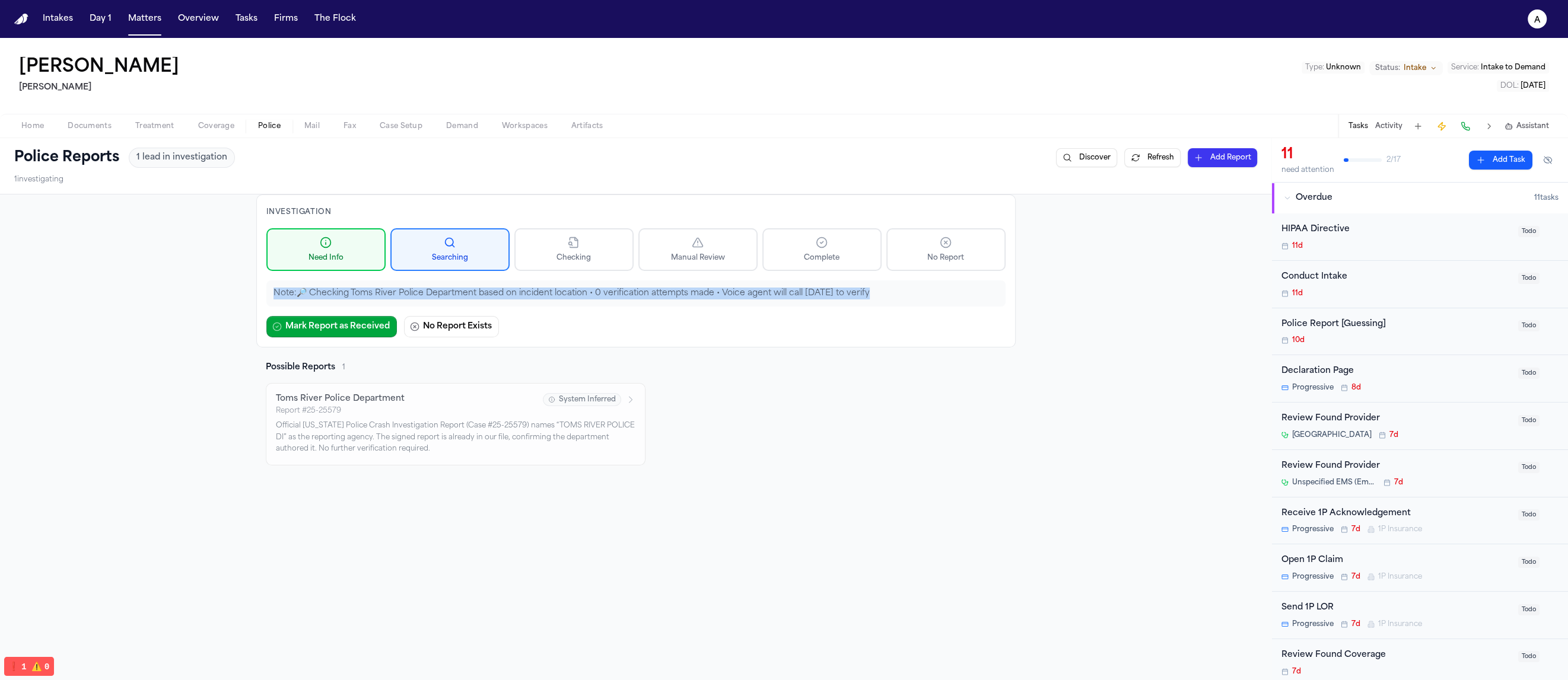
click at [752, 298] on p "Note: 🔎 Checking Toms River Police Department based on incident location • 0 ve…" at bounding box center [635, 294] width 725 height 12
click at [749, 303] on div "Note: 🔎 Checking Toms River Police Department based on incident location • 0 ve…" at bounding box center [635, 294] width 739 height 26
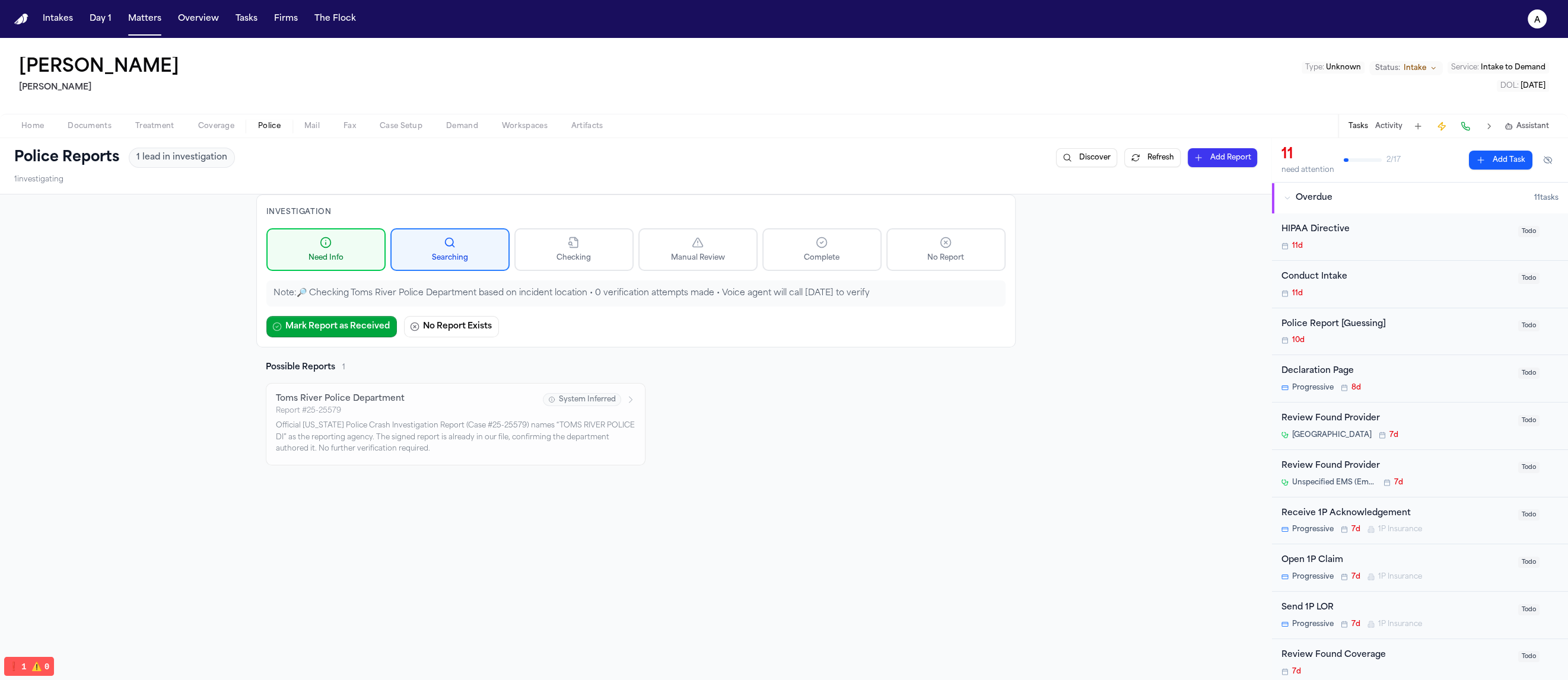
click at [749, 294] on p "Note: 🔎 Checking Toms River Police Department based on incident location • 0 ve…" at bounding box center [635, 294] width 725 height 12
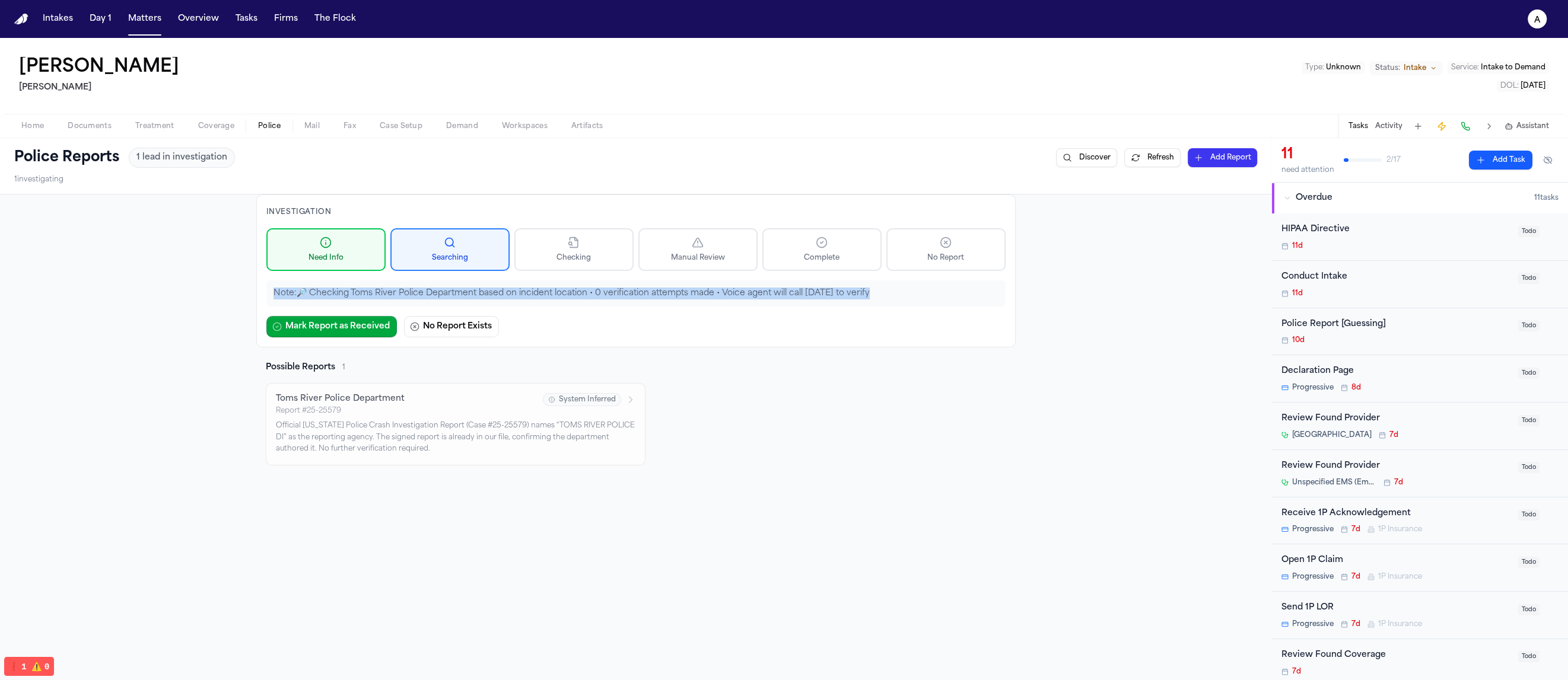
click at [749, 294] on p "Note: 🔎 Checking Toms River Police Department based on incident location • 0 ve…" at bounding box center [635, 294] width 725 height 12
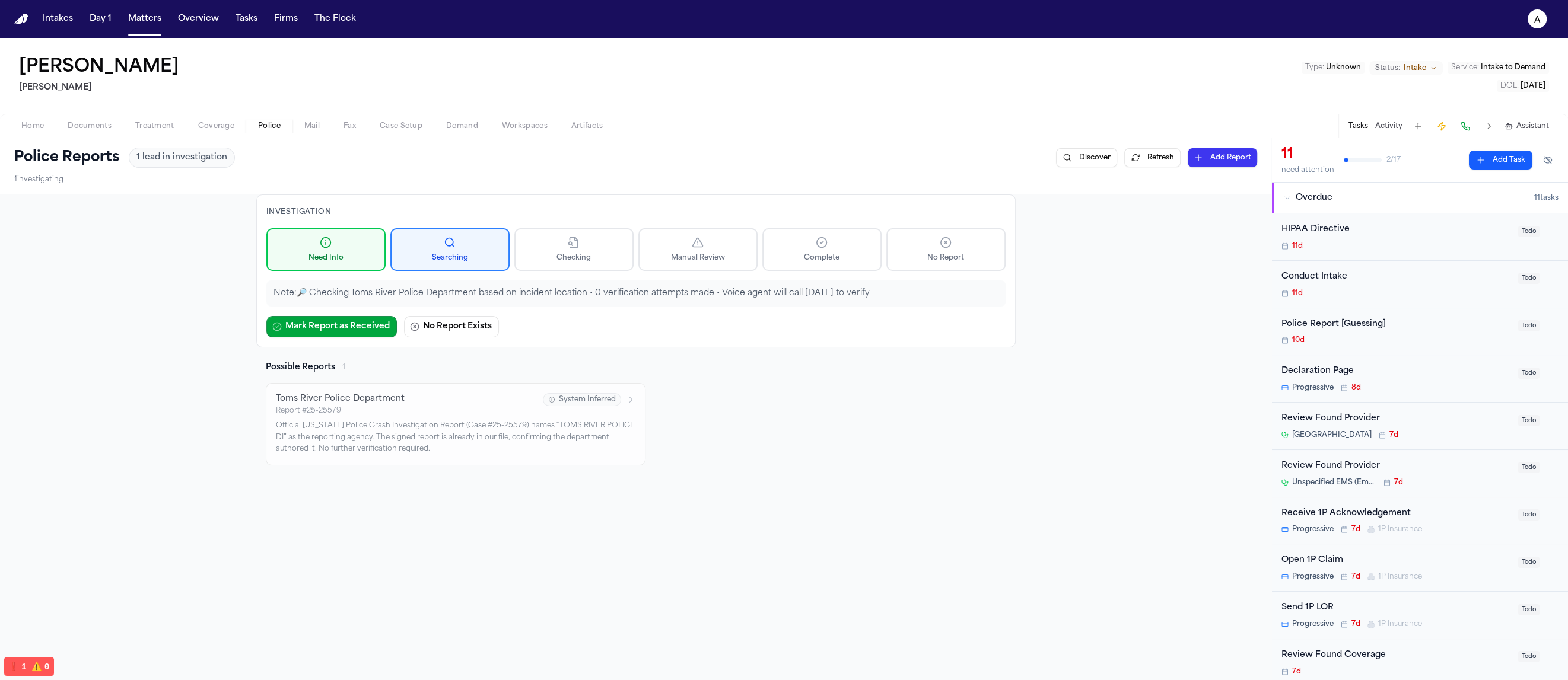
click at [747, 310] on div "Investigation Need Info Searching Checking Manual Review Complete No Report Not…" at bounding box center [635, 271] width 759 height 153
click at [756, 293] on p "Note: 🔎 Checking Toms River Police Department based on incident location • 0 ve…" at bounding box center [635, 294] width 725 height 12
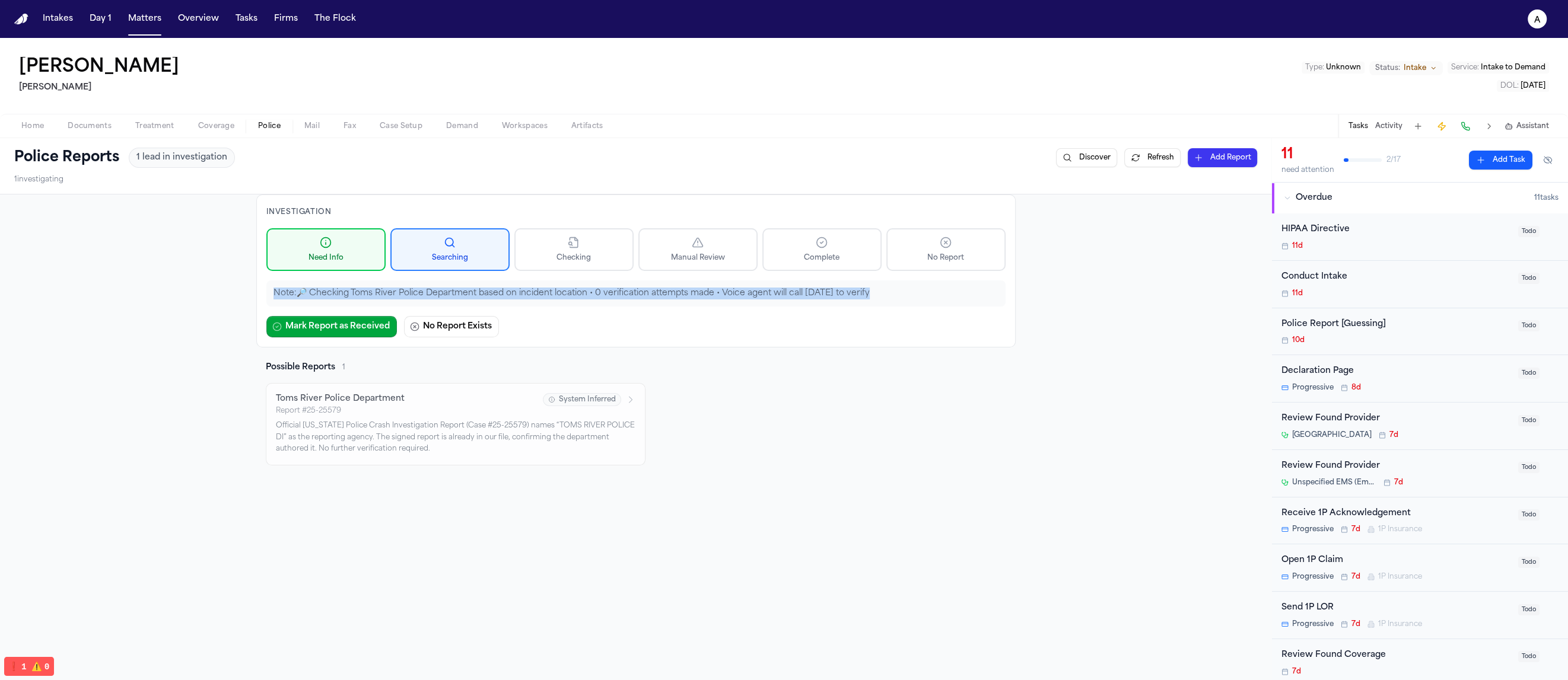
click at [756, 293] on p "Note: 🔎 Checking Toms River Police Department based on incident location • 0 ve…" at bounding box center [635, 294] width 725 height 12
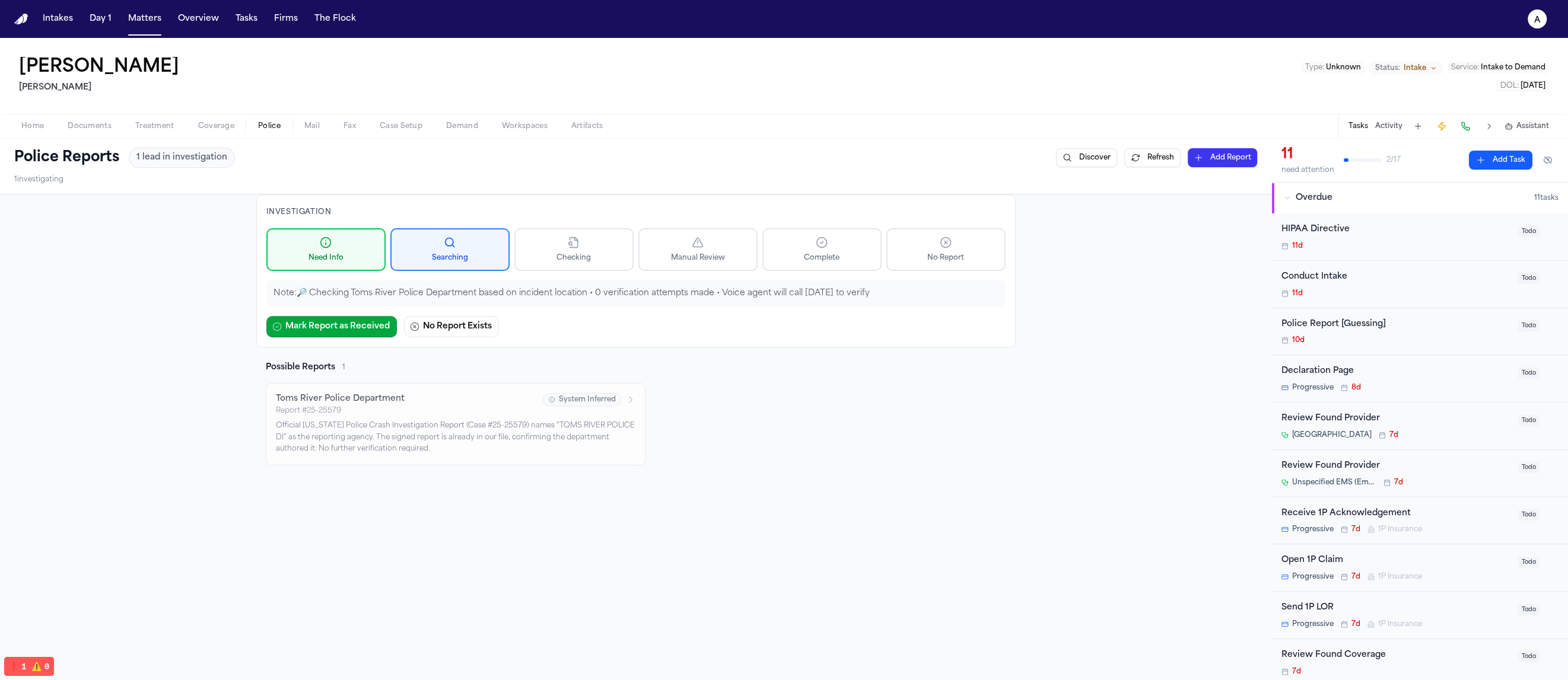
click at [745, 322] on div "Mark Report as Received No Report Exists" at bounding box center [635, 327] width 739 height 21
click at [743, 294] on p "Note: 🔎 Checking Toms River Police Department based on incident location • 0 ve…" at bounding box center [635, 294] width 725 height 12
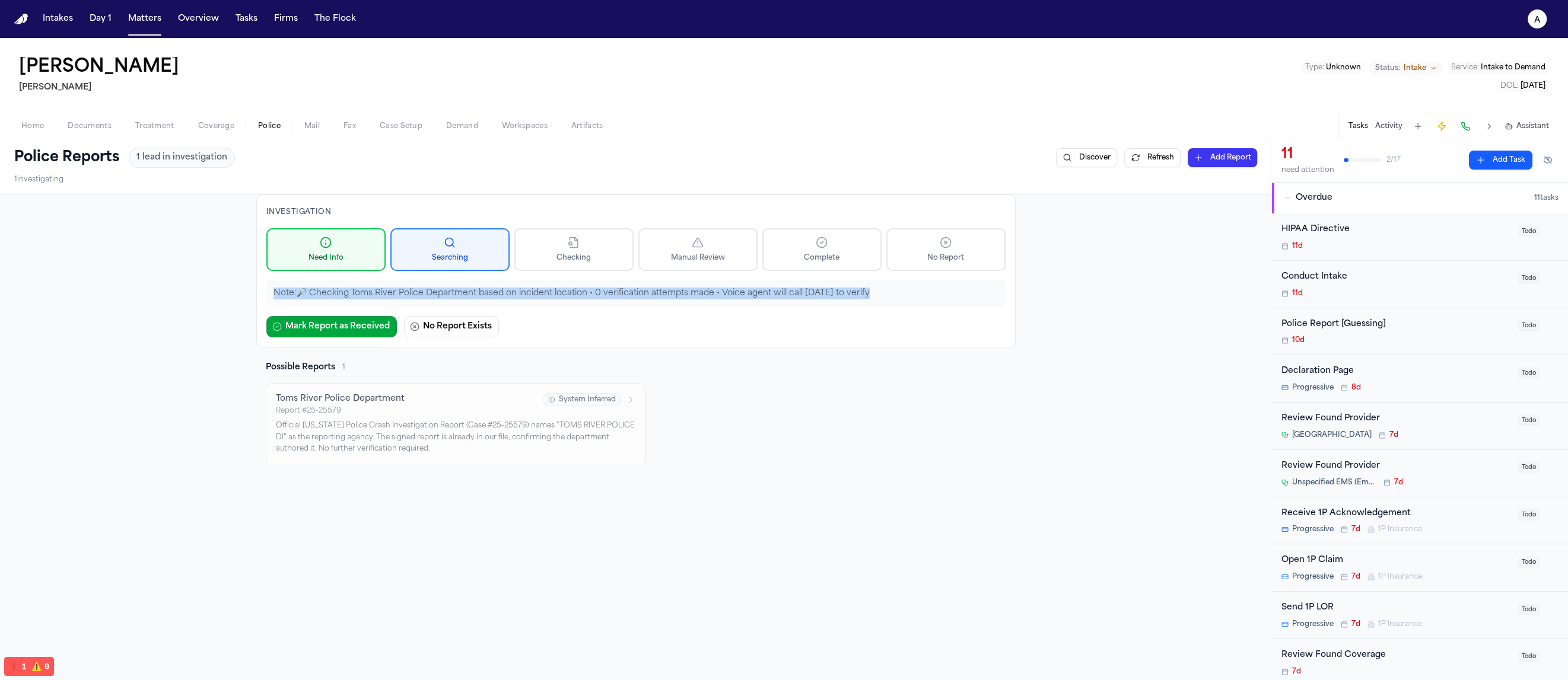
click at [743, 294] on p "Note: 🔎 Checking Toms River Police Department based on incident location • 0 ve…" at bounding box center [635, 294] width 725 height 12
click at [742, 301] on div "Note: 🔎 Checking Toms River Police Department based on incident location • 0 ve…" at bounding box center [635, 294] width 739 height 26
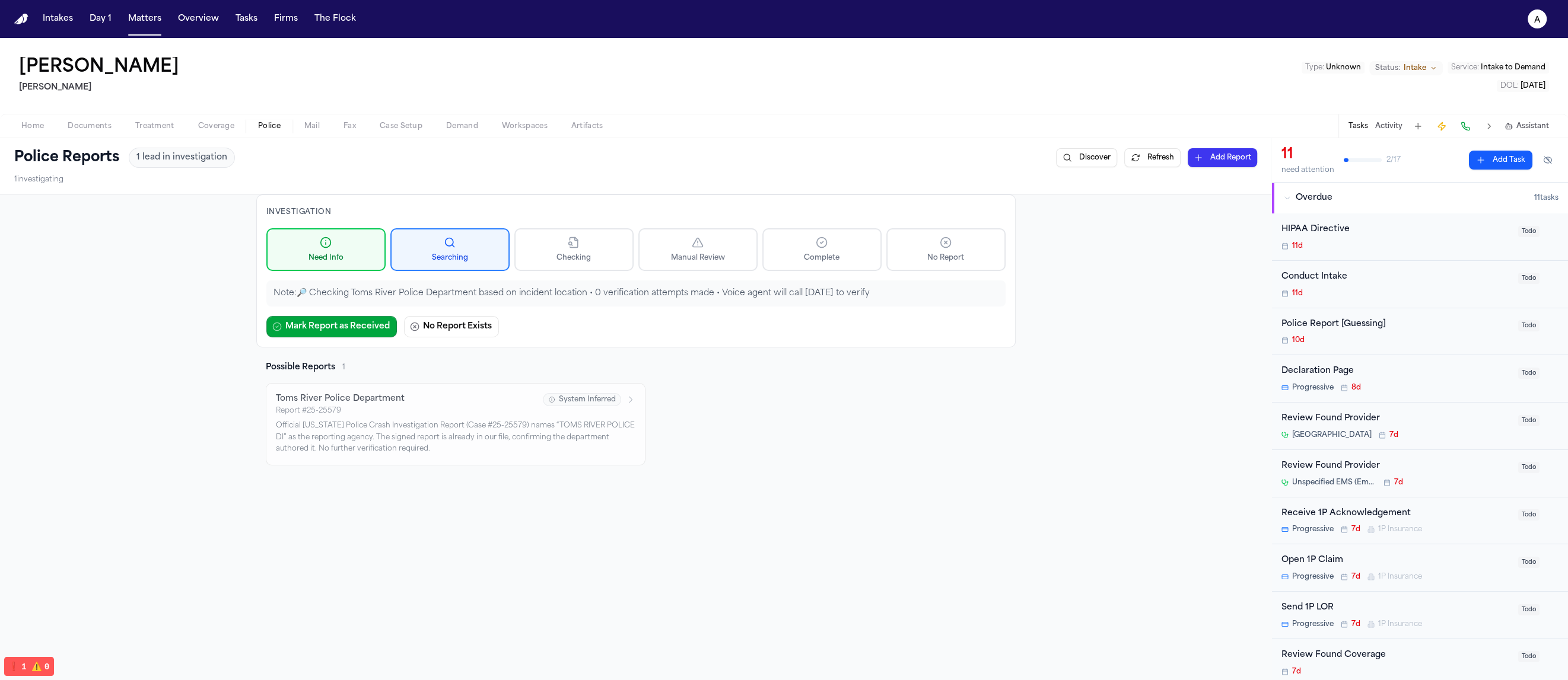
click at [742, 294] on p "Note: 🔎 Checking Toms River Police Department based on incident location • 0 ve…" at bounding box center [635, 294] width 725 height 12
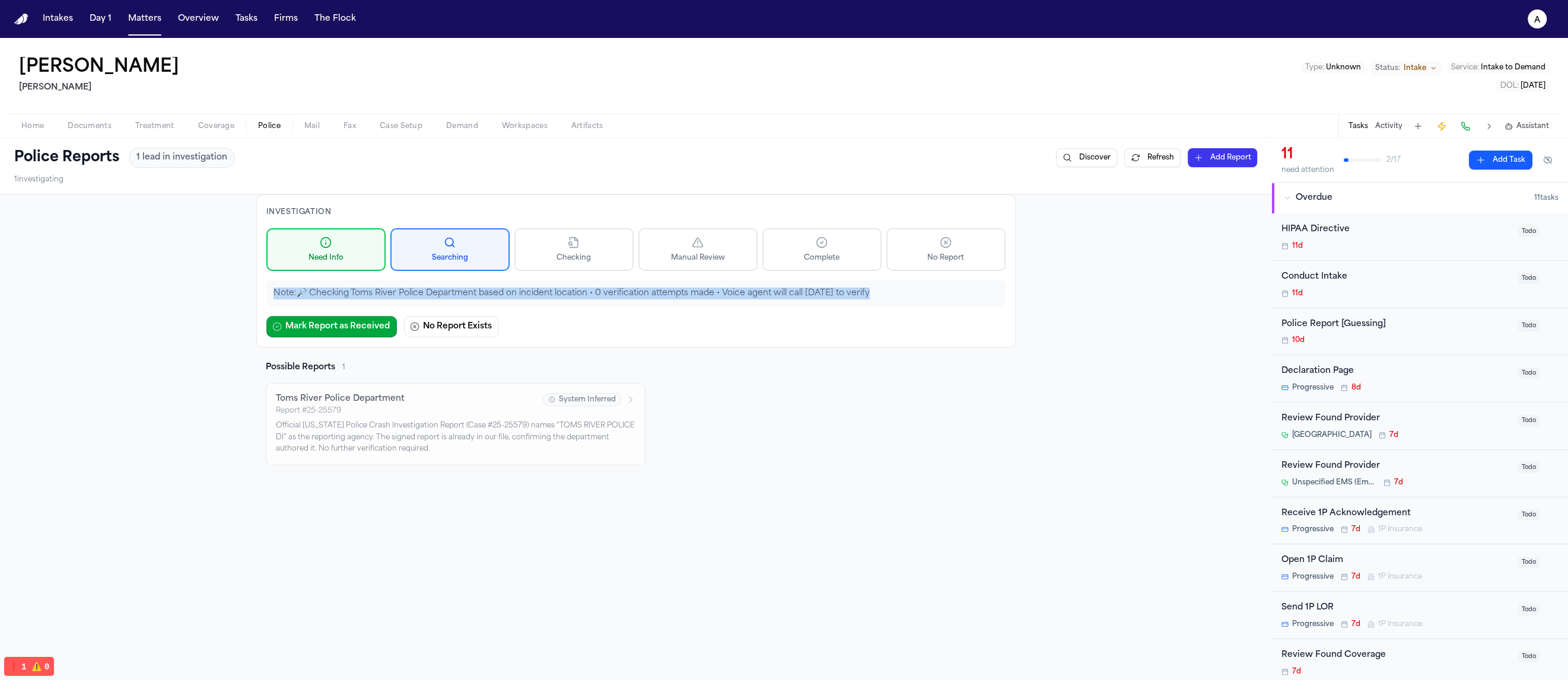
click at [742, 294] on p "Note: 🔎 Checking Toms River Police Department based on incident location • 0 ve…" at bounding box center [635, 294] width 725 height 12
click at [739, 331] on div "Mark Report as Received No Report Exists" at bounding box center [635, 327] width 739 height 21
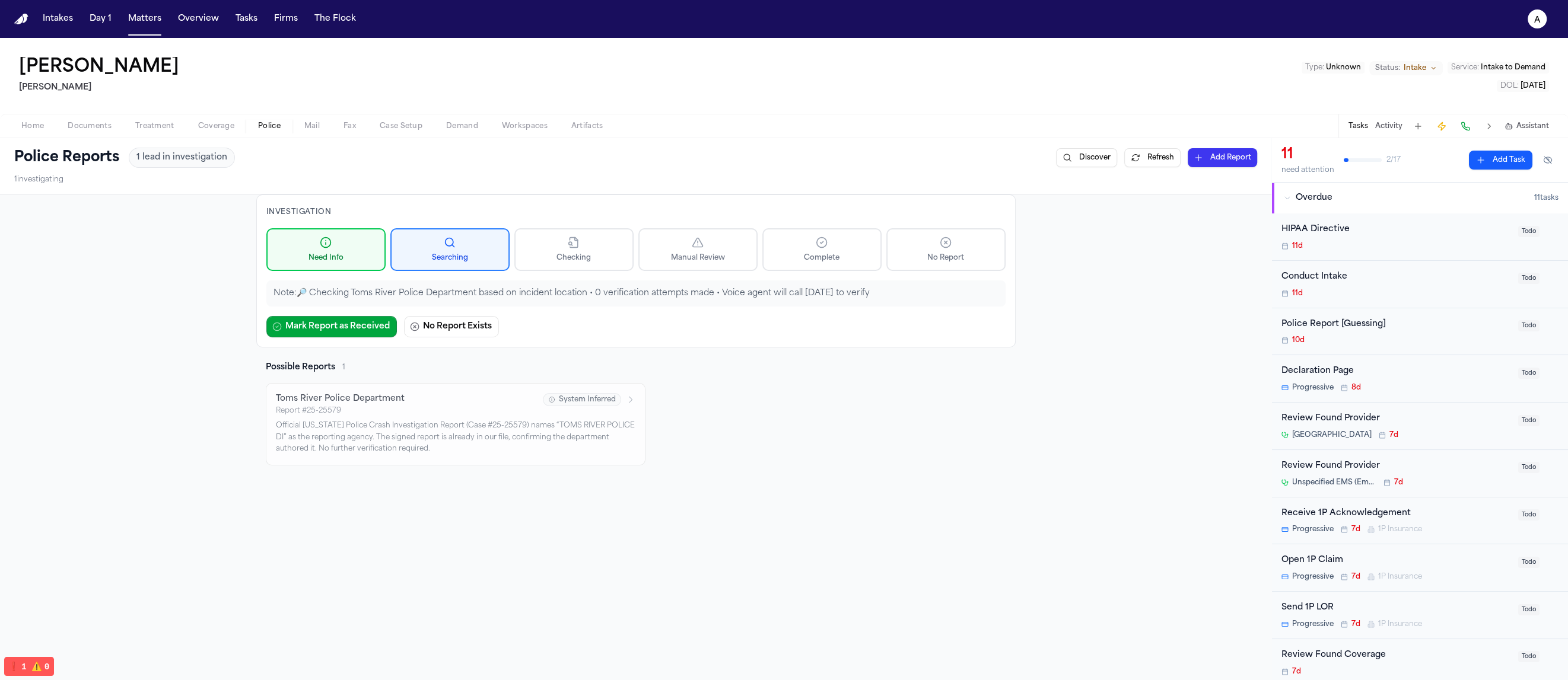
click at [827, 316] on div "Mark Report as Received No Report Exists" at bounding box center [635, 327] width 739 height 21
click at [831, 287] on p "Note: 🔎 Checking Toms River Police Department based on incident location • 0 ve…" at bounding box center [635, 294] width 725 height 12
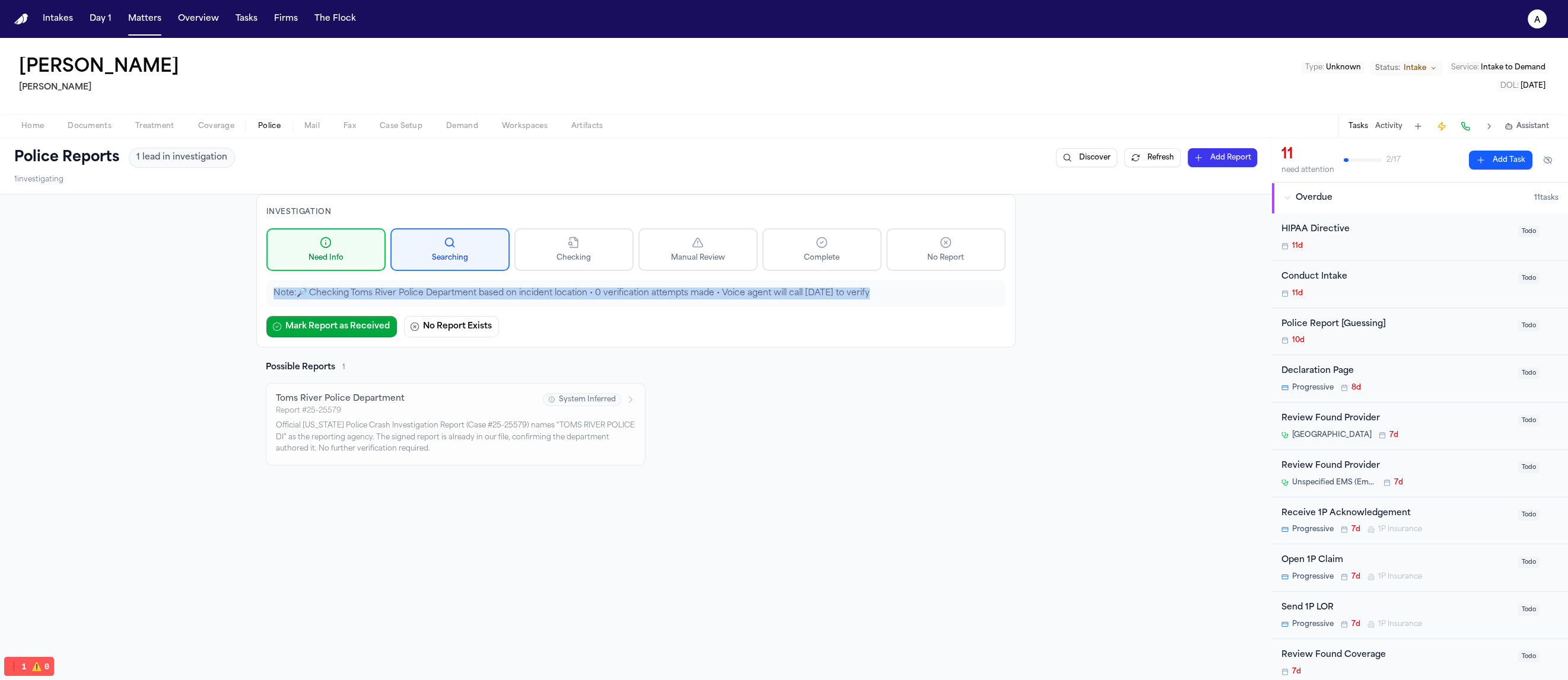
drag, startPoint x: 831, startPoint y: 287, endPoint x: 830, endPoint y: 295, distance: 8.1
click at [831, 287] on p "Note: 🔎 Checking Toms River Police Department based on incident location • 0 ve…" at bounding box center [635, 294] width 725 height 12
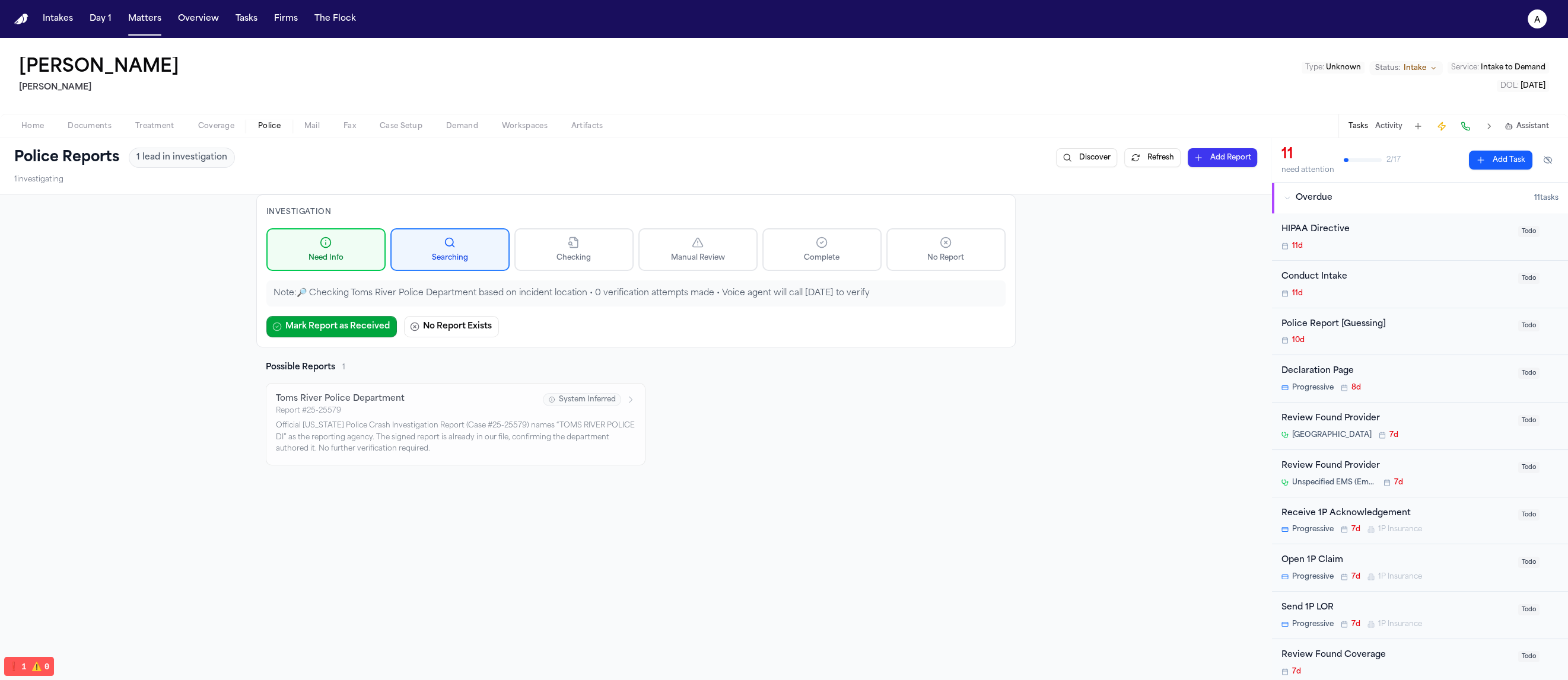
click at [818, 334] on div "Mark Report as Received No Report Exists" at bounding box center [635, 327] width 739 height 21
